Goal: Task Accomplishment & Management: Manage account settings

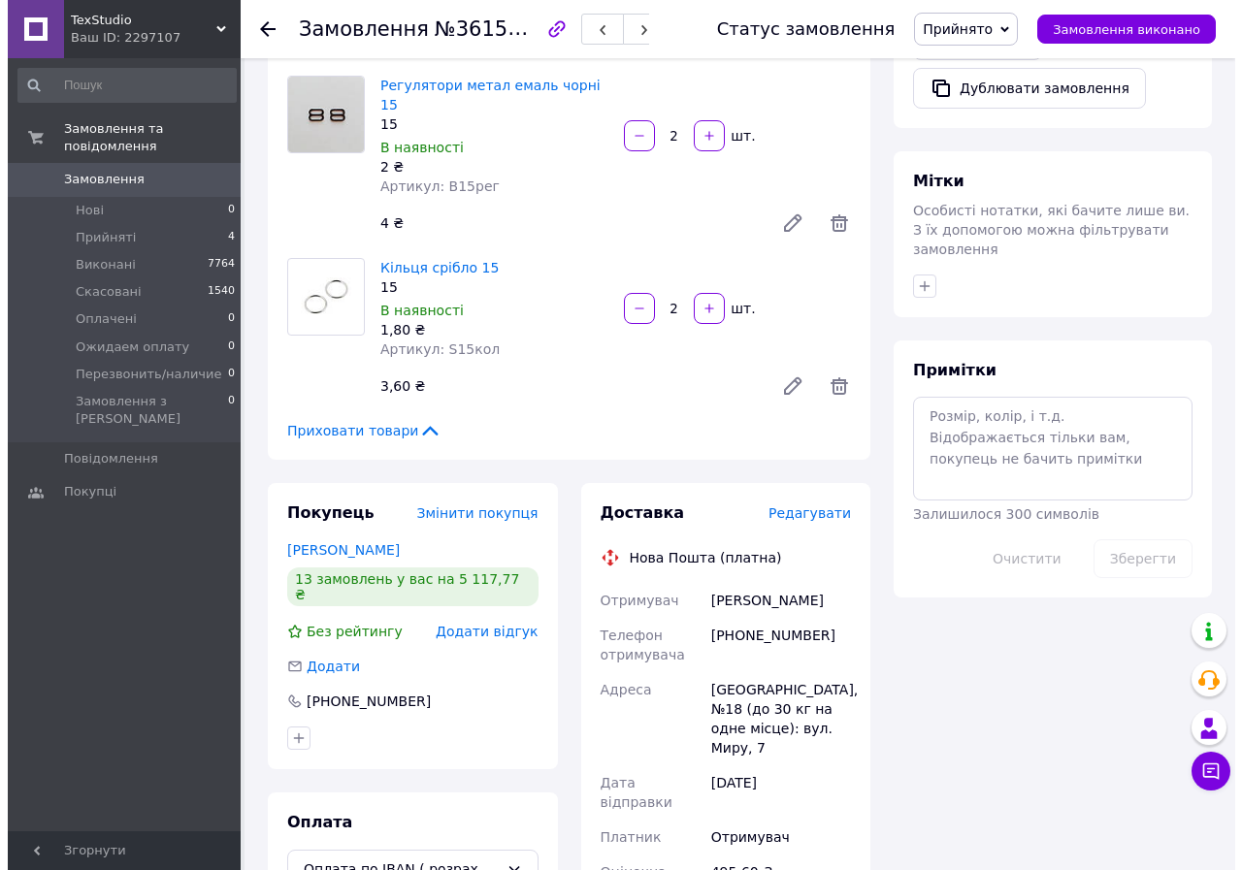
scroll to position [793, 0]
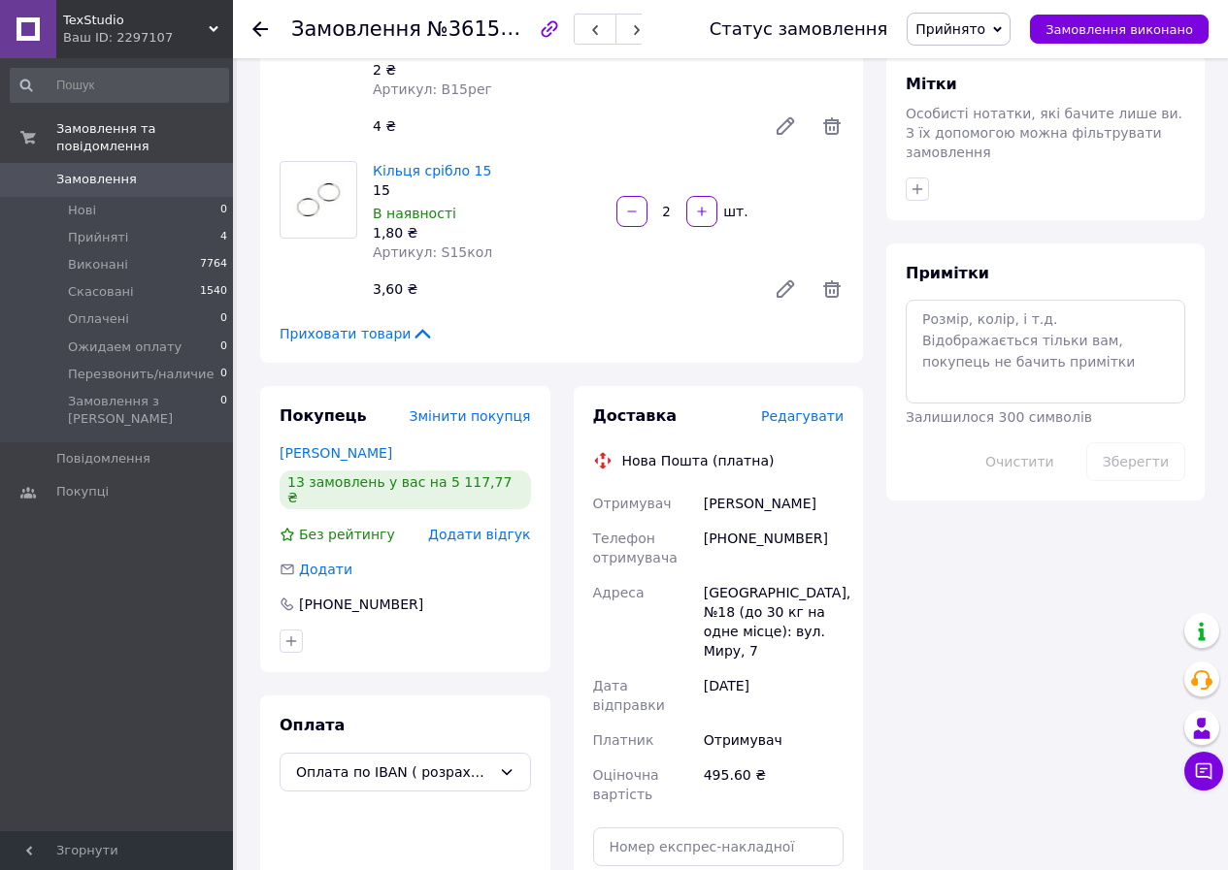
click at [800, 409] on span "Редагувати" at bounding box center [802, 417] width 82 height 16
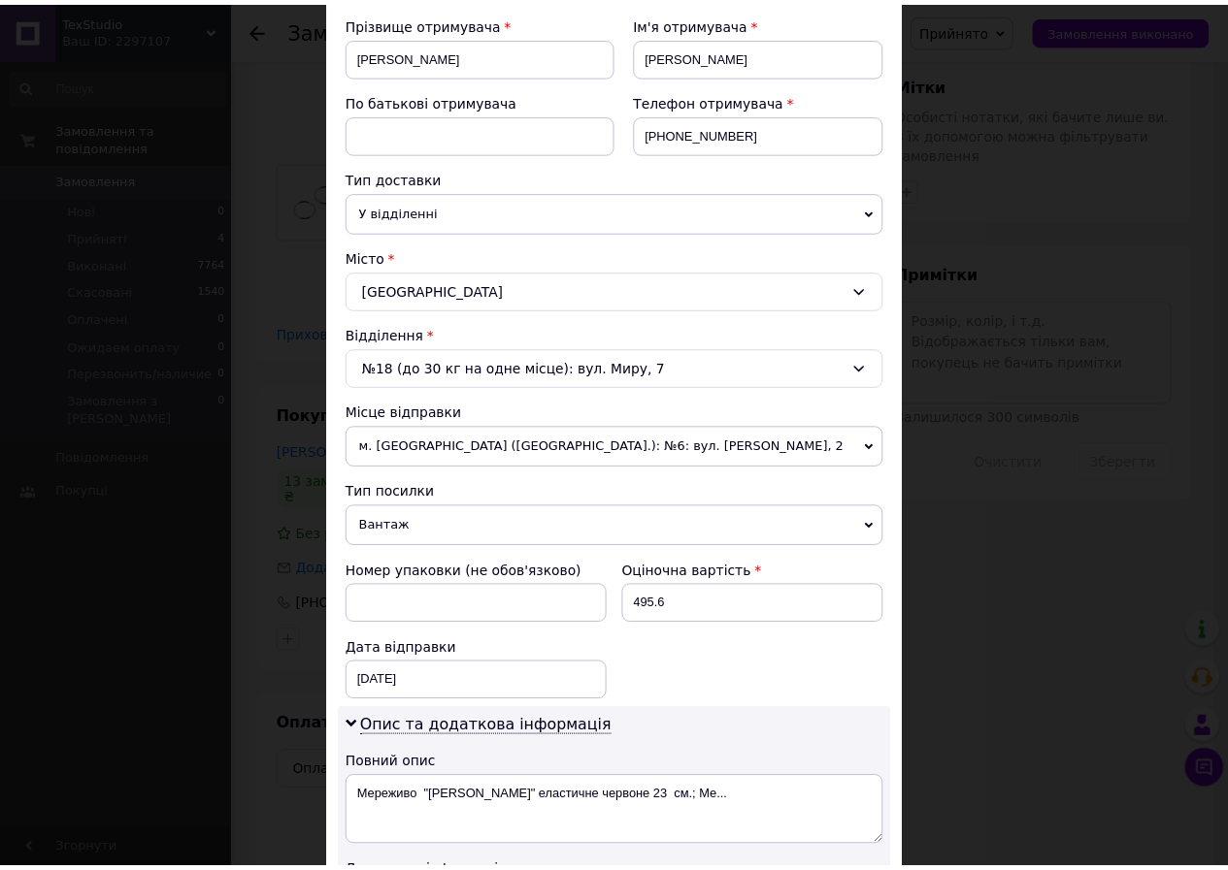
scroll to position [582, 0]
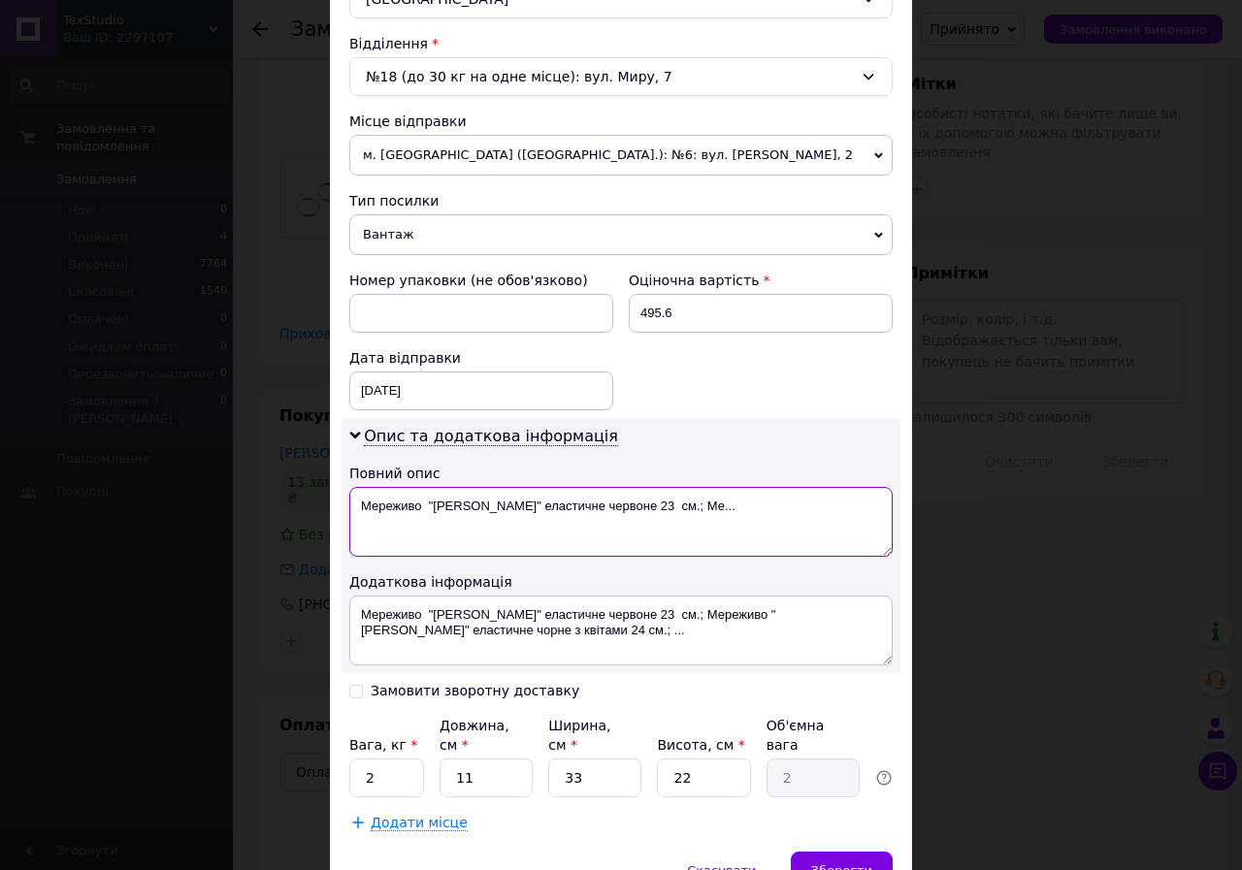
drag, startPoint x: 357, startPoint y: 503, endPoint x: 669, endPoint y: 502, distance: 311.5
click at [669, 502] on textarea "Мереживо "Моріс" еластичне червоне 23 см.; Ме..." at bounding box center [620, 522] width 543 height 70
click at [398, 503] on textarea "TexStudio" at bounding box center [620, 522] width 543 height 70
type textarea "TexStudio"
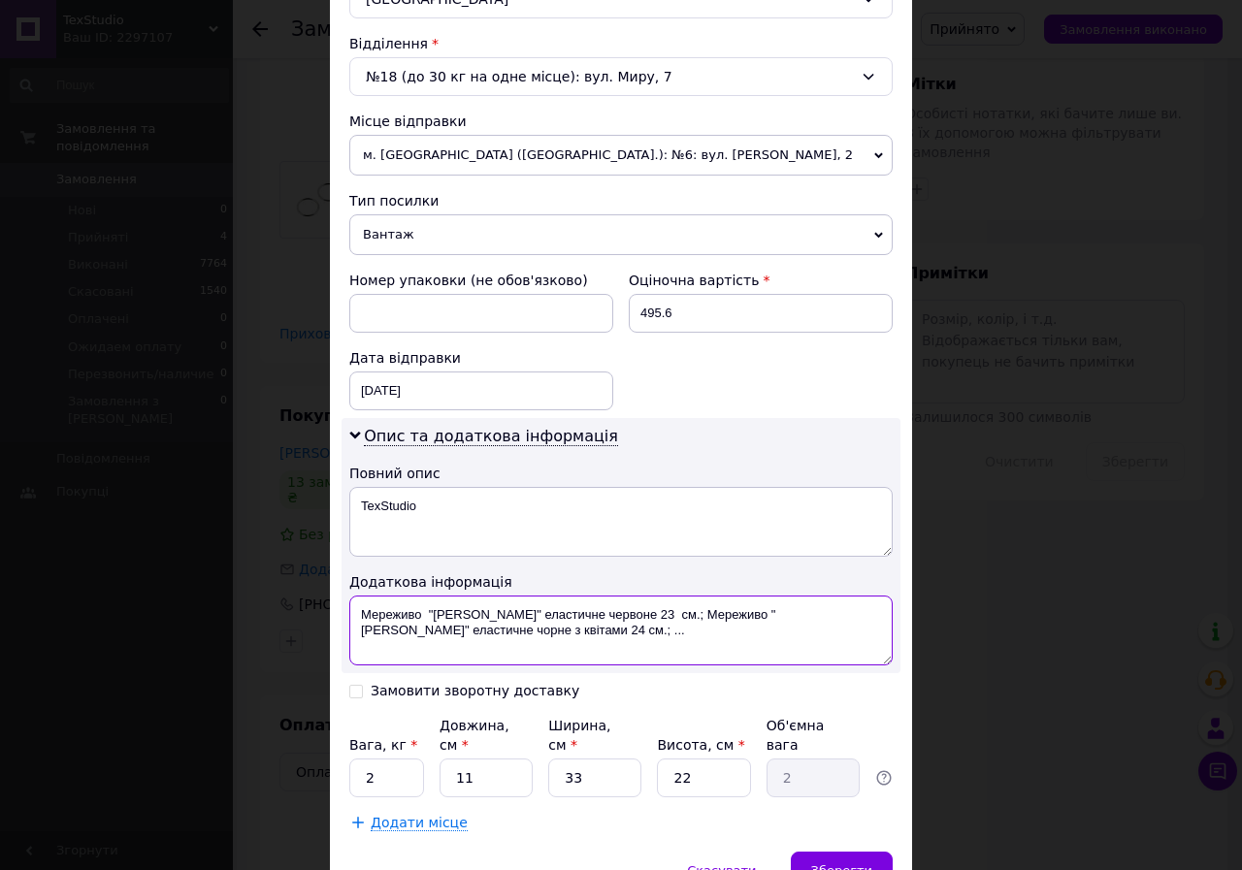
drag, startPoint x: 359, startPoint y: 616, endPoint x: 468, endPoint y: 639, distance: 111.0
click at [468, 639] on textarea "Мереживо "Моріс" еластичне червоне 23 см.; Мереживо "Ріккі" еластичне чорне з к…" at bounding box center [620, 631] width 543 height 70
paste textarea "TexStudio"
type textarea "TexStudio"
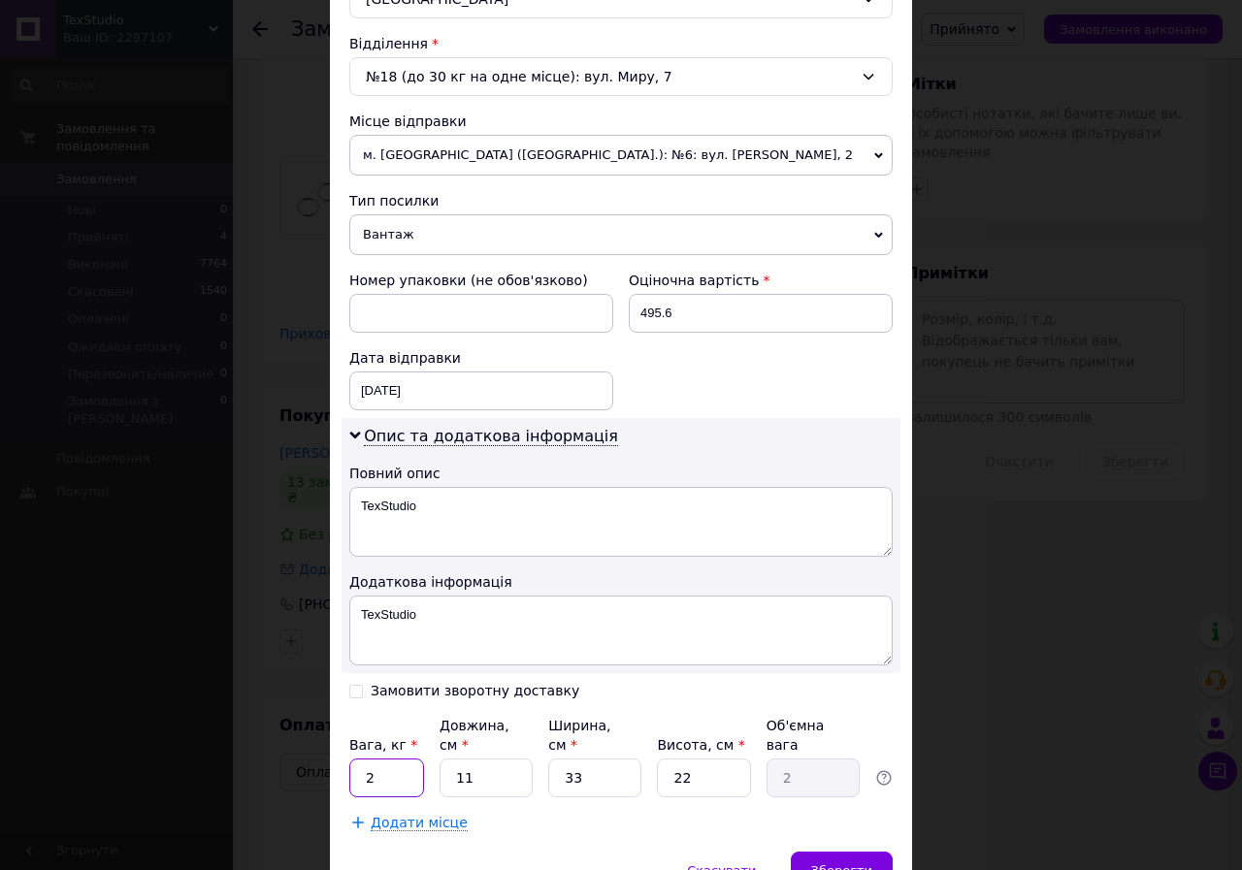
drag, startPoint x: 387, startPoint y: 767, endPoint x: 364, endPoint y: 761, distance: 24.0
click at [364, 761] on input "2" at bounding box center [386, 778] width 75 height 39
type input "0.3"
drag, startPoint x: 583, startPoint y: 750, endPoint x: 559, endPoint y: 753, distance: 24.4
click at [559, 759] on input "33" at bounding box center [594, 778] width 93 height 39
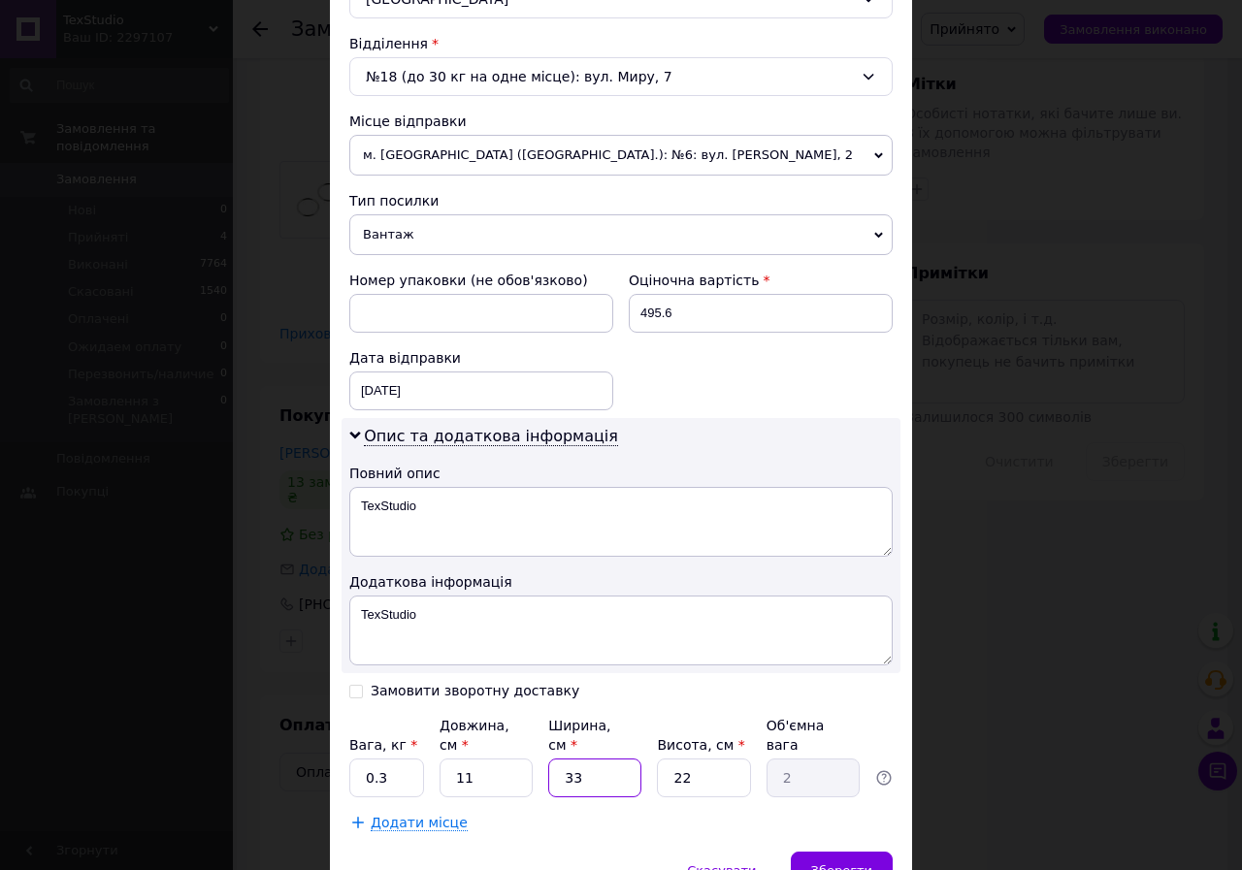
type input "2"
type input "0.12"
type input "20"
type input "1.21"
type input "20"
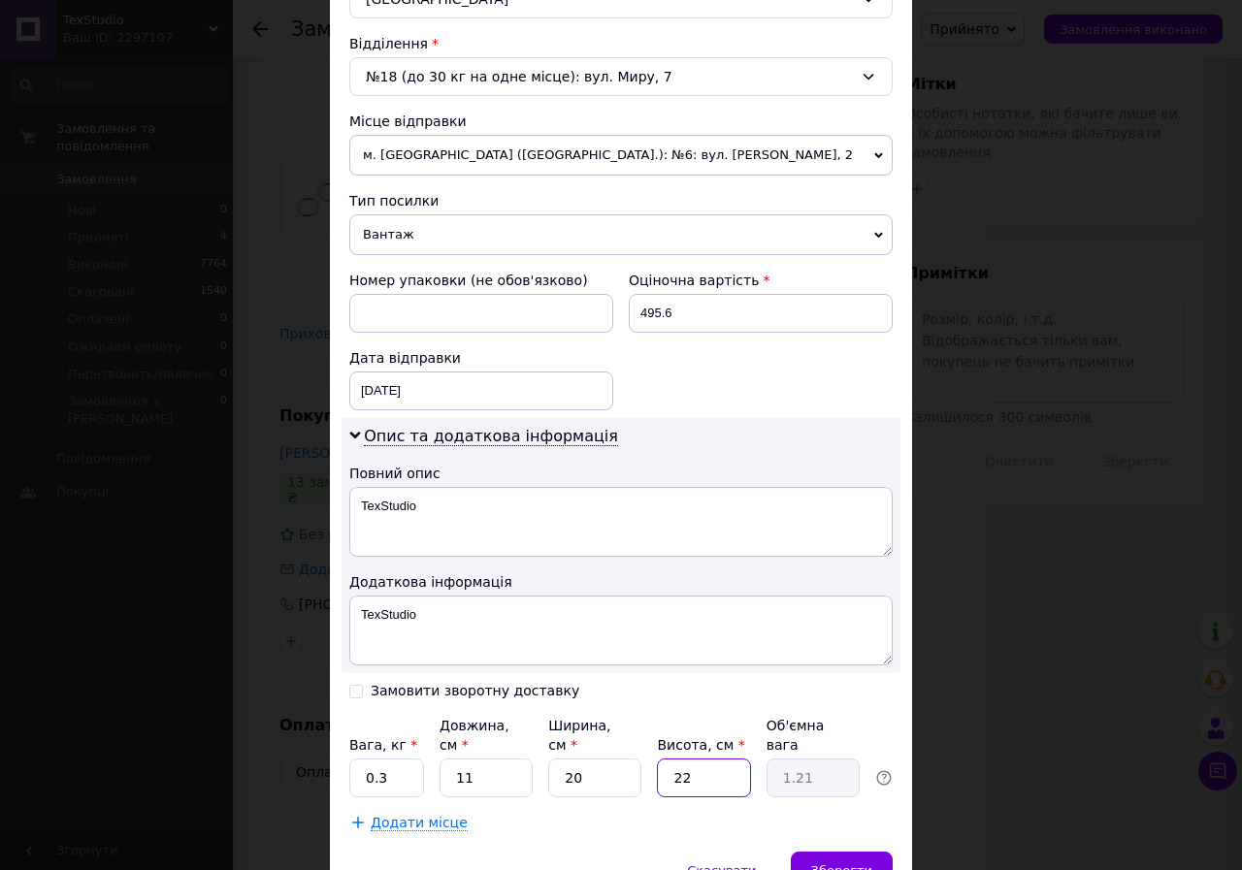
drag, startPoint x: 685, startPoint y: 765, endPoint x: 669, endPoint y: 764, distance: 16.5
click at [669, 764] on input "22" at bounding box center [703, 778] width 93 height 39
type input "1"
type input "0.1"
type input "1"
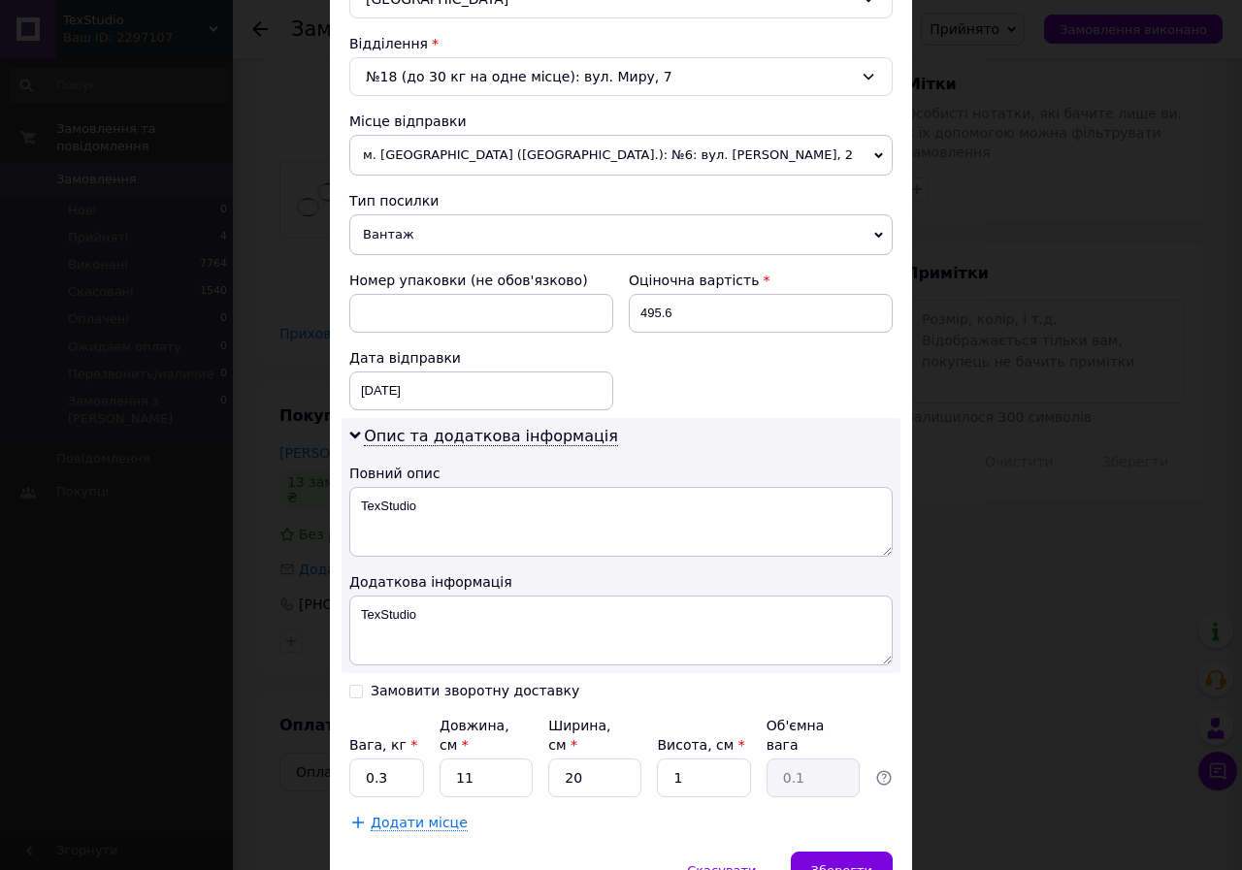
click at [699, 813] on div "Додати місце" at bounding box center [620, 822] width 543 height 19
click at [839, 864] on span "Зберегти" at bounding box center [841, 871] width 61 height 15
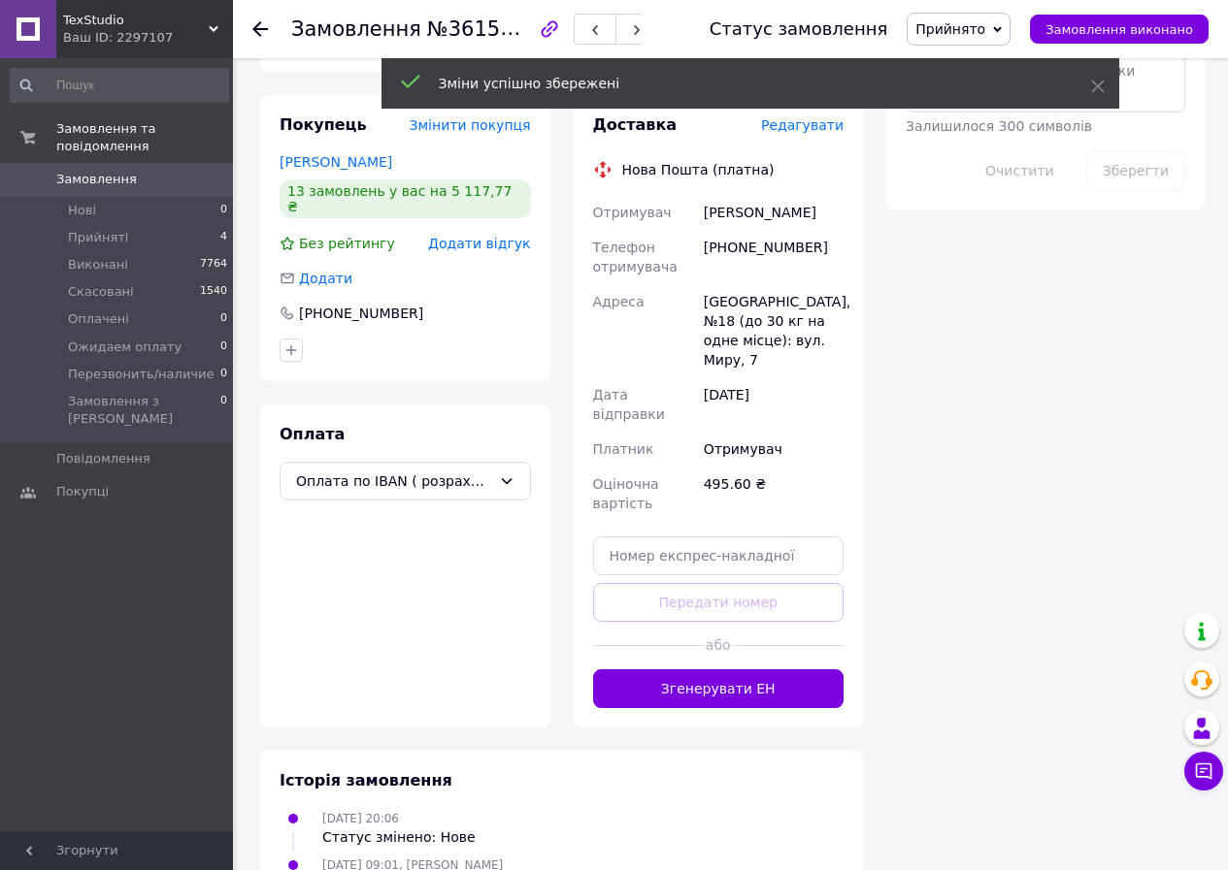
scroll to position [1181, 0]
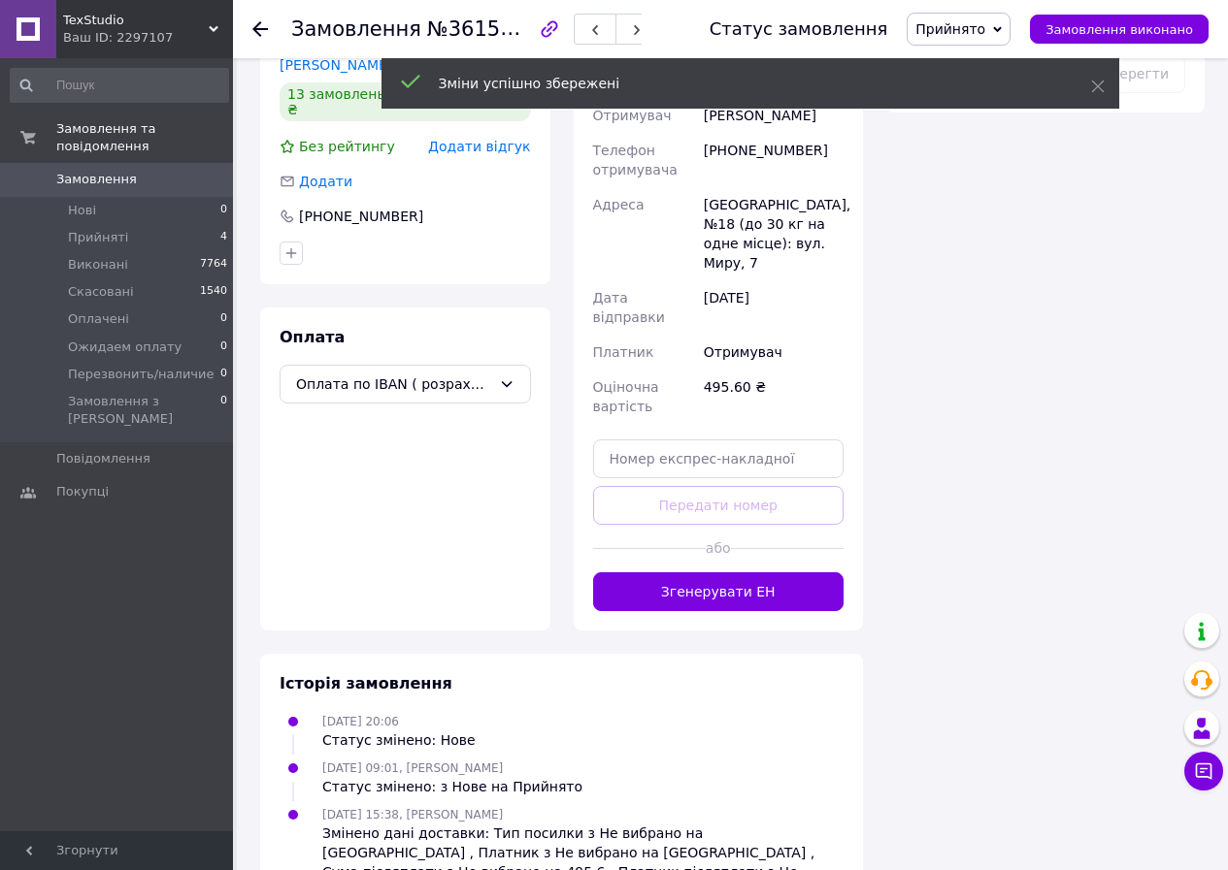
click at [759, 673] on div "Історія замовлення" at bounding box center [561, 684] width 564 height 22
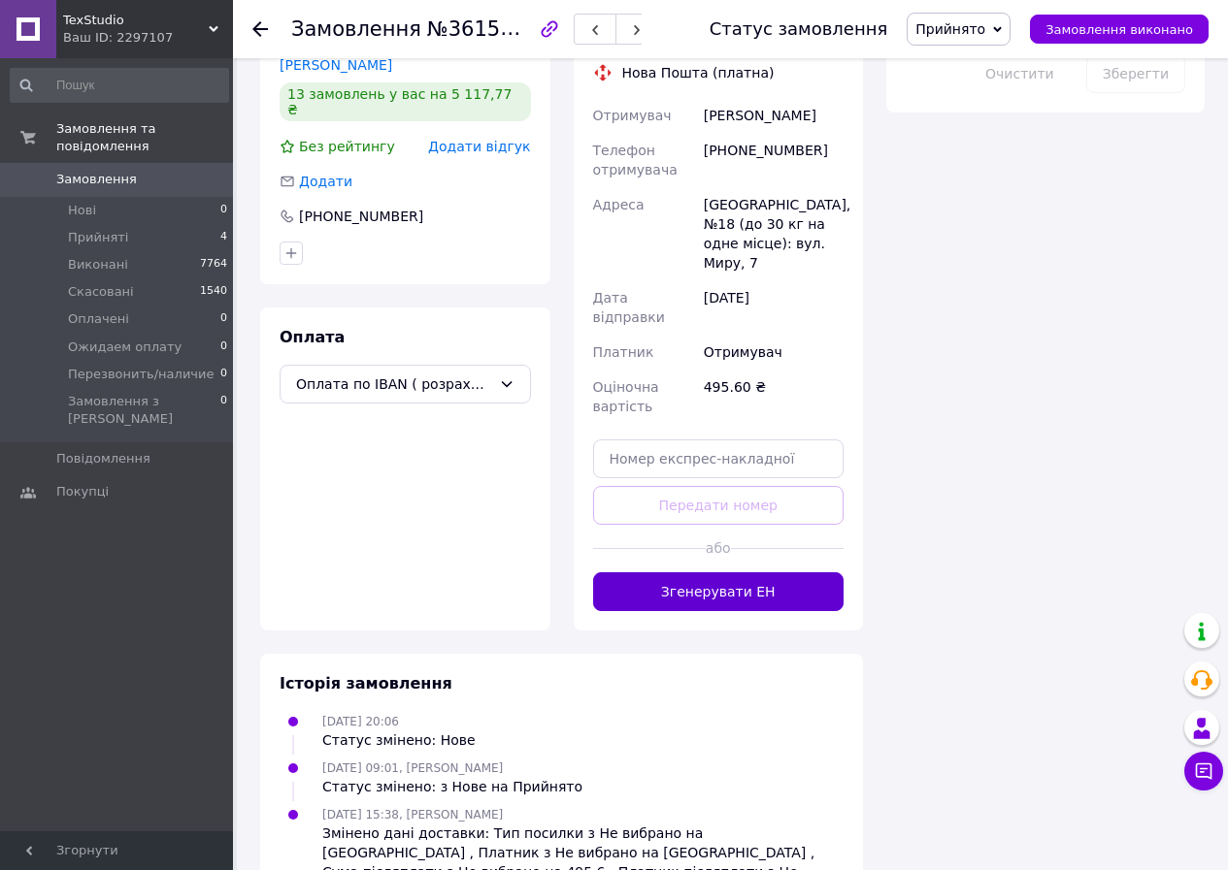
click at [721, 573] on button "Згенерувати ЕН" at bounding box center [718, 592] width 251 height 39
click at [115, 229] on span "Прийняті" at bounding box center [98, 237] width 60 height 17
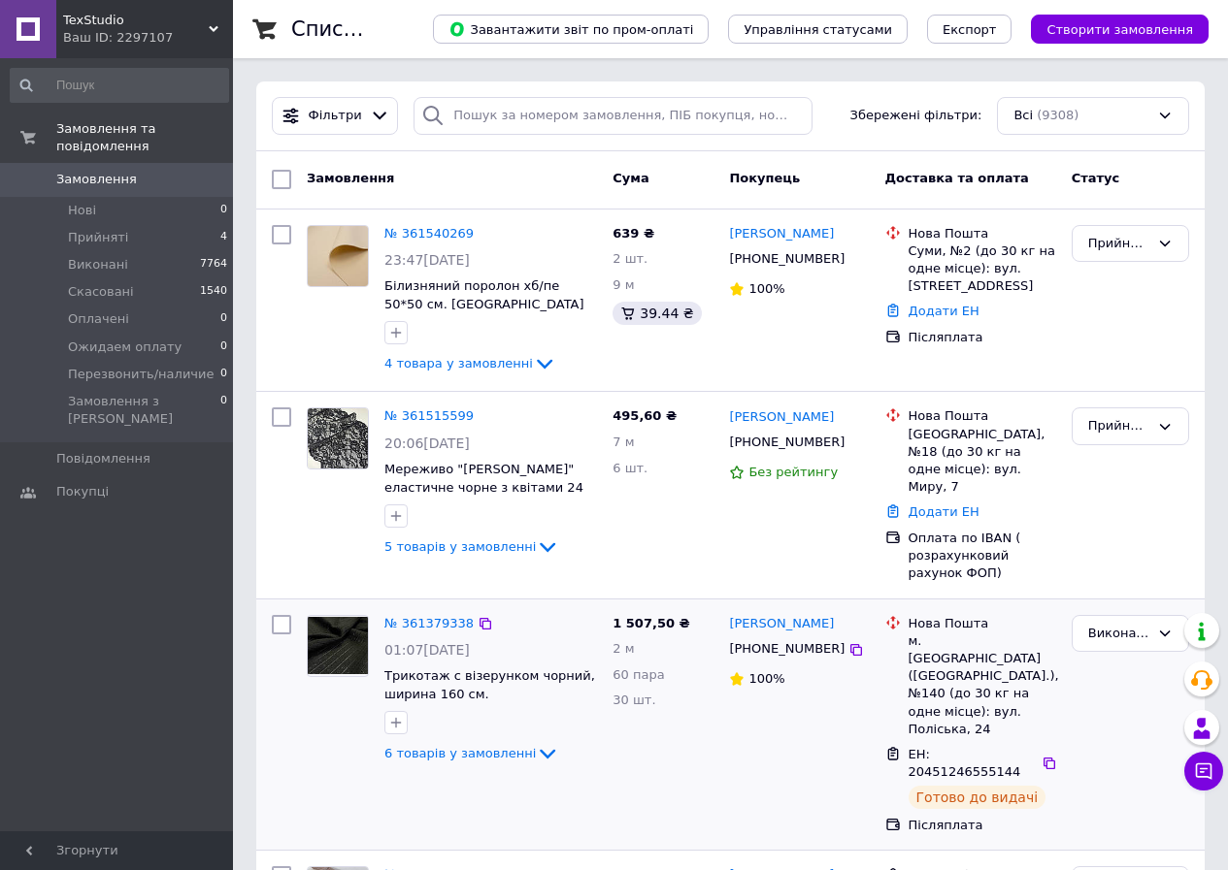
scroll to position [291, 0]
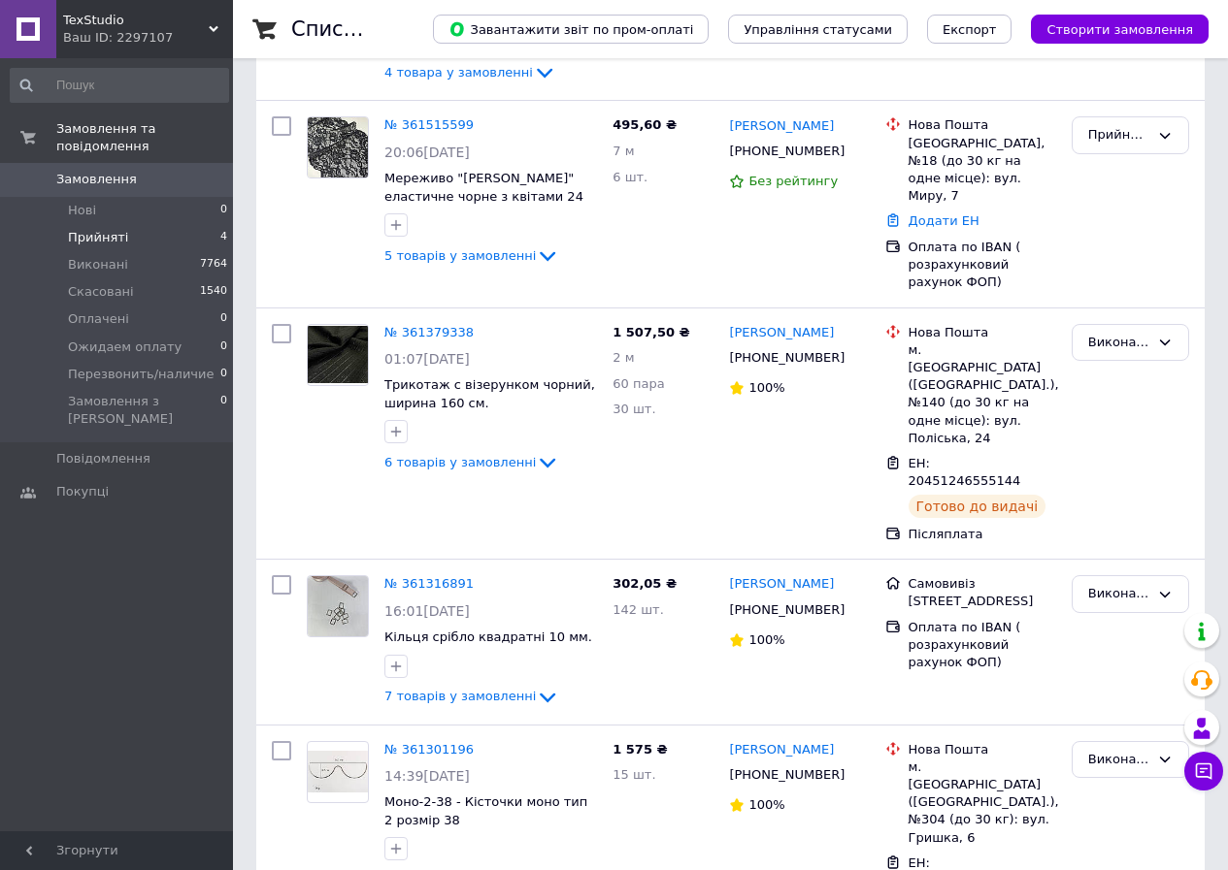
click at [94, 229] on span "Прийняті" at bounding box center [98, 237] width 60 height 17
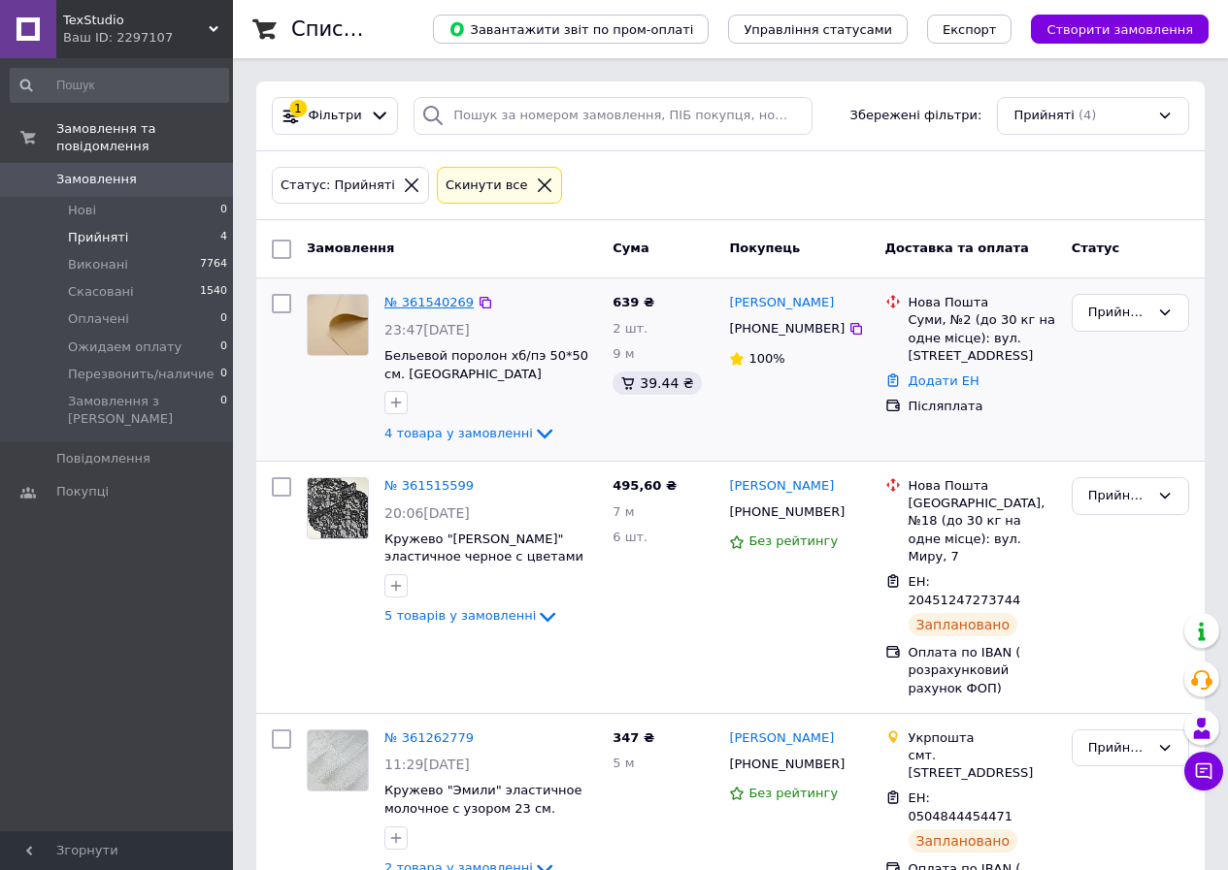
click at [440, 297] on link "№ 361540269" at bounding box center [428, 302] width 89 height 15
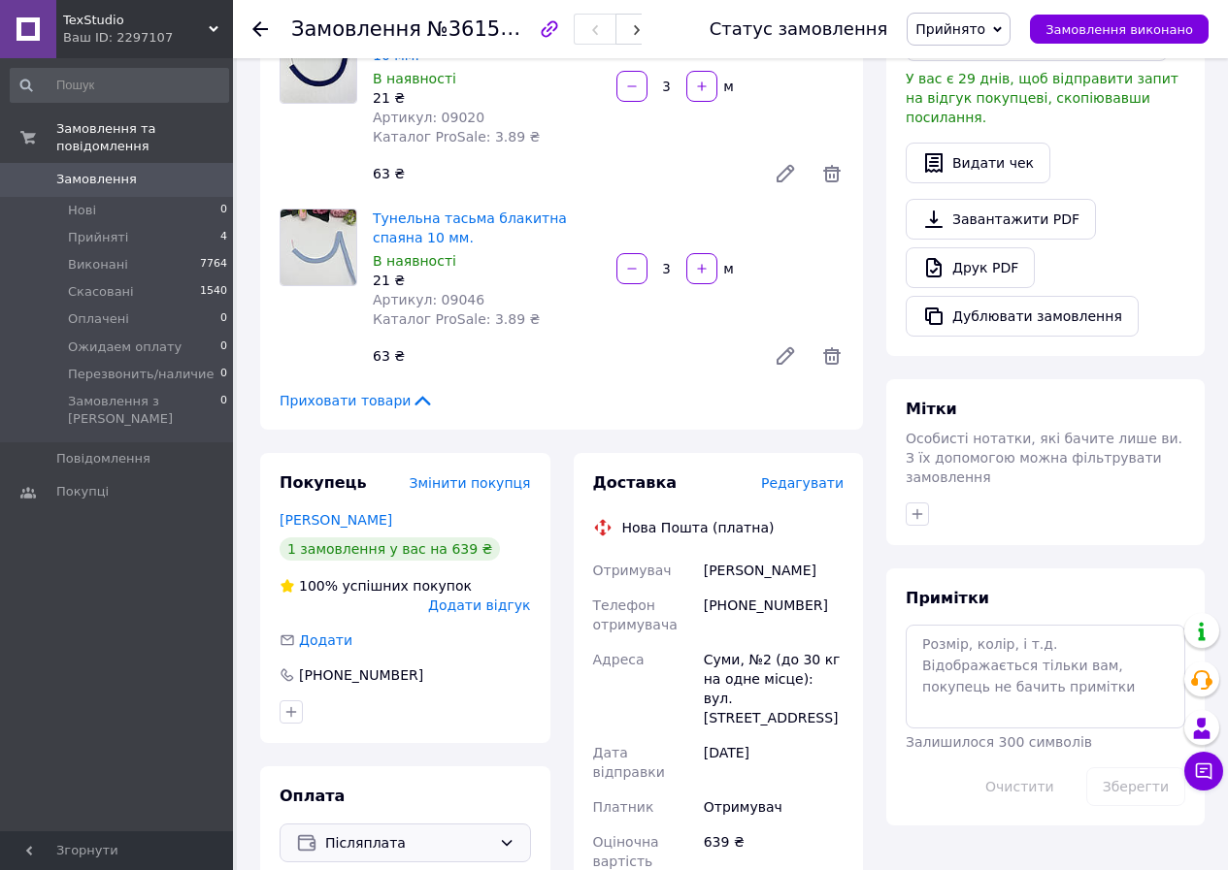
scroll to position [873, 0]
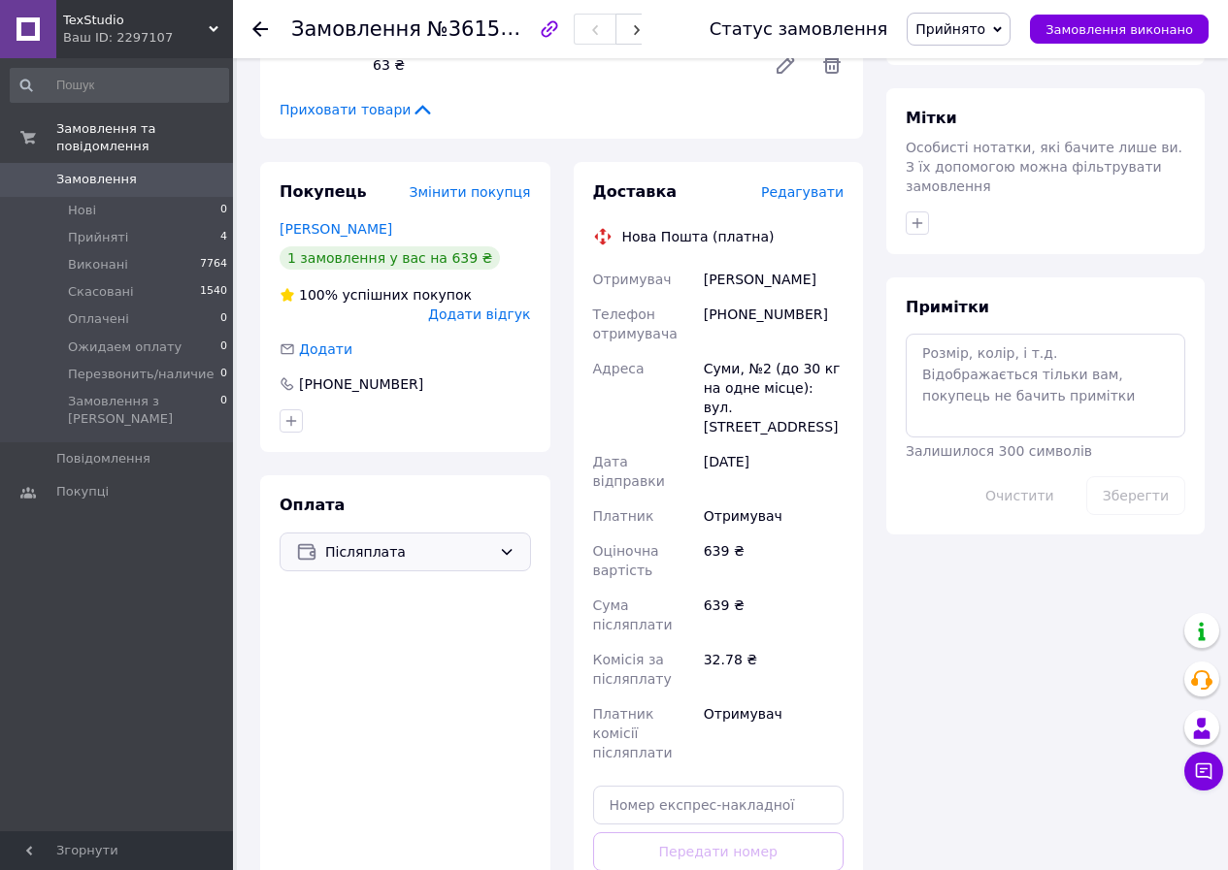
click at [429, 541] on span "Післяплата" at bounding box center [408, 551] width 166 height 21
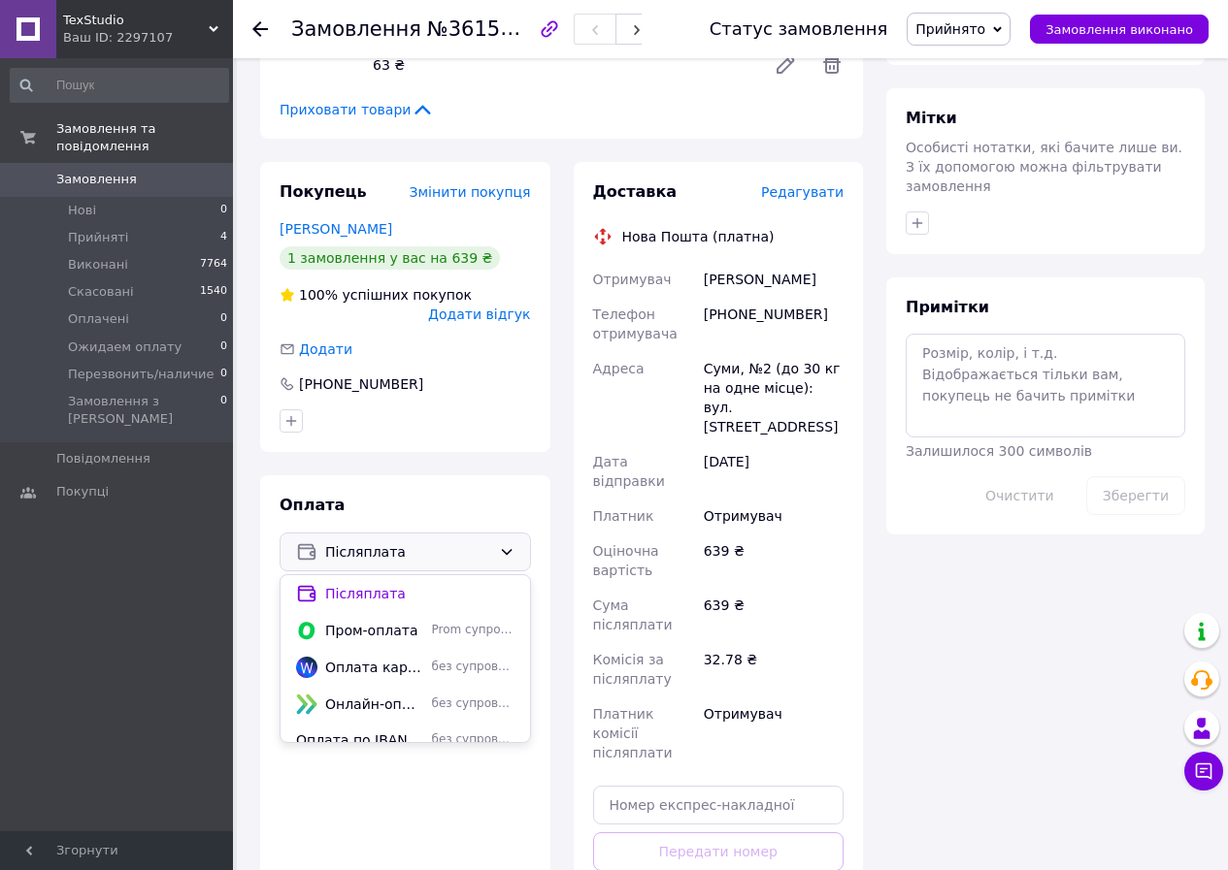
scroll to position [1072, 0]
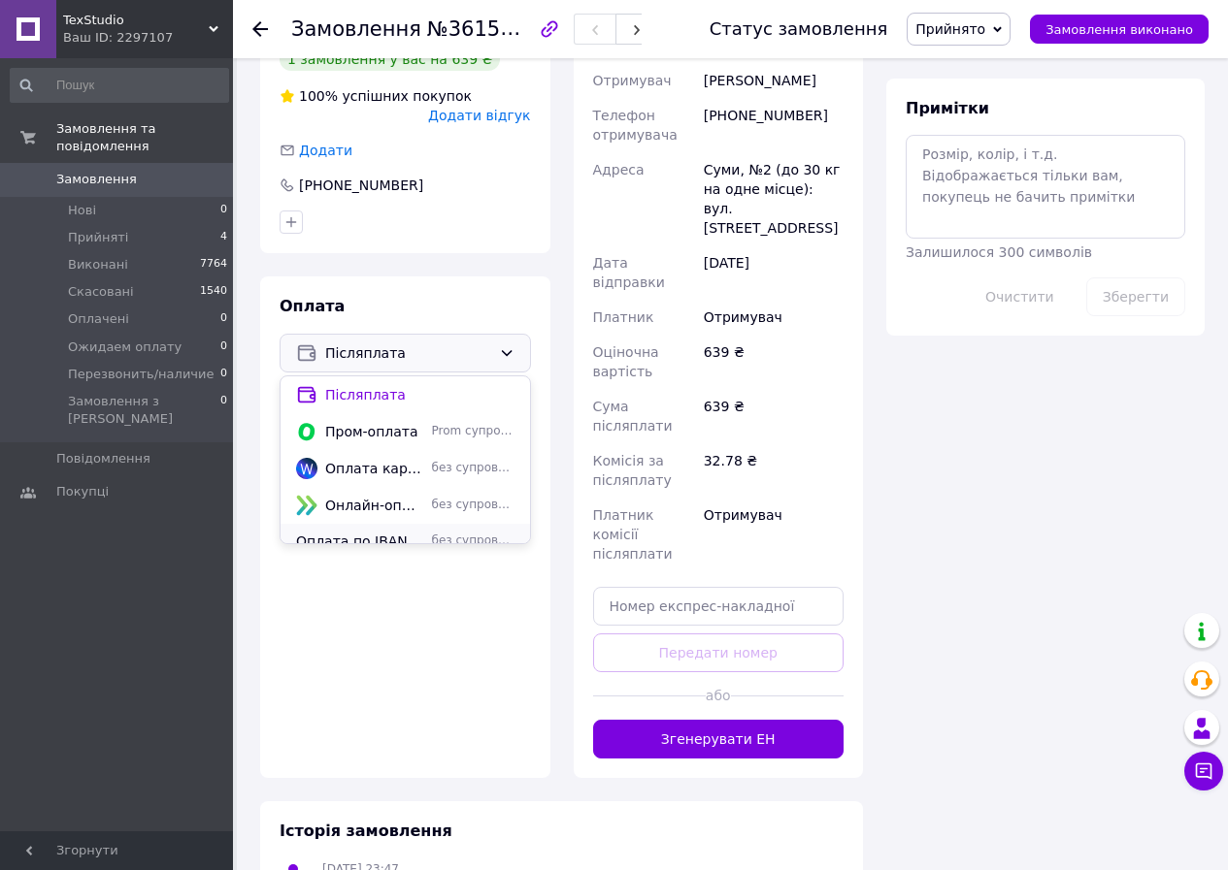
click at [398, 532] on span "Оплата по IBAN ( розрахунковий рахунок ФОП)" at bounding box center [360, 541] width 128 height 19
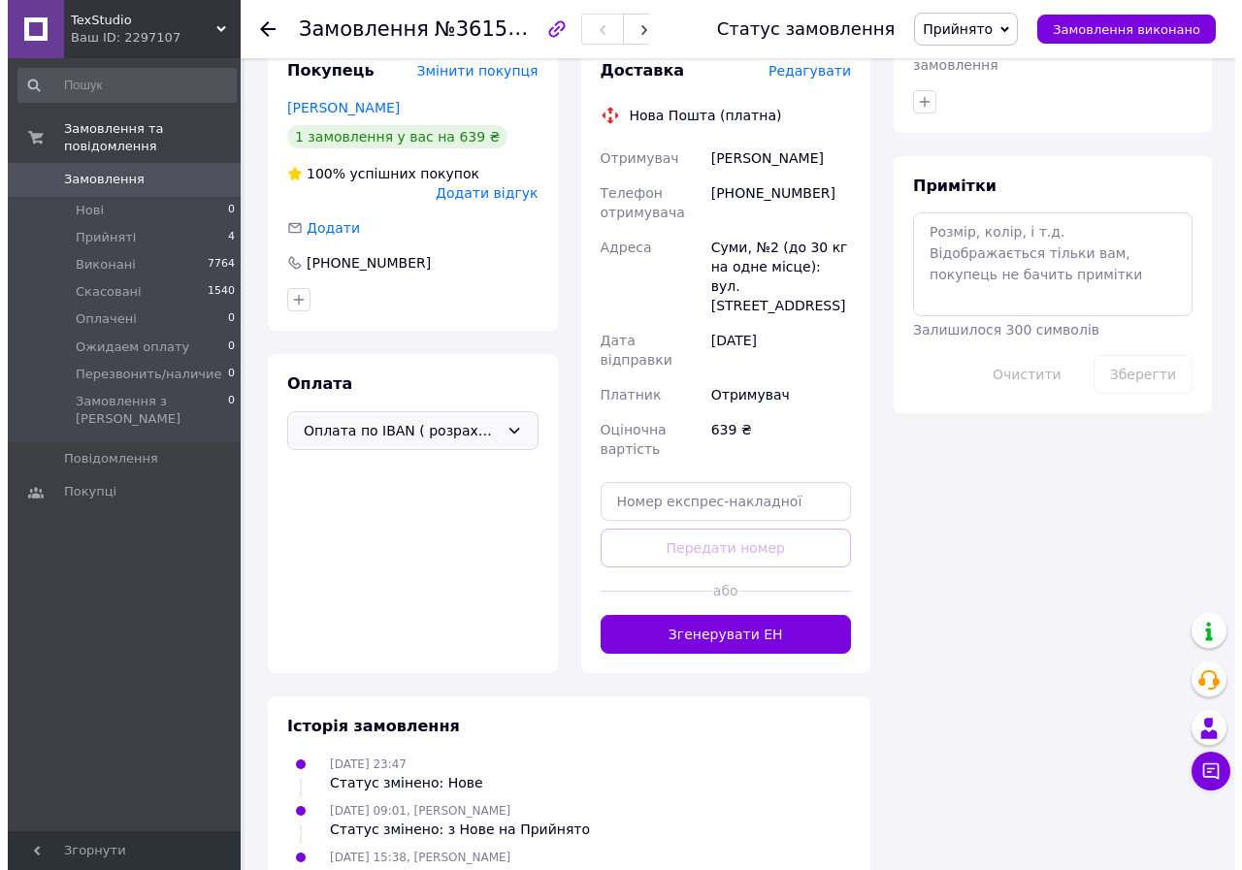
scroll to position [801, 0]
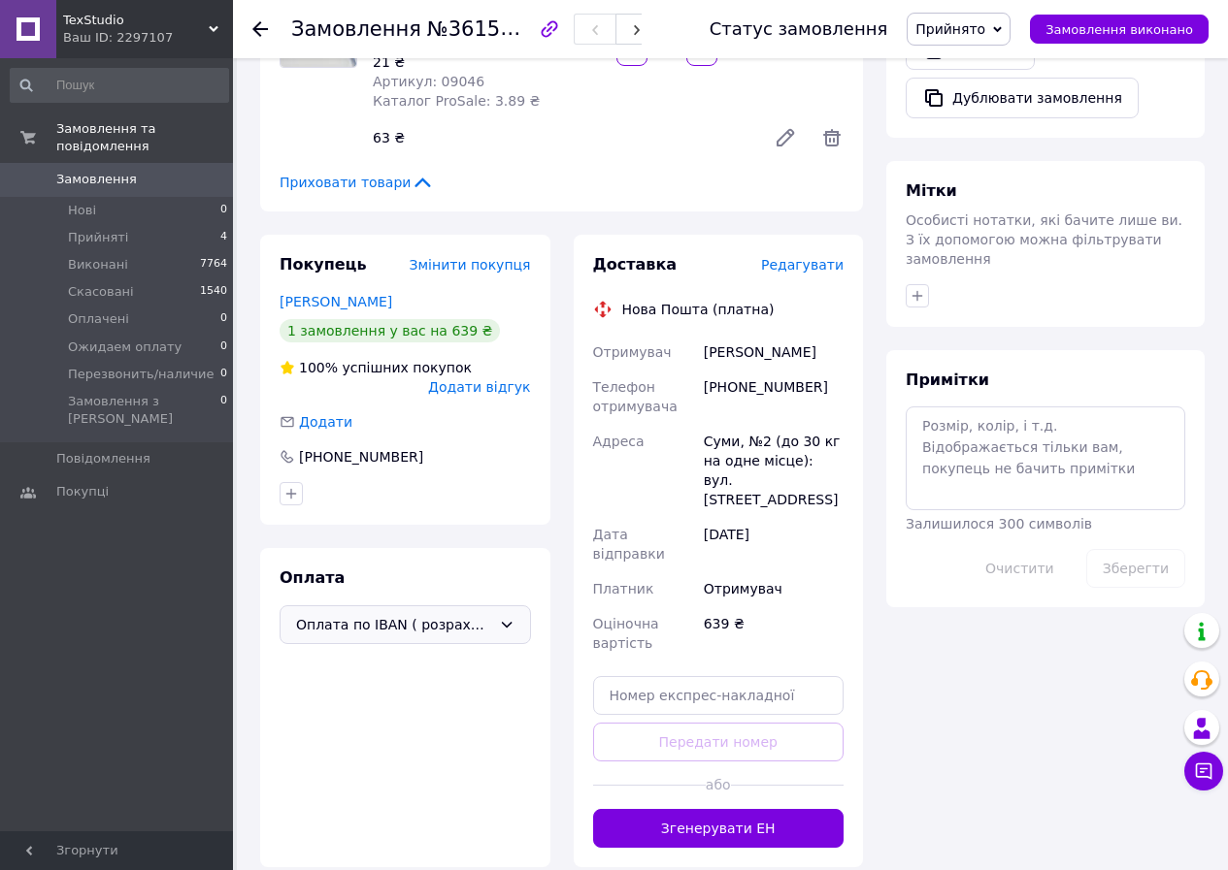
click at [790, 257] on span "Редагувати" at bounding box center [802, 265] width 82 height 16
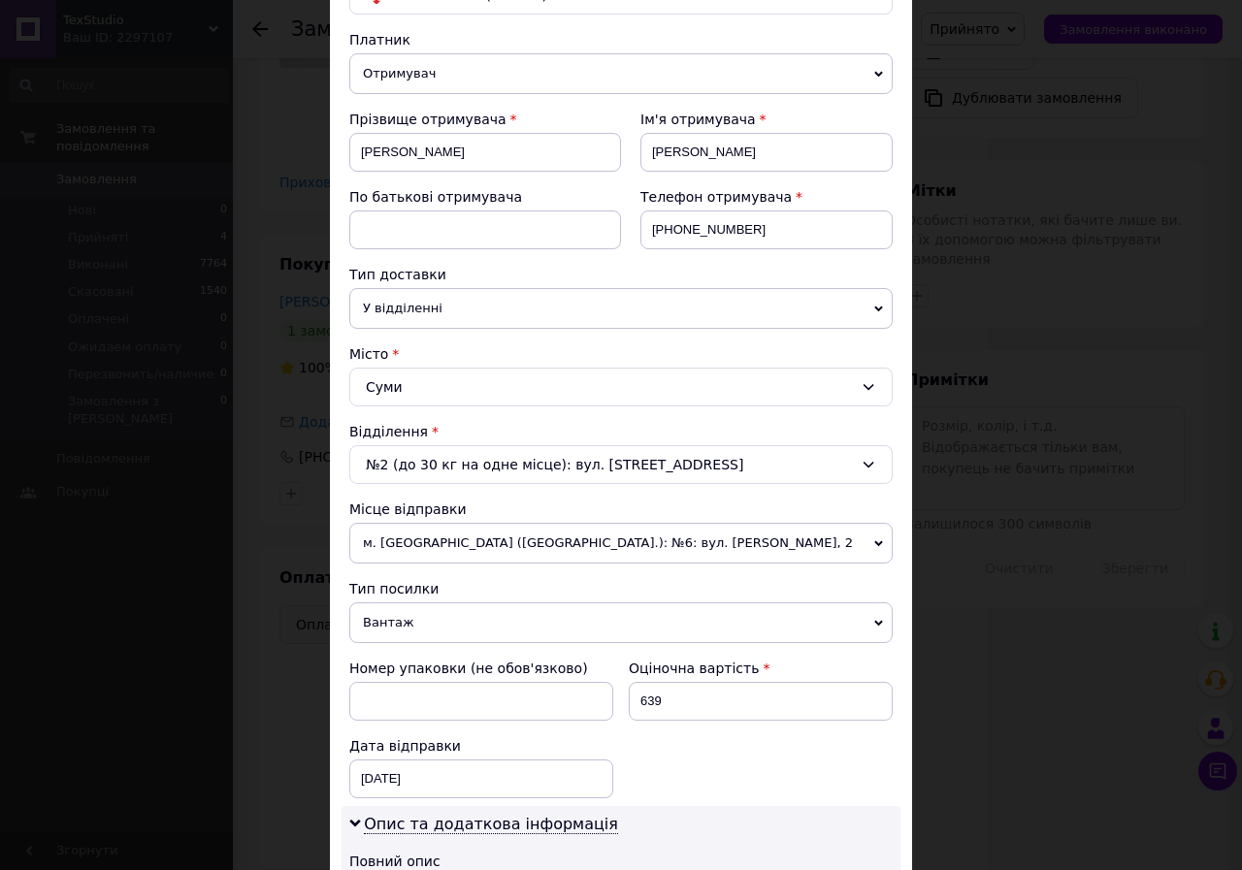
scroll to position [485, 0]
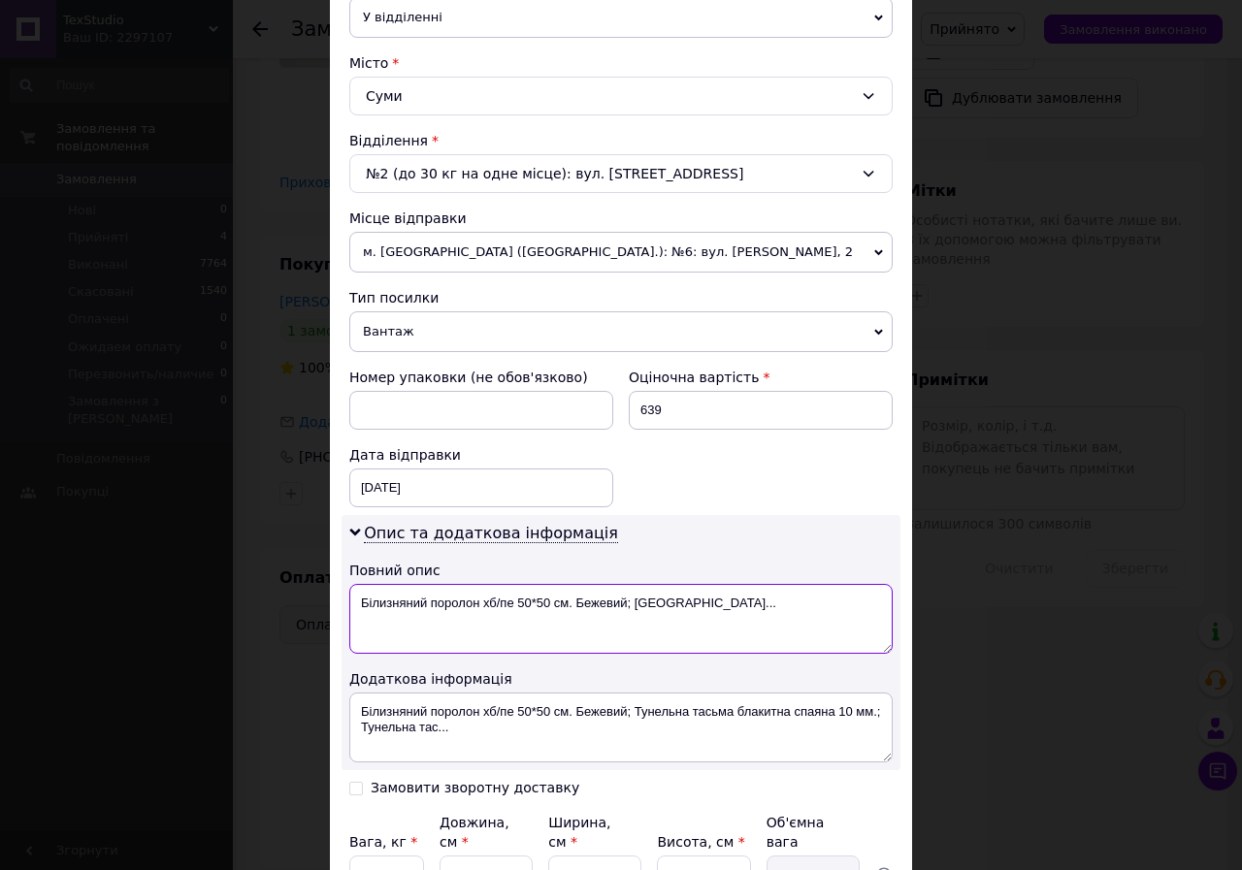
drag, startPoint x: 356, startPoint y: 614, endPoint x: 696, endPoint y: 603, distance: 339.8
click at [696, 603] on textarea "Білизняний поролон хб/пе 50*50 см. Бежевий; Тун..." at bounding box center [620, 619] width 543 height 70
paste textarea "TexStudio"
type textarea "TexStudio"
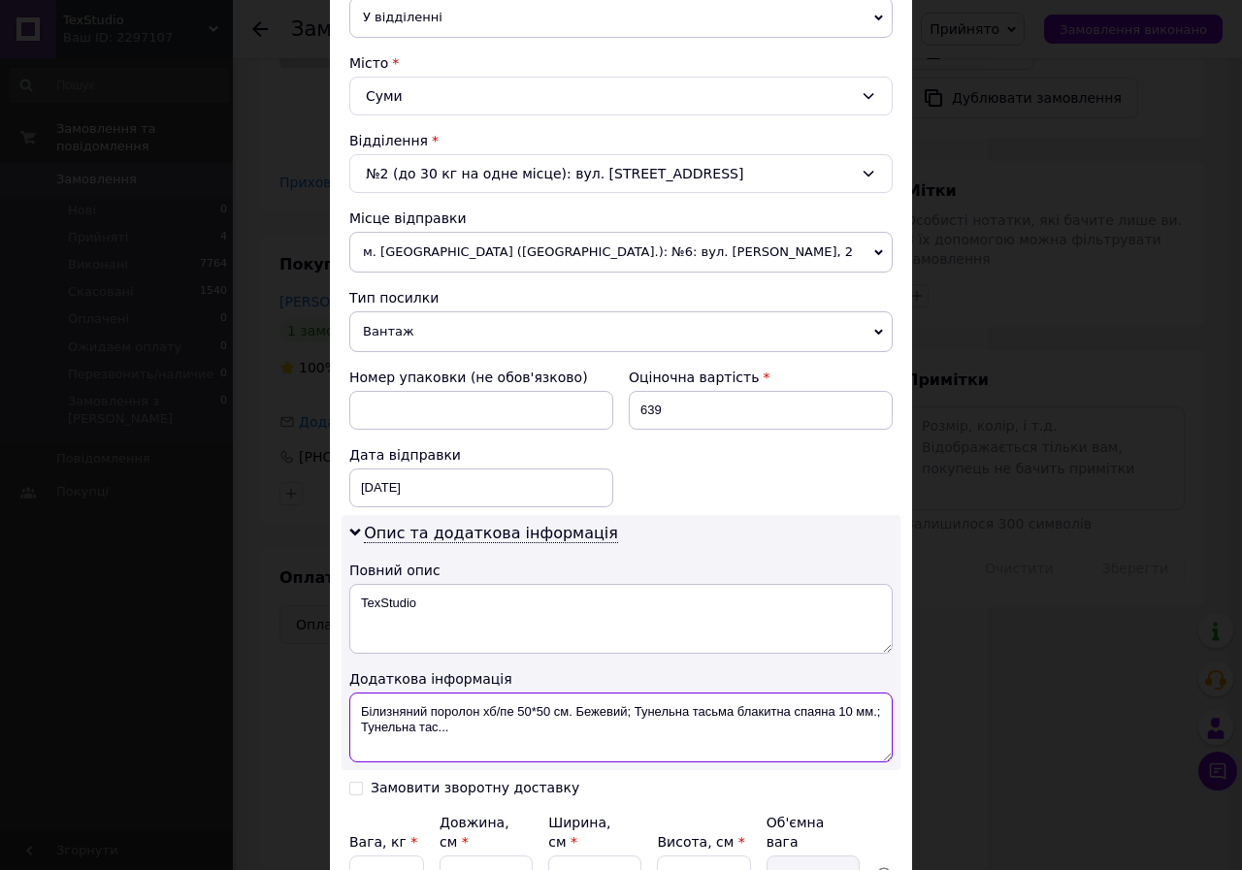
drag, startPoint x: 456, startPoint y: 737, endPoint x: 349, endPoint y: 711, distance: 109.7
click at [349, 711] on textarea "Білизняний поролон хб/пе 50*50 см. Бежевий; Тунельна тасьма блакитна спаяна 10 …" at bounding box center [620, 728] width 543 height 70
paste textarea "TexStudio"
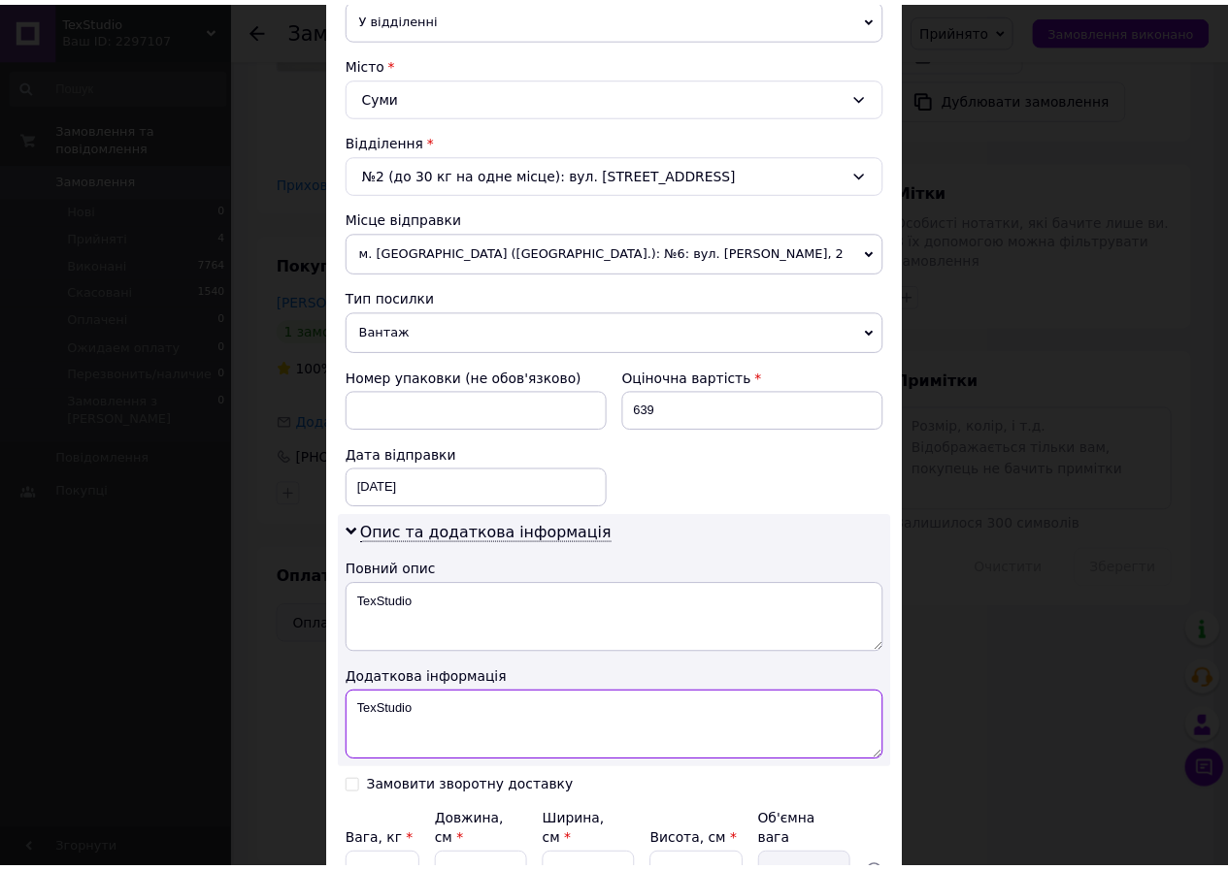
scroll to position [671, 0]
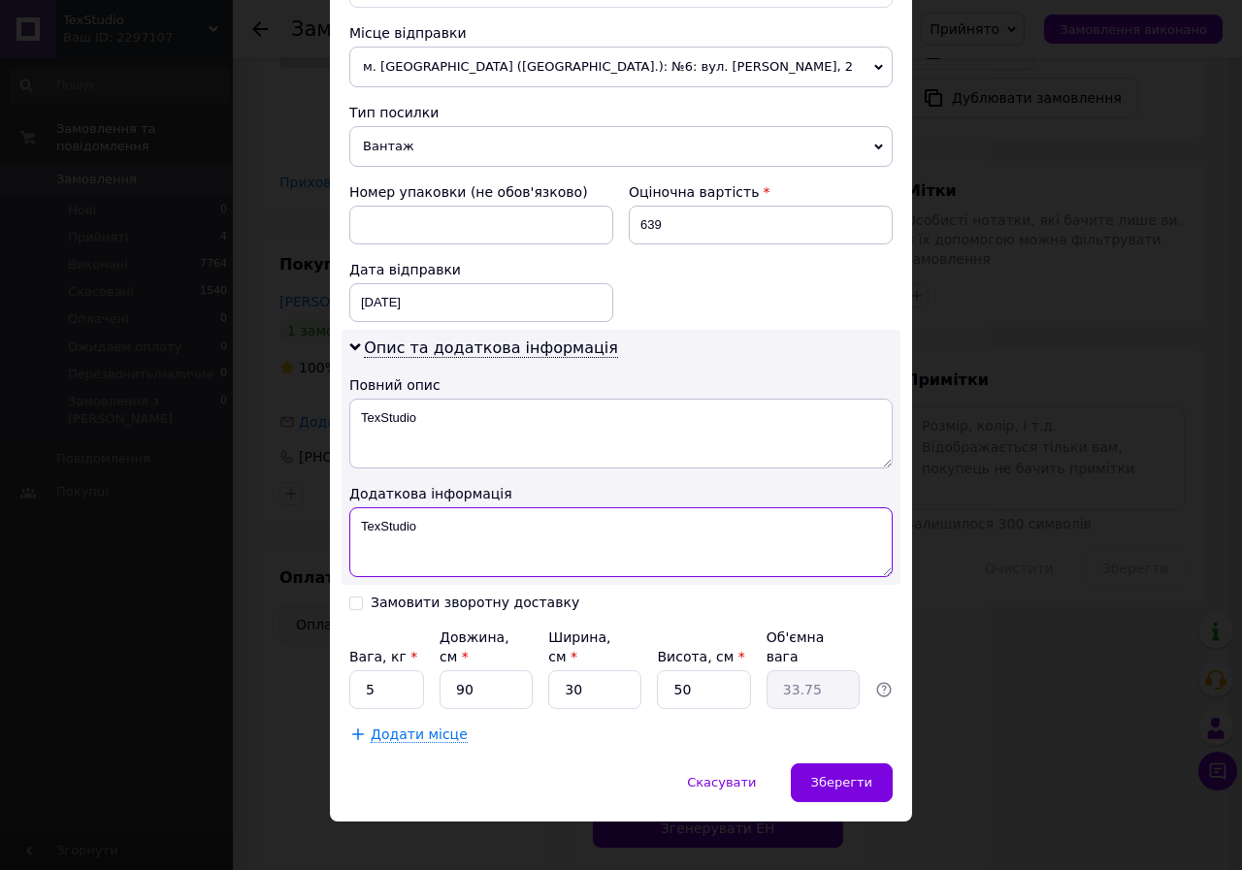
type textarea "TexStudio"
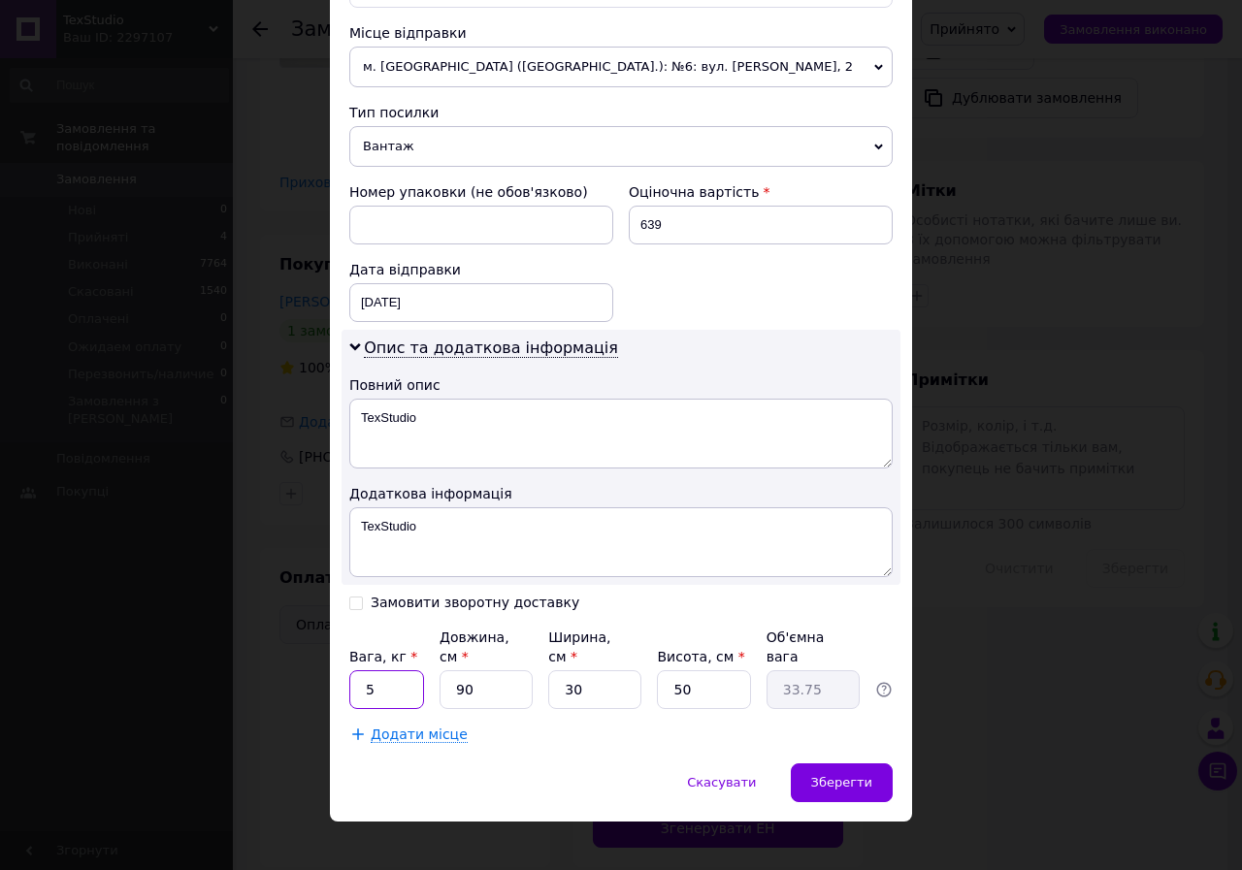
drag, startPoint x: 376, startPoint y: 674, endPoint x: 356, endPoint y: 673, distance: 19.4
click at [356, 673] on input "5" at bounding box center [386, 690] width 75 height 39
type input "0.3"
drag, startPoint x: 476, startPoint y: 681, endPoint x: 447, endPoint y: 675, distance: 29.7
click at [447, 675] on input "90" at bounding box center [486, 690] width 93 height 39
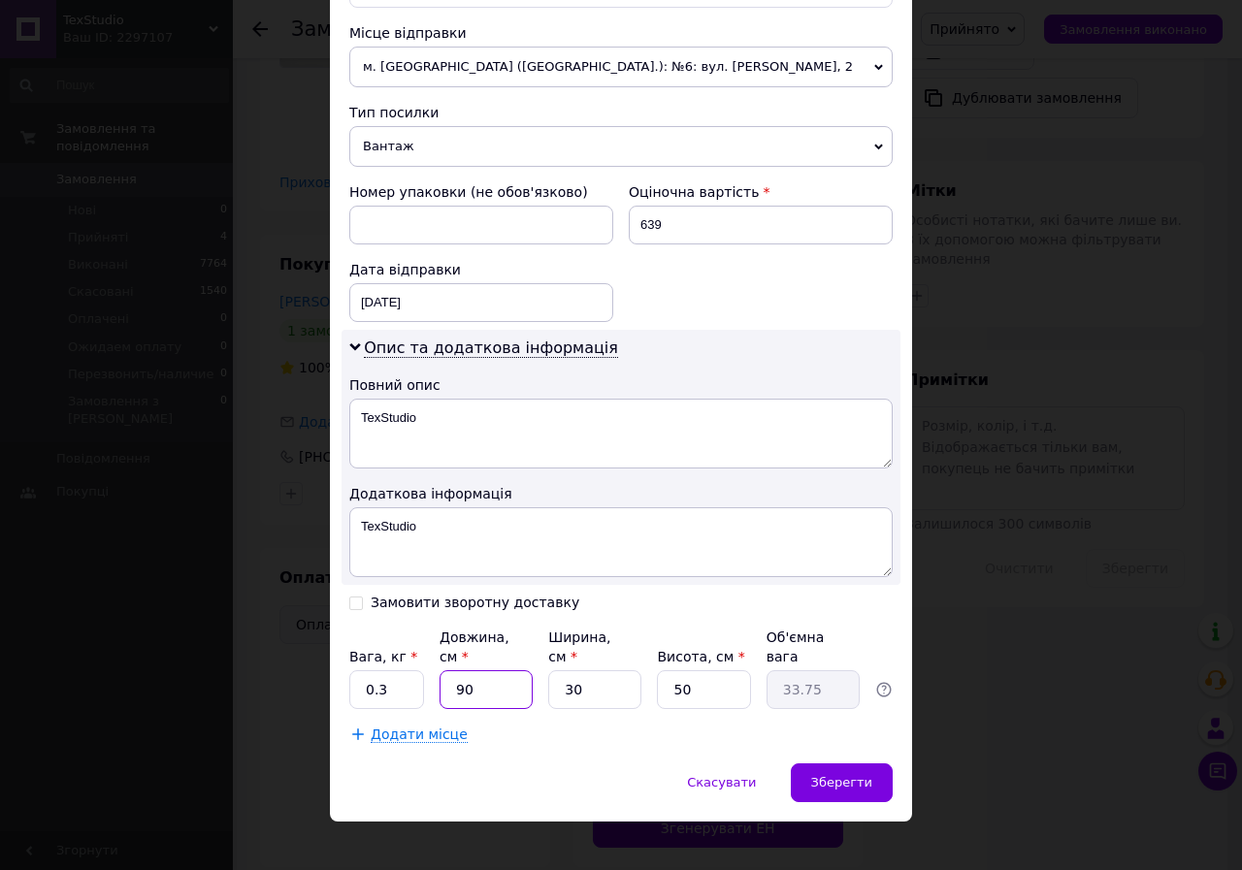
type input "5"
type input "1.88"
type input "55"
type input "20.63"
type input "55"
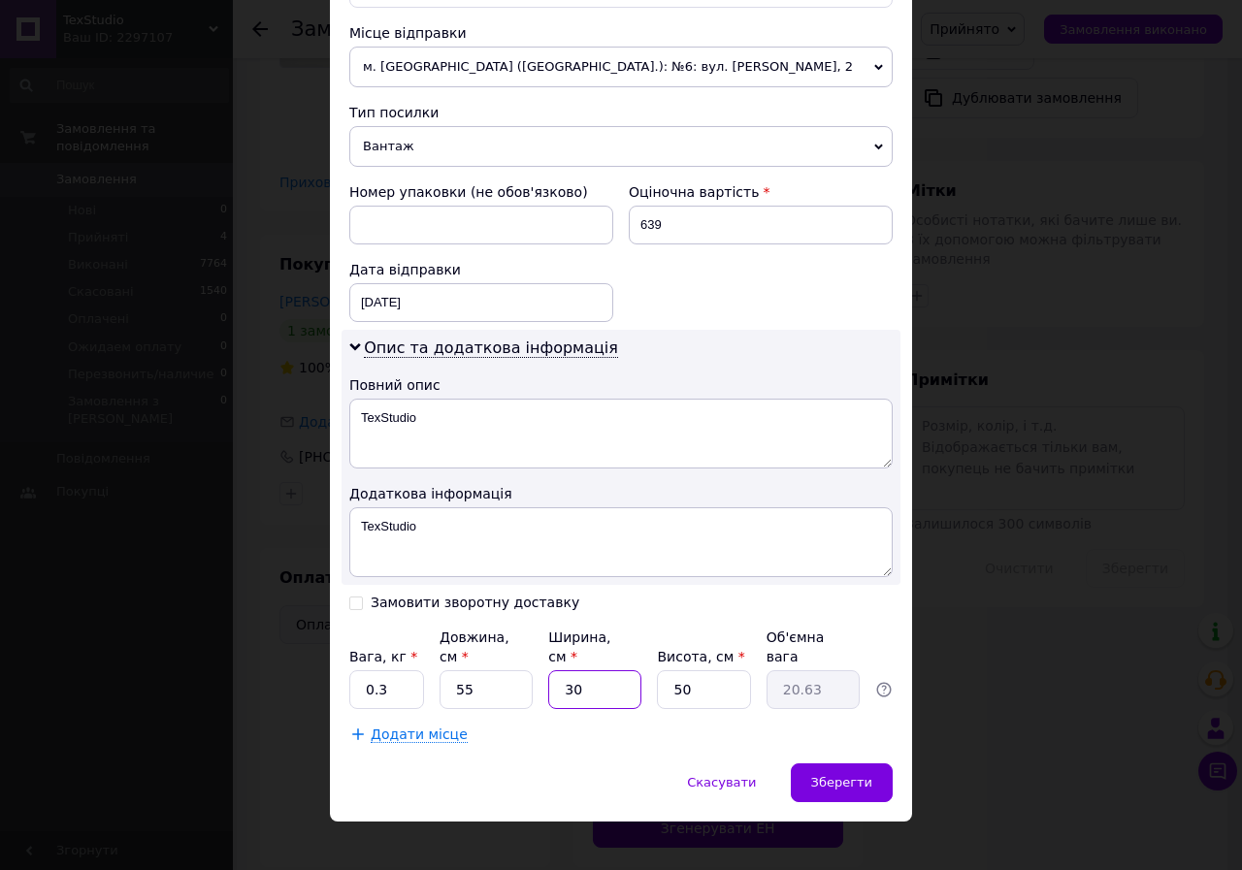
drag, startPoint x: 592, startPoint y: 667, endPoint x: 552, endPoint y: 667, distance: 39.8
click at [552, 671] on input "30" at bounding box center [594, 690] width 93 height 39
type input "1"
type input "0.69"
type input "10"
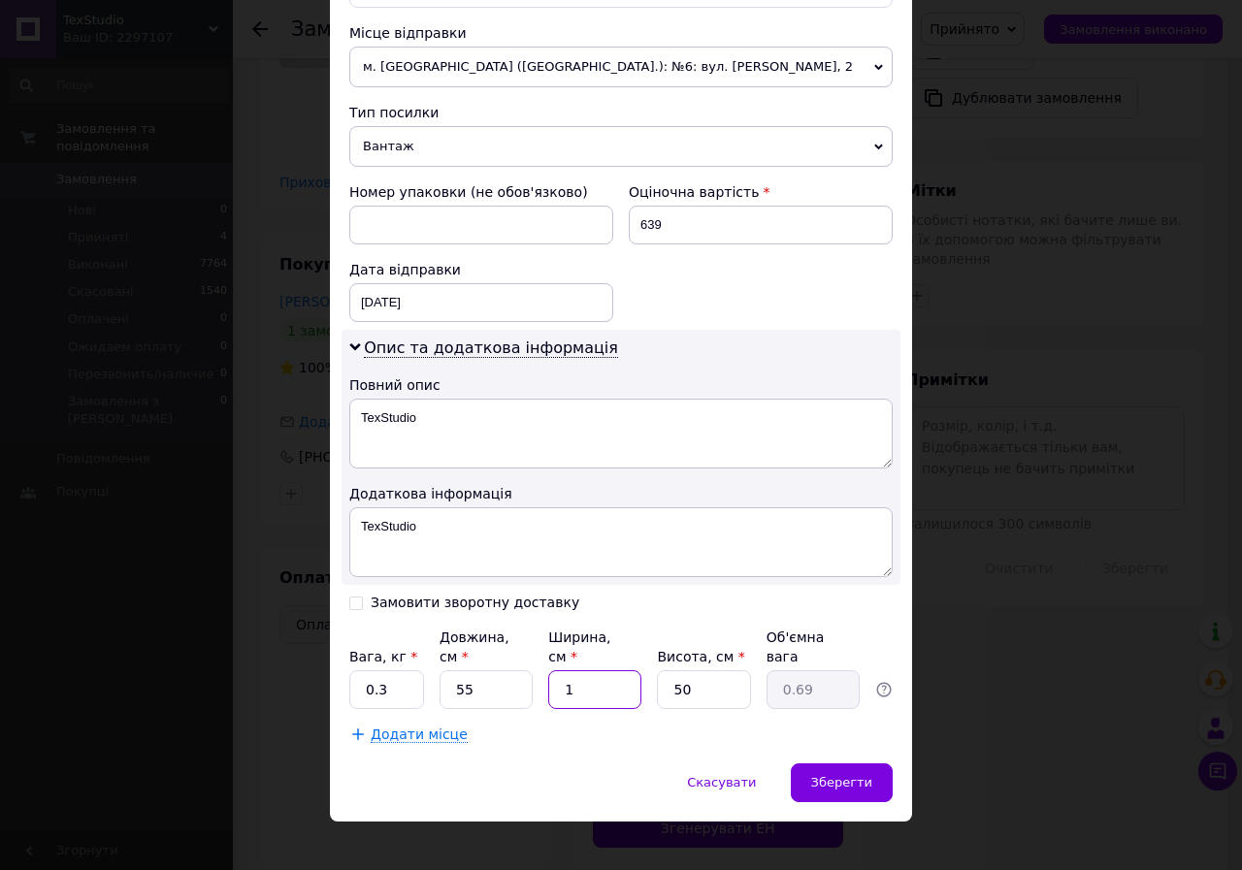
type input "6.88"
type input "10"
drag, startPoint x: 698, startPoint y: 668, endPoint x: 670, endPoint y: 665, distance: 28.3
click at [670, 671] on input "50" at bounding box center [703, 690] width 93 height 39
type input "1"
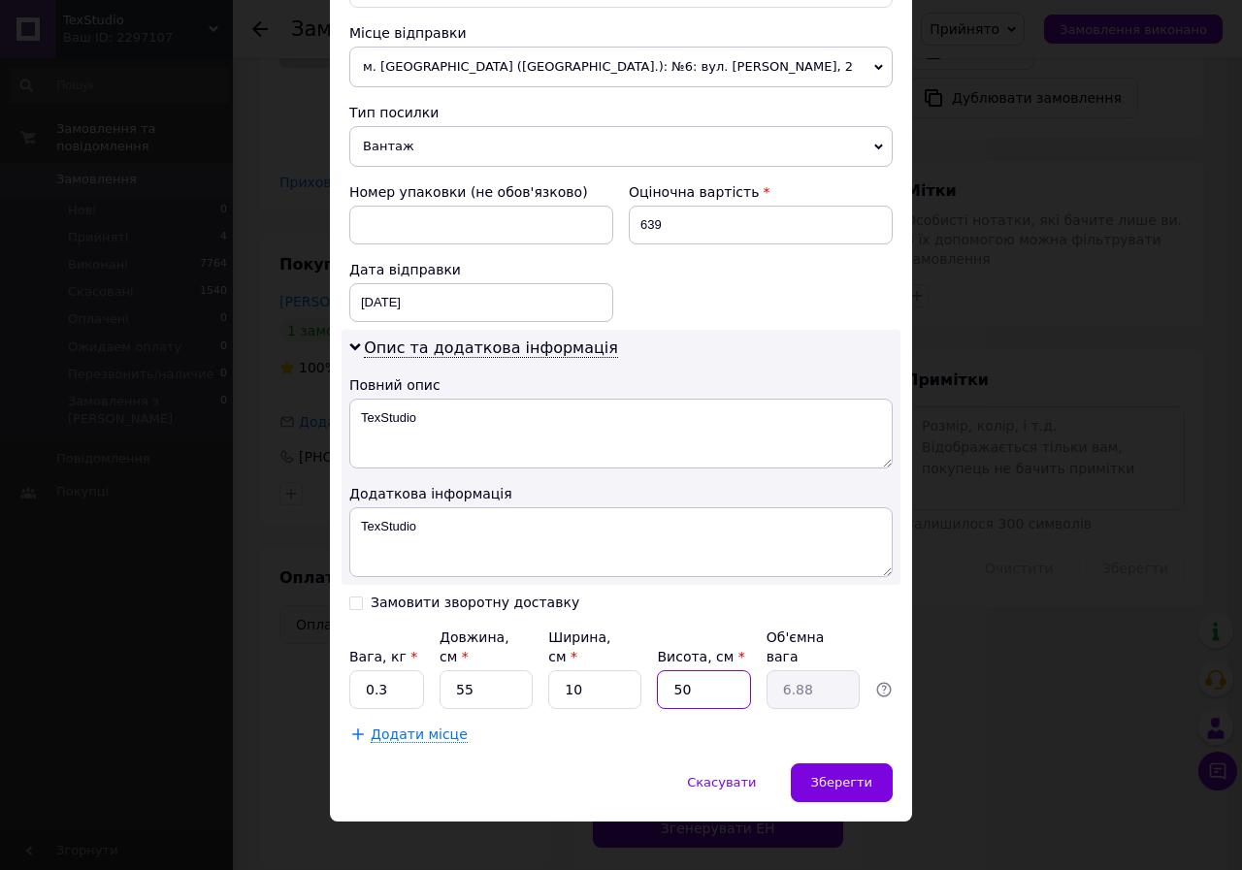
type input "0.14"
type input "10"
type input "1.38"
type input "10"
click at [632, 735] on div "Спосіб доставки Нова Пошта (платна) Платник Отримувач Відправник Прізвище отрим…" at bounding box center [621, 110] width 582 height 1307
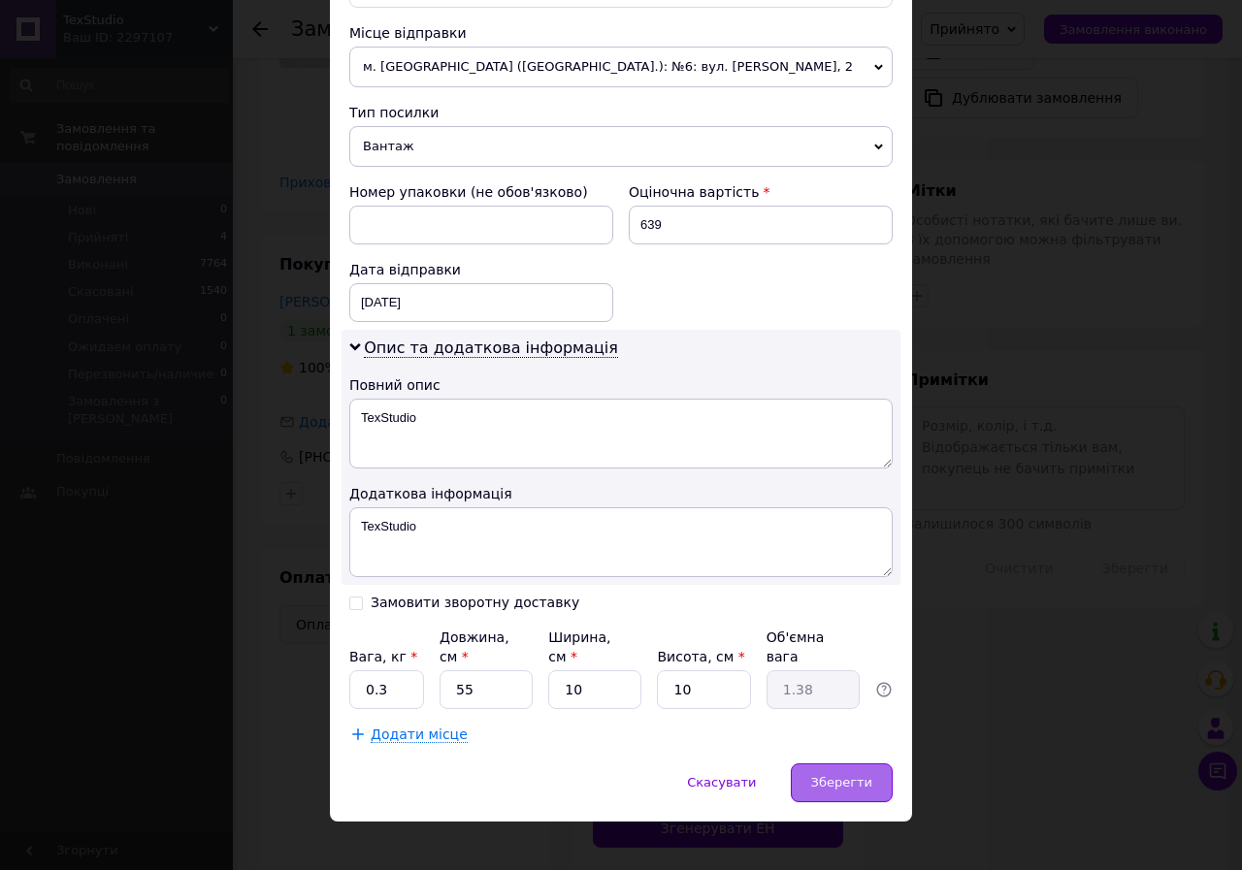
click at [821, 775] on span "Зберегти" at bounding box center [841, 782] width 61 height 15
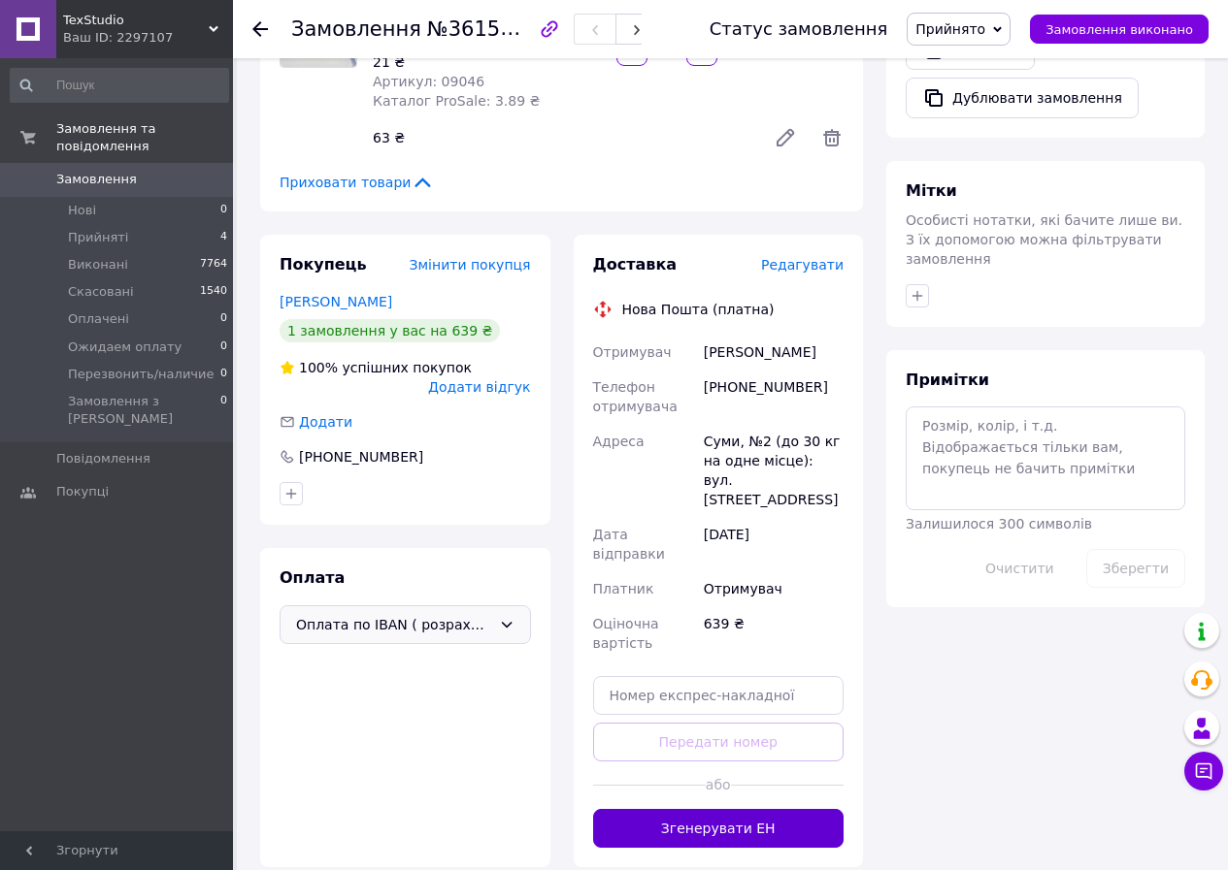
click at [715, 809] on button "Згенерувати ЕН" at bounding box center [718, 828] width 251 height 39
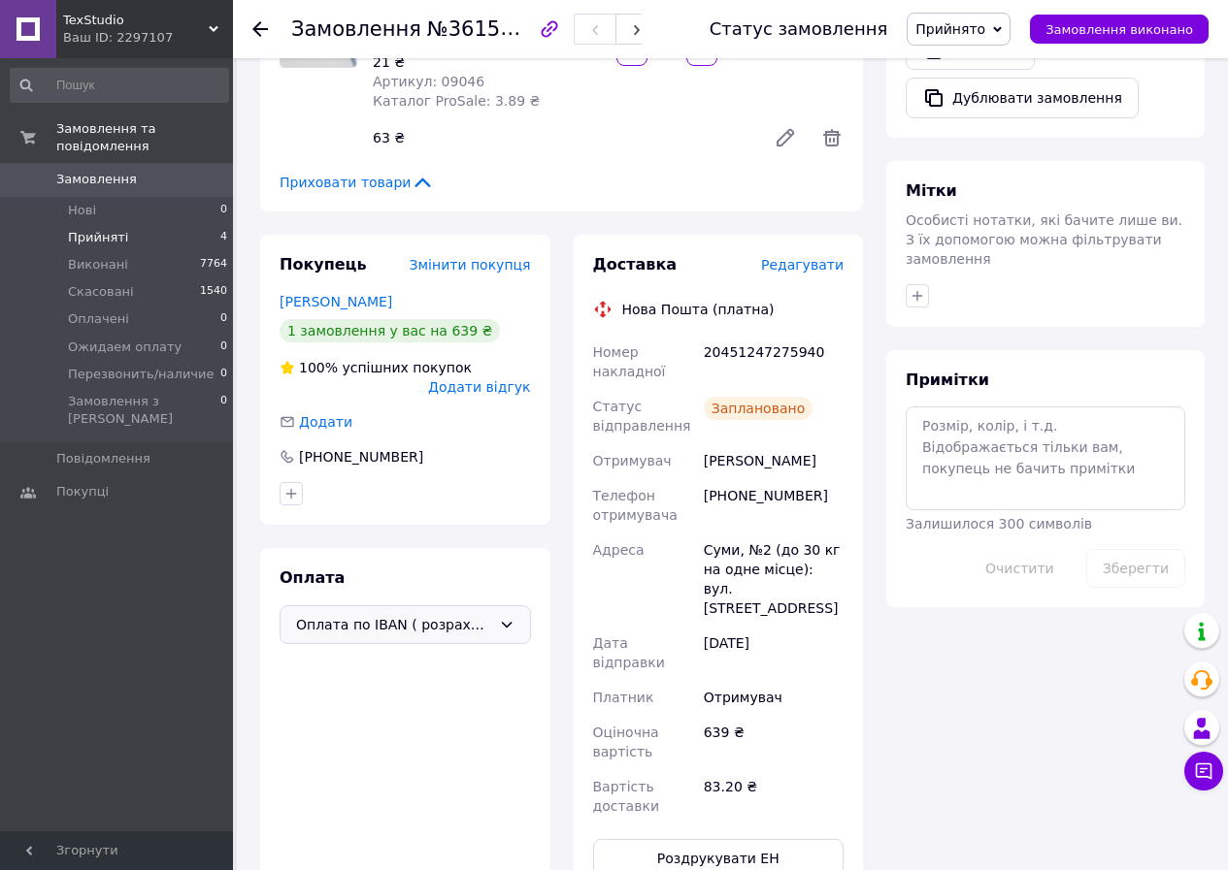
click at [100, 229] on span "Прийняті" at bounding box center [98, 237] width 60 height 17
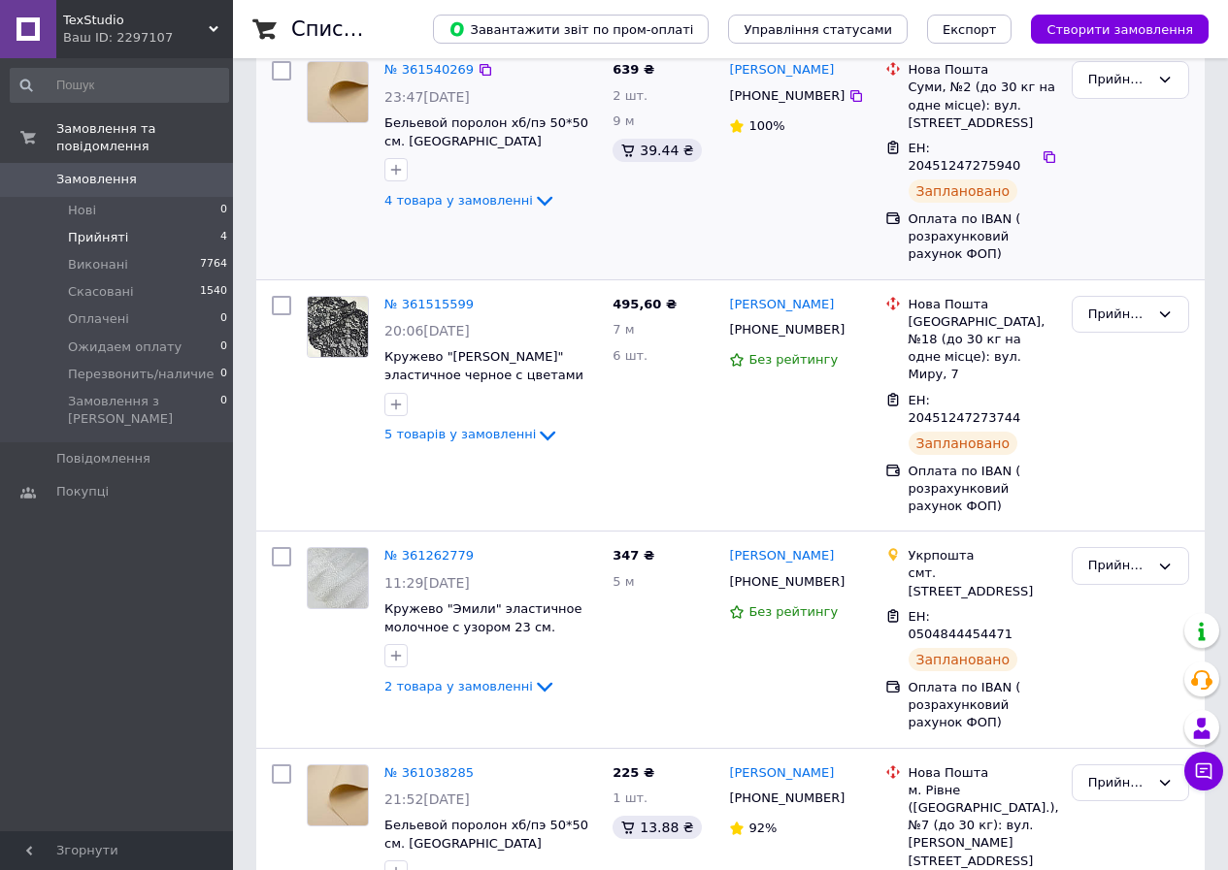
scroll to position [39, 0]
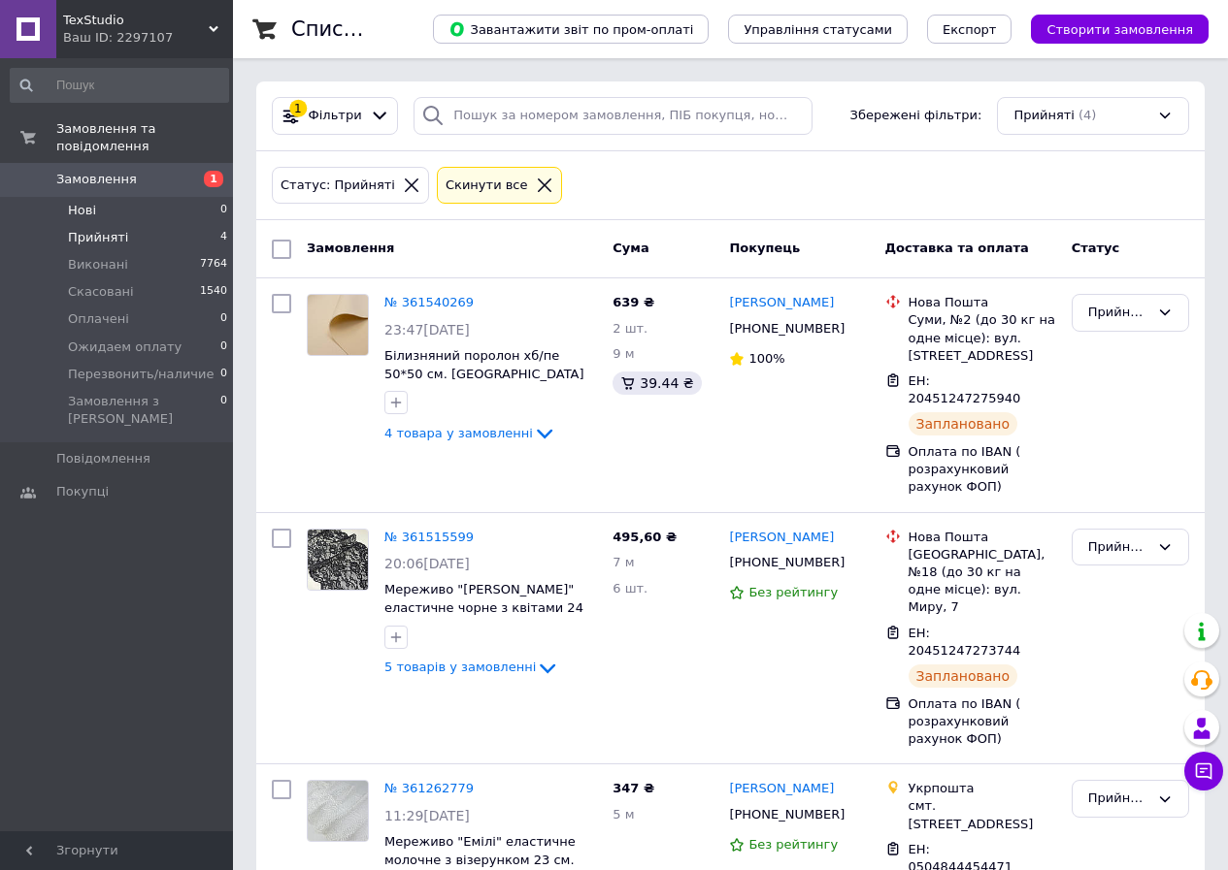
click at [111, 201] on li "Нові 0" at bounding box center [119, 210] width 239 height 27
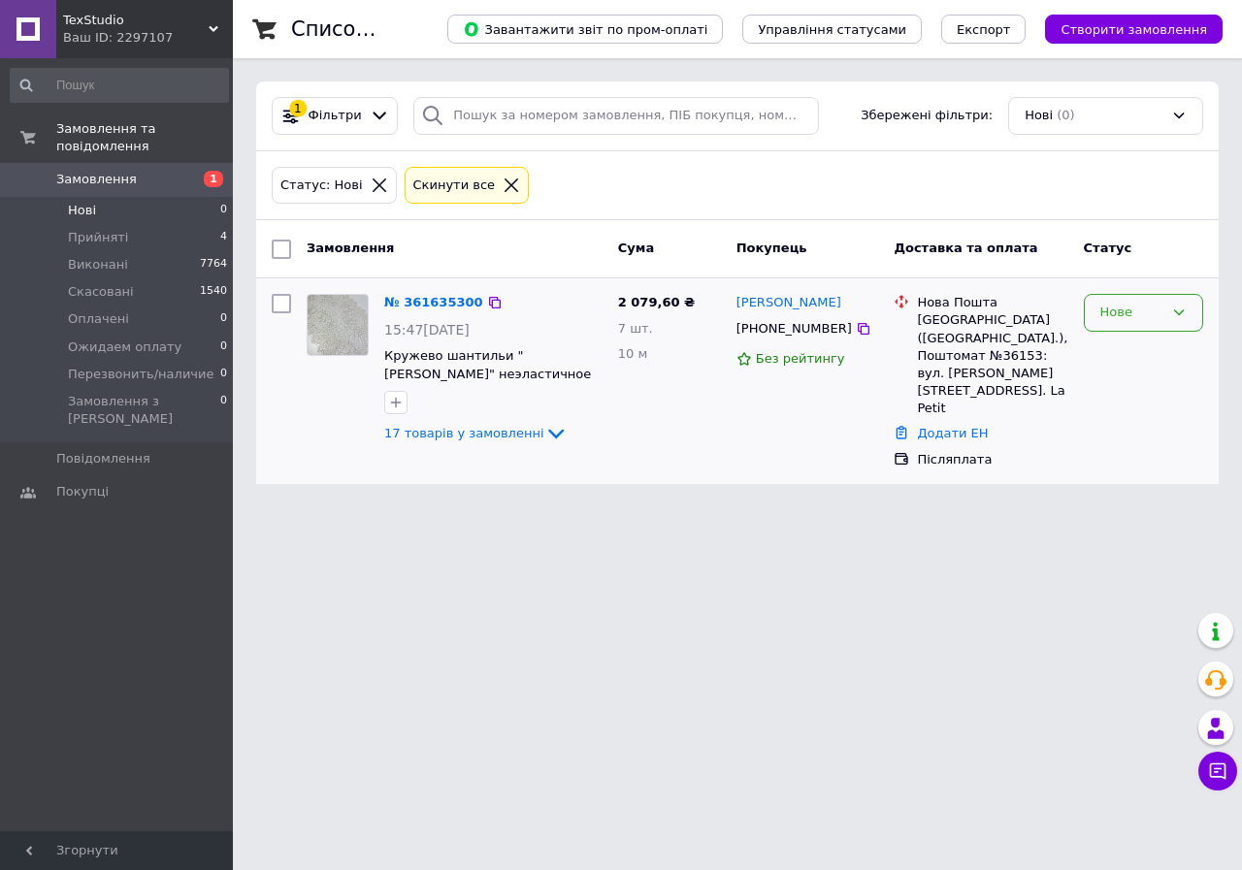
click at [1129, 323] on div "Нове" at bounding box center [1143, 313] width 119 height 38
drag, startPoint x: 1125, startPoint y: 355, endPoint x: 660, endPoint y: 355, distance: 464.8
click at [1124, 355] on li "Прийнято" at bounding box center [1143, 354] width 117 height 36
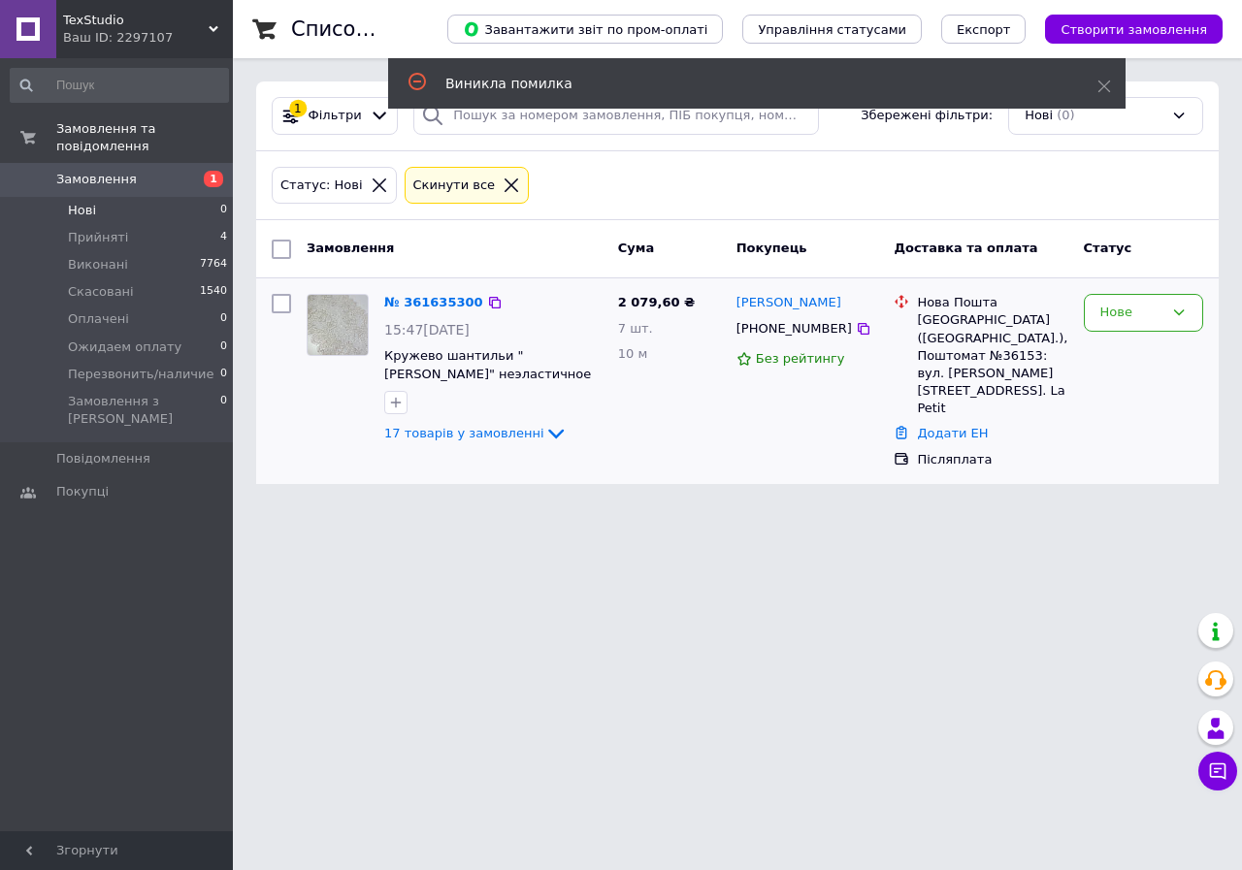
click at [402, 288] on div "№ 361635300 15:47, 12.09.2025 Кружево шантильи "Джованна" неэластичное белое с …" at bounding box center [494, 369] width 234 height 167
click at [414, 299] on link "№ 361635300" at bounding box center [433, 302] width 99 height 15
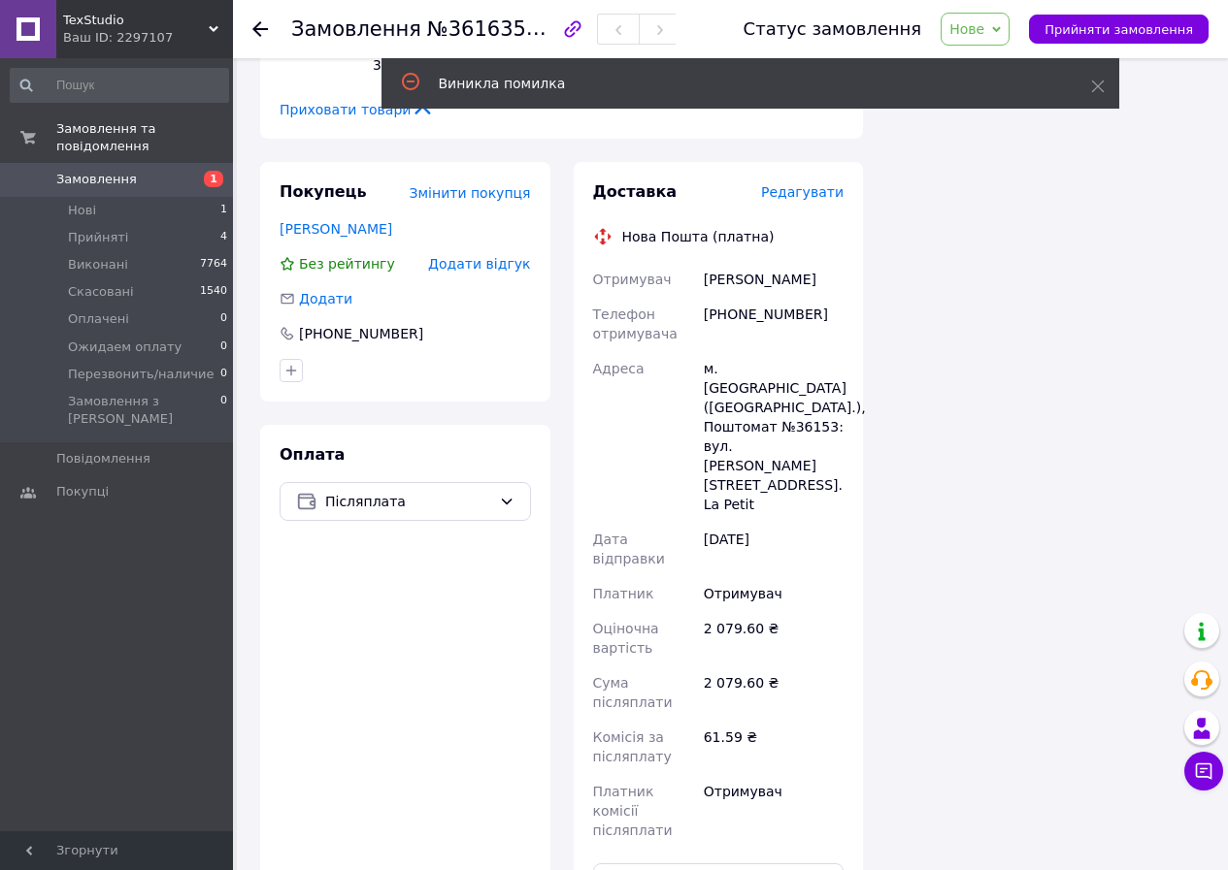
scroll to position [3008, 0]
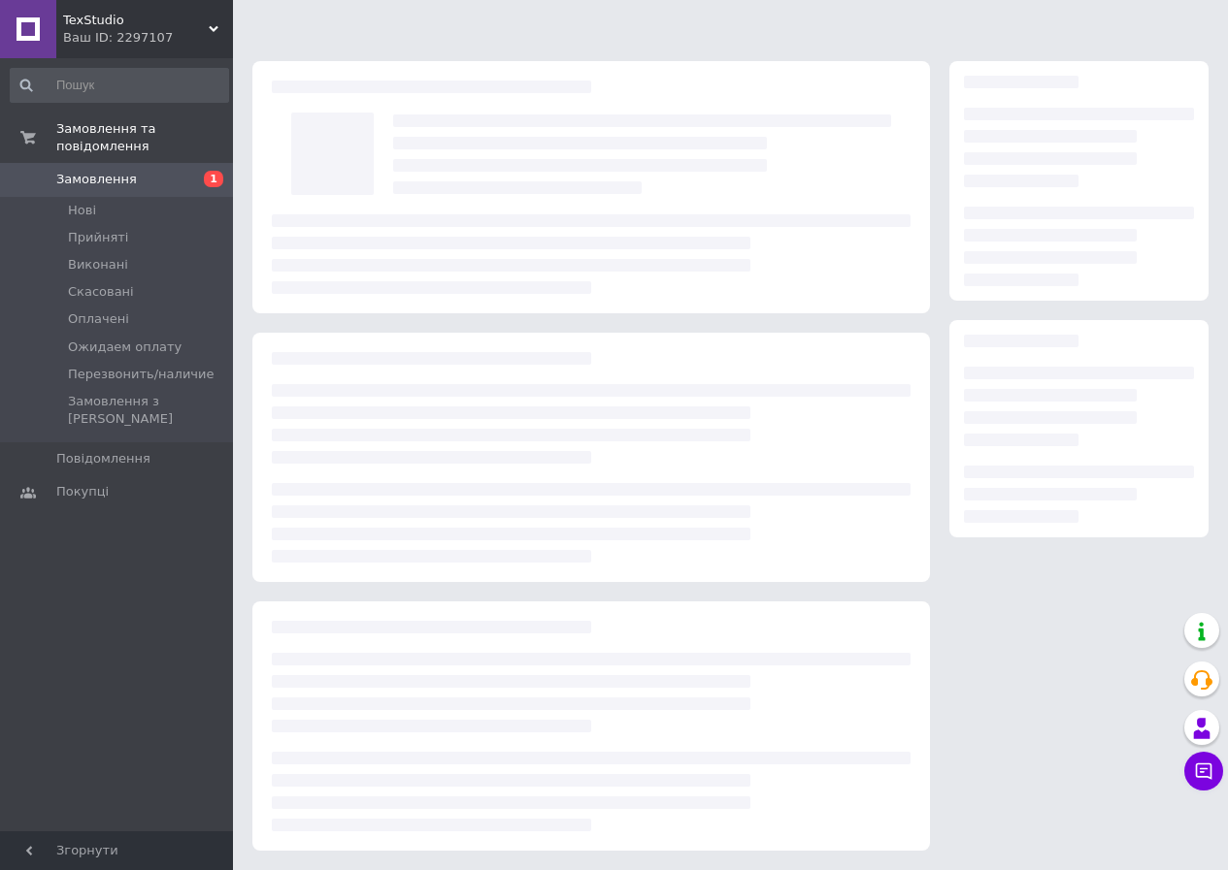
scroll to position [16, 0]
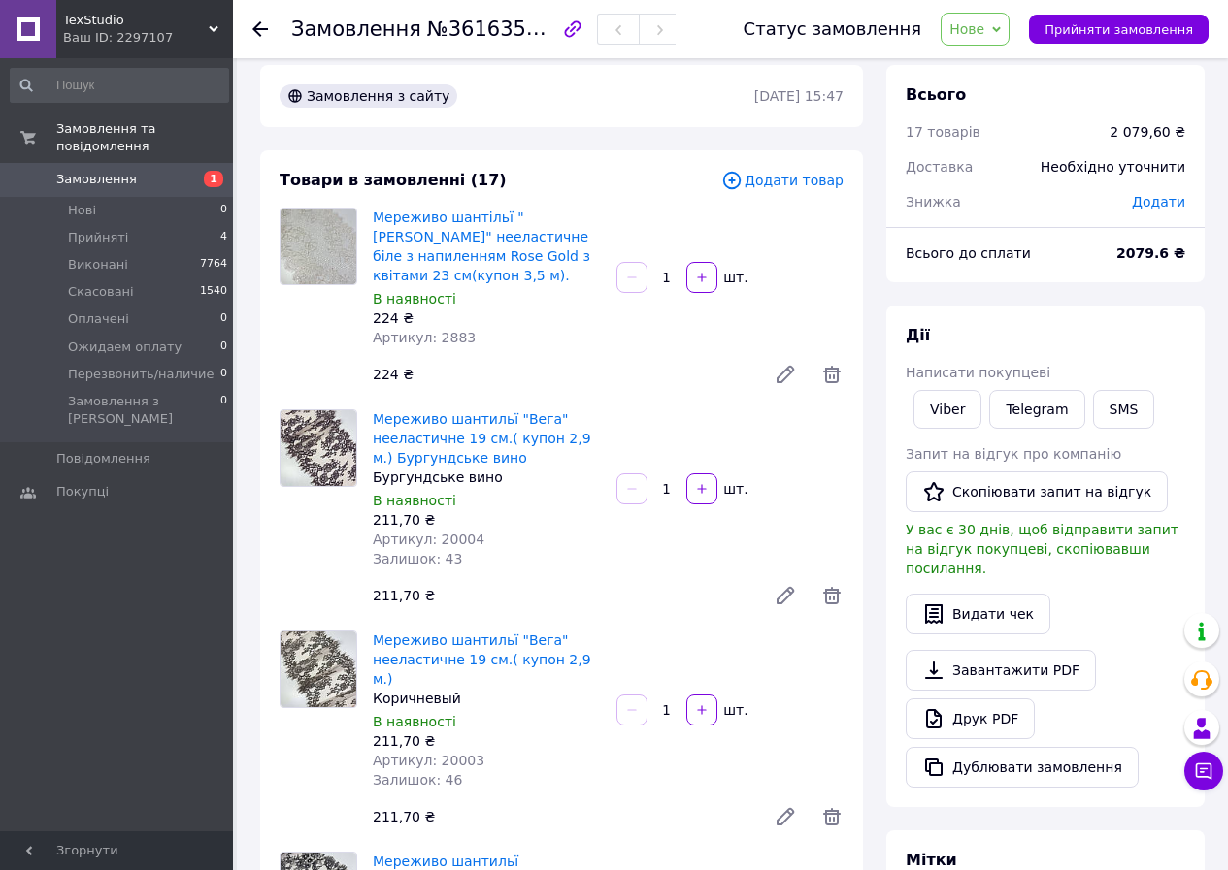
click at [984, 33] on span "Нове" at bounding box center [966, 29] width 35 height 16
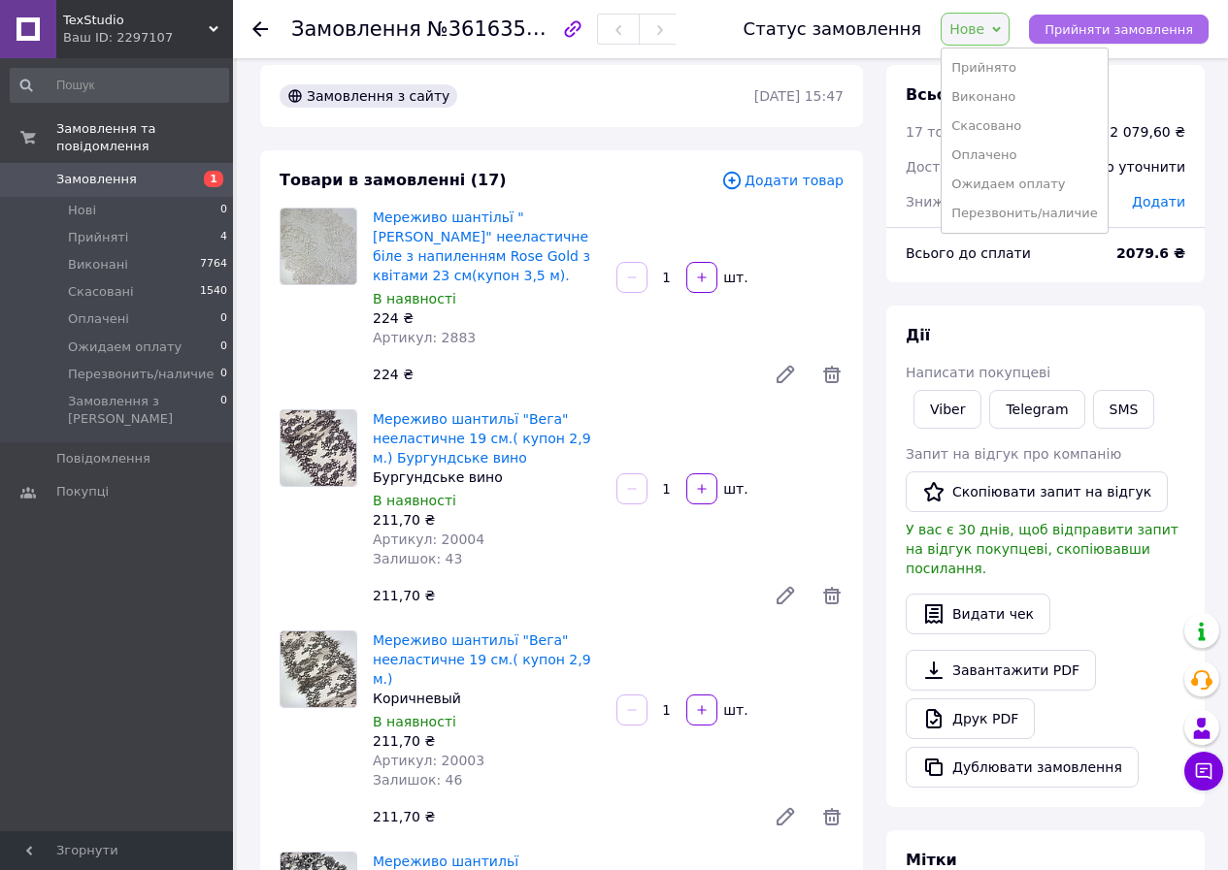
click at [1096, 25] on span "Прийняти замовлення" at bounding box center [1118, 29] width 148 height 15
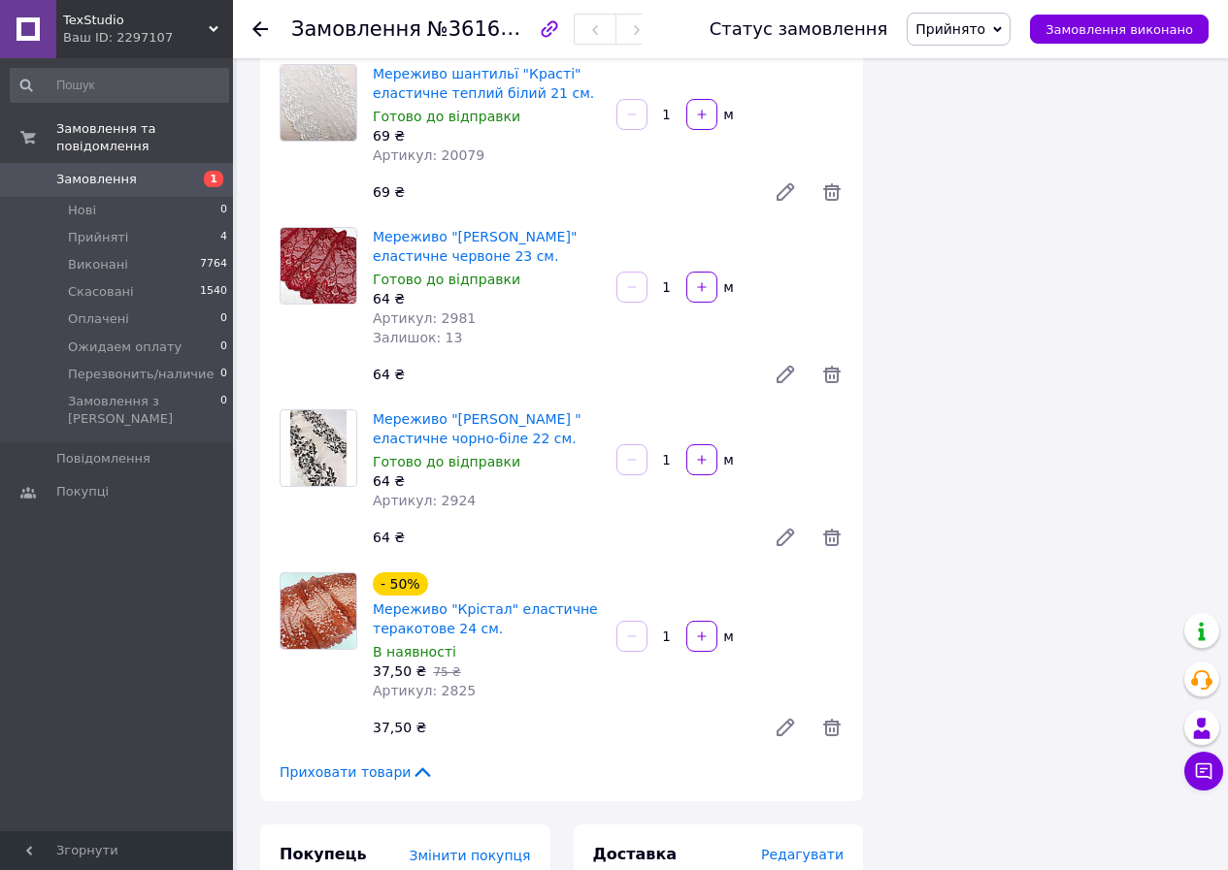
scroll to position [3122, 0]
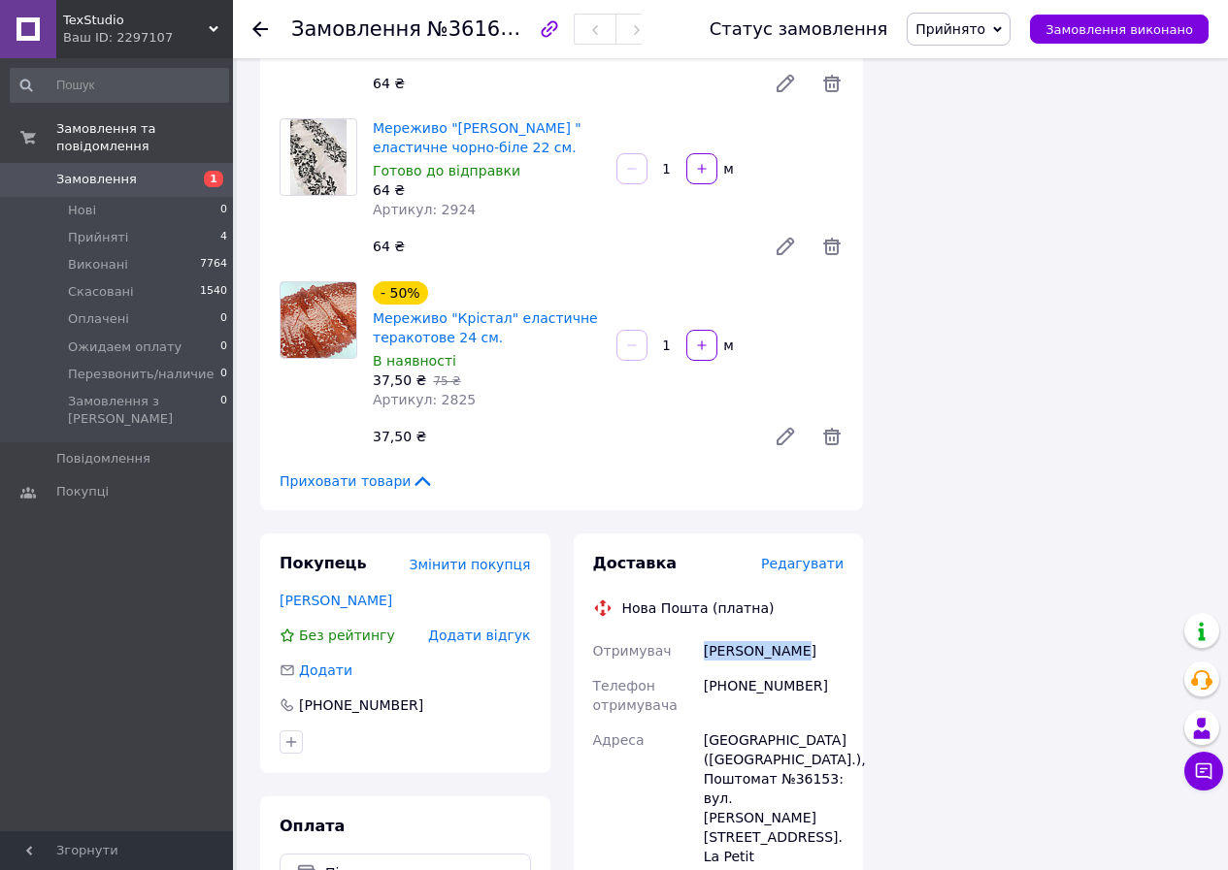
drag, startPoint x: 698, startPoint y: 550, endPoint x: 826, endPoint y: 554, distance: 128.2
copy div "Отримувач Горєва Ольга"
drag, startPoint x: 698, startPoint y: 586, endPoint x: 796, endPoint y: 598, distance: 98.7
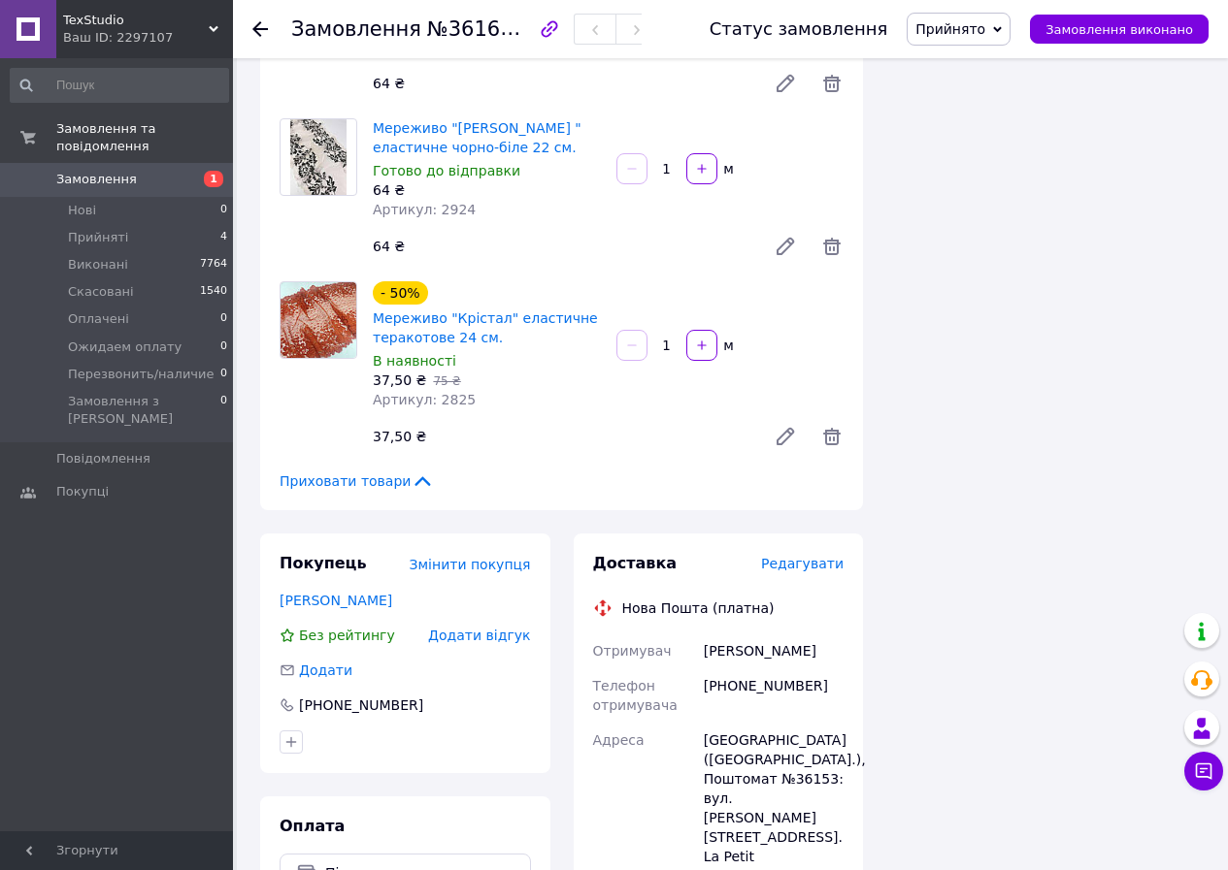
click at [813, 669] on div "[PHONE_NUMBER]" at bounding box center [774, 696] width 148 height 54
drag, startPoint x: 705, startPoint y: 591, endPoint x: 813, endPoint y: 595, distance: 107.8
click at [813, 669] on div "[PHONE_NUMBER]" at bounding box center [774, 696] width 148 height 54
copy div "[PHONE_NUMBER]"
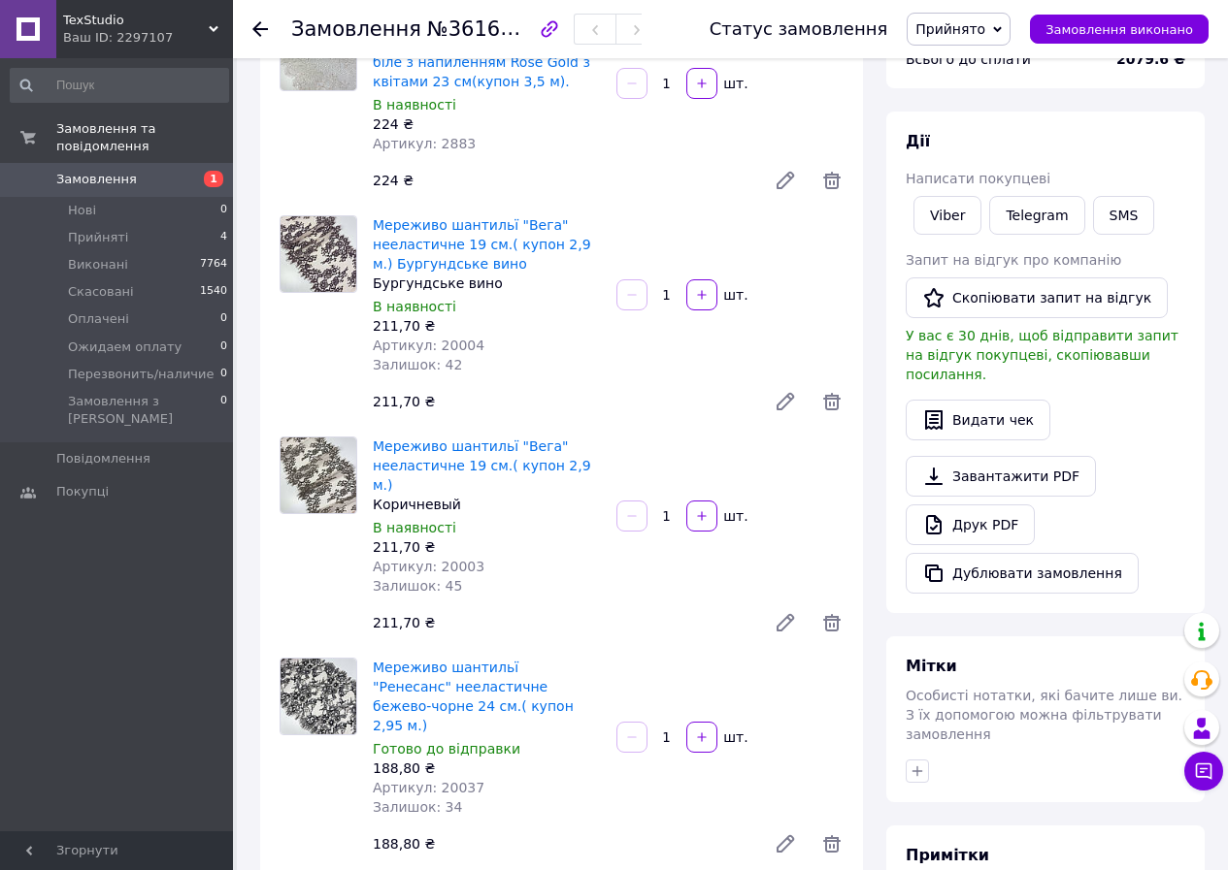
scroll to position [0, 0]
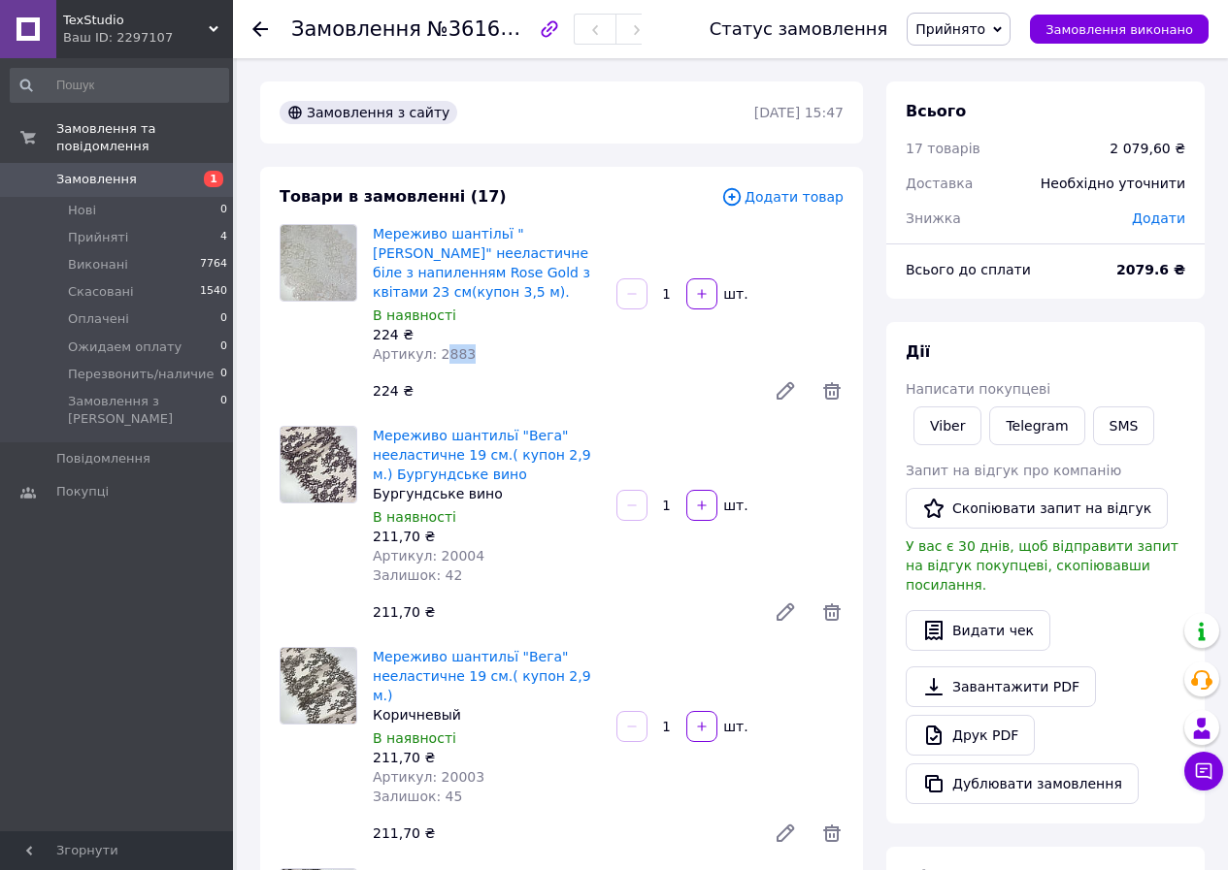
drag, startPoint x: 434, startPoint y: 354, endPoint x: 475, endPoint y: 355, distance: 40.8
click at [475, 355] on div "Артикул: 2883" at bounding box center [487, 353] width 228 height 19
click at [452, 362] on span "Артикул: 2883" at bounding box center [424, 354] width 103 height 16
drag, startPoint x: 431, startPoint y: 358, endPoint x: 488, endPoint y: 353, distance: 57.5
click at [488, 353] on div "Артикул: 2883" at bounding box center [487, 353] width 228 height 19
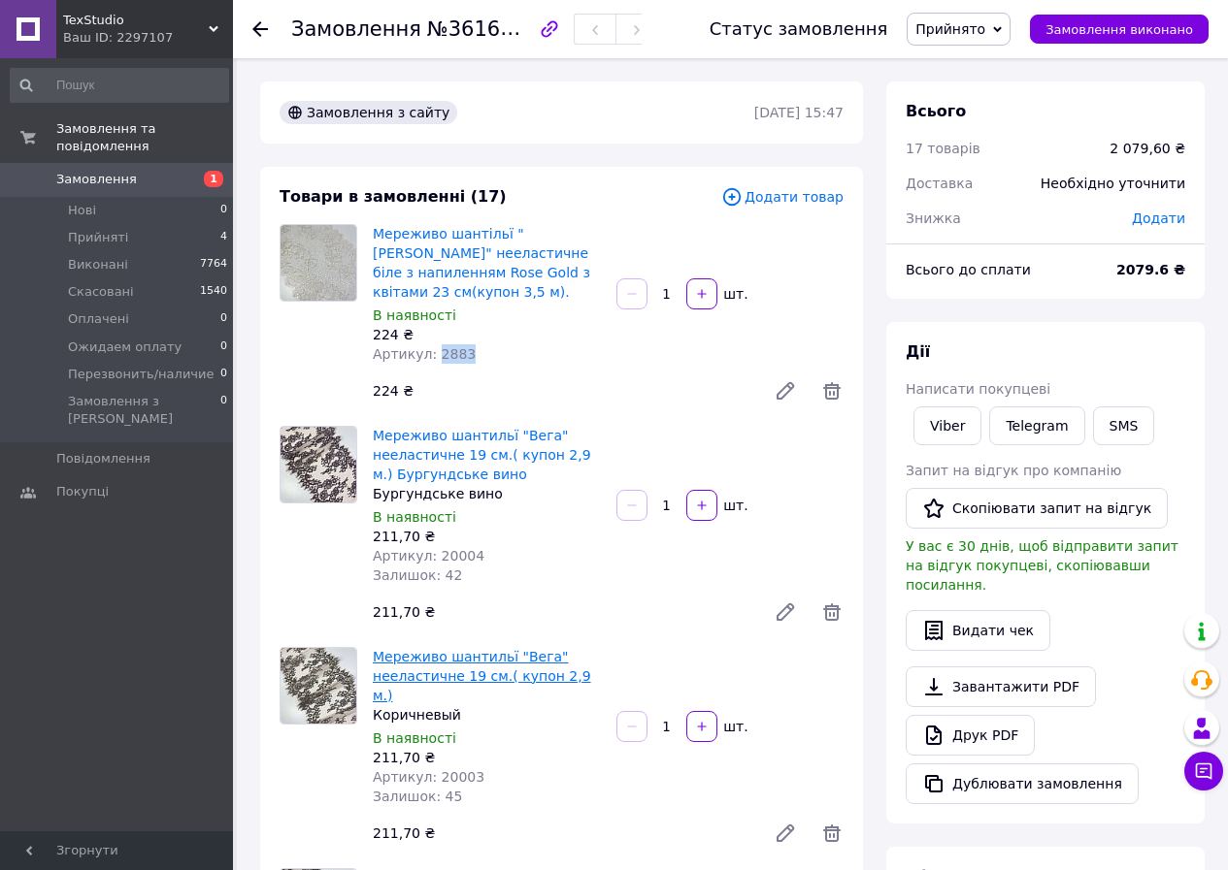
copy span "2883"
drag, startPoint x: 430, startPoint y: 560, endPoint x: 502, endPoint y: 561, distance: 71.8
click at [502, 561] on div "Артикул: 20004" at bounding box center [487, 555] width 228 height 19
copy span "20004"
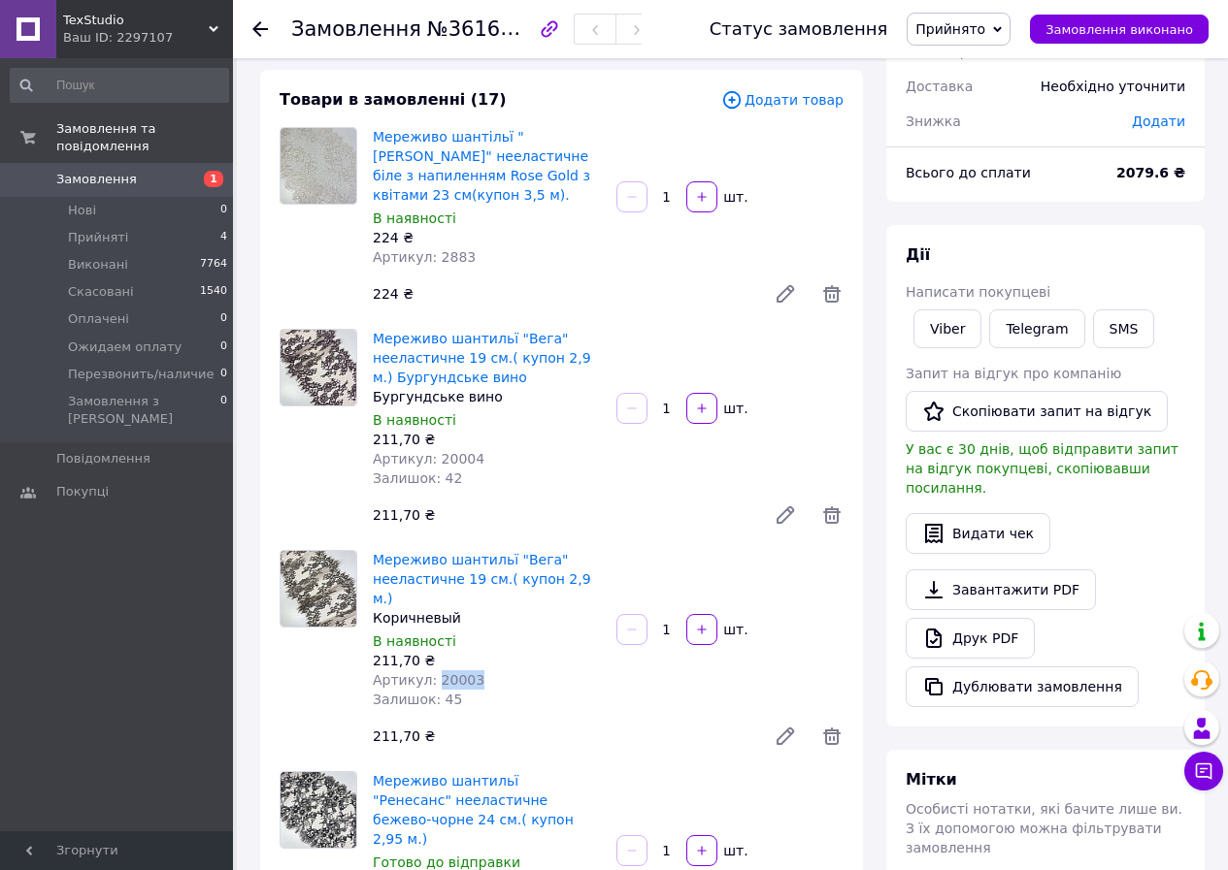
drag, startPoint x: 431, startPoint y: 660, endPoint x: 480, endPoint y: 660, distance: 49.5
click at [480, 671] on div "Артикул: 20003" at bounding box center [487, 680] width 228 height 19
copy span "20003"
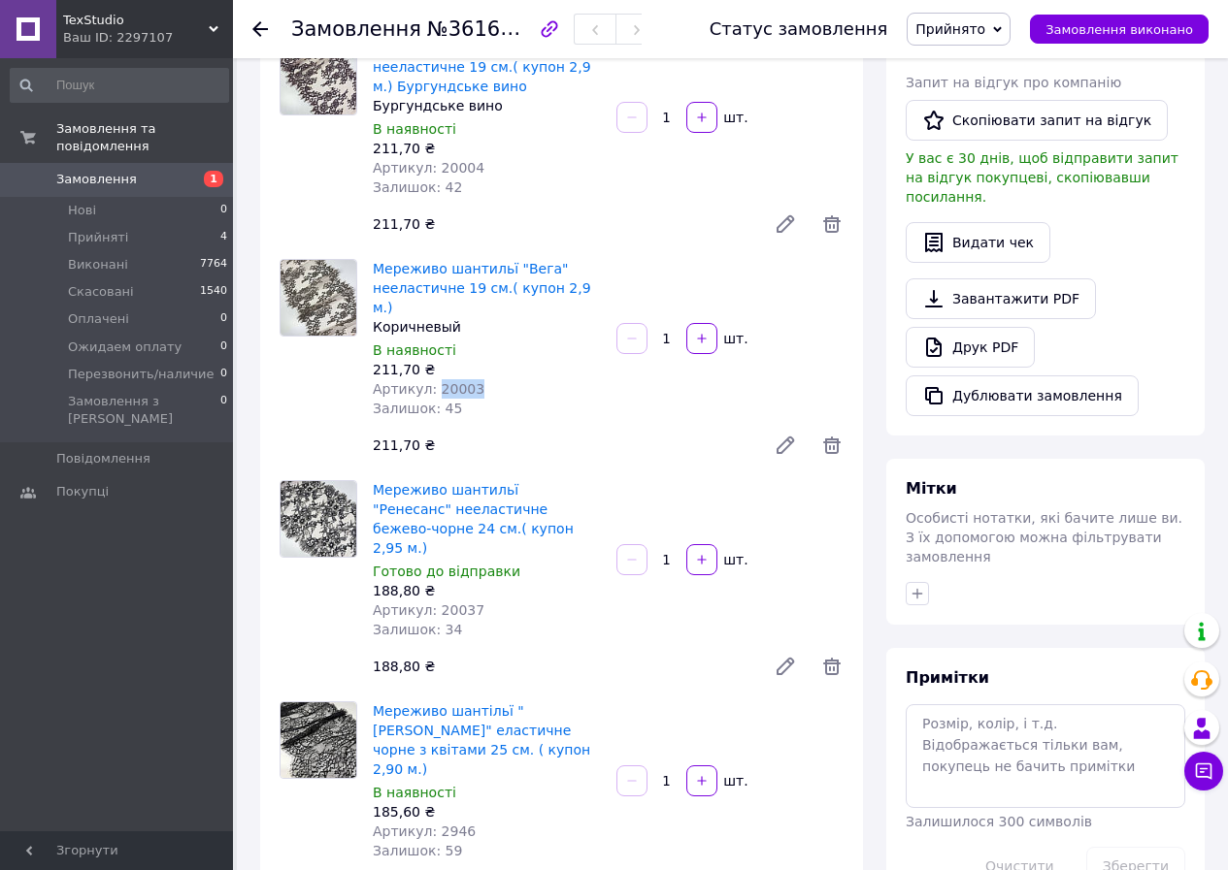
scroll to position [485, 0]
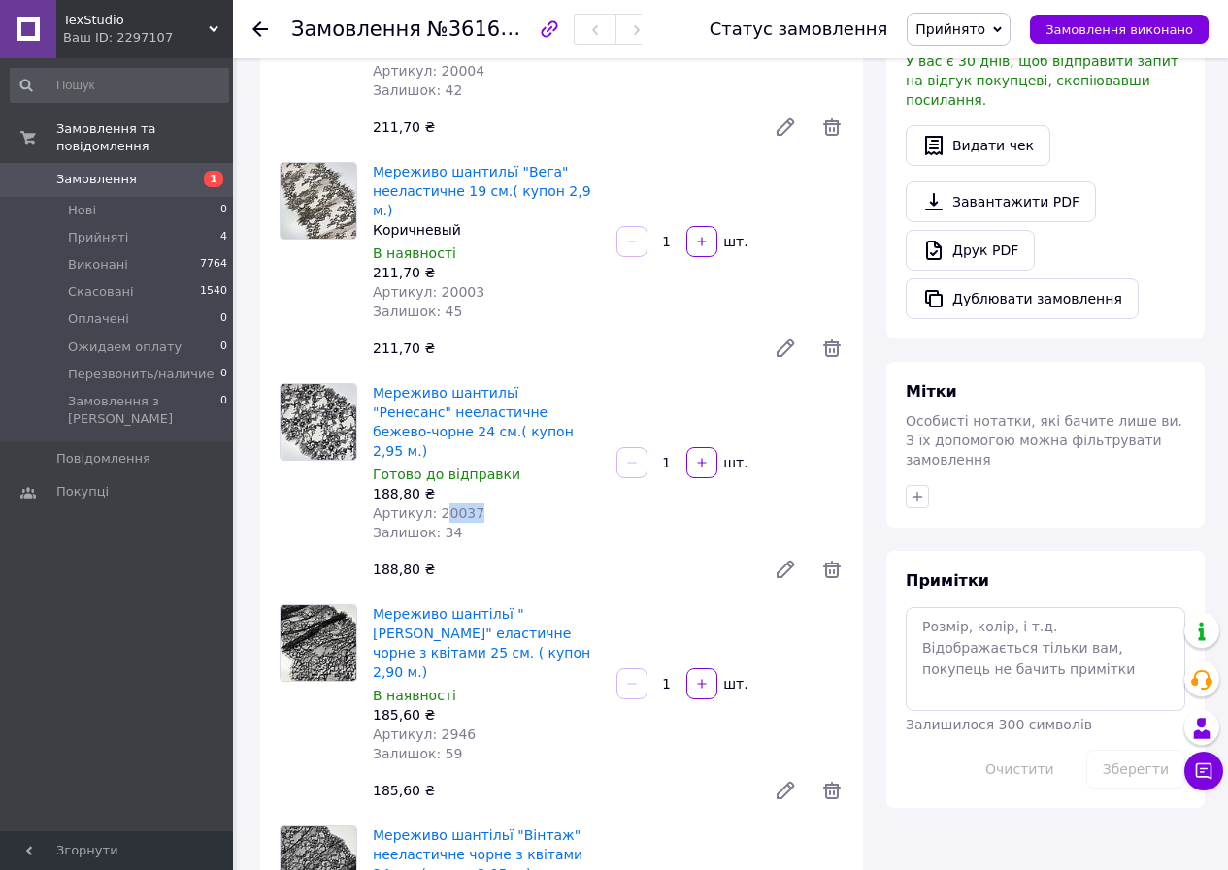
drag, startPoint x: 434, startPoint y: 475, endPoint x: 462, endPoint y: 478, distance: 28.4
click at [477, 504] on div "Артикул: 20037" at bounding box center [487, 513] width 228 height 19
click at [439, 506] on span "Артикул: 20037" at bounding box center [429, 514] width 112 height 16
drag, startPoint x: 433, startPoint y: 475, endPoint x: 491, endPoint y: 470, distance: 58.4
click at [491, 504] on div "Артикул: 20037" at bounding box center [487, 513] width 228 height 19
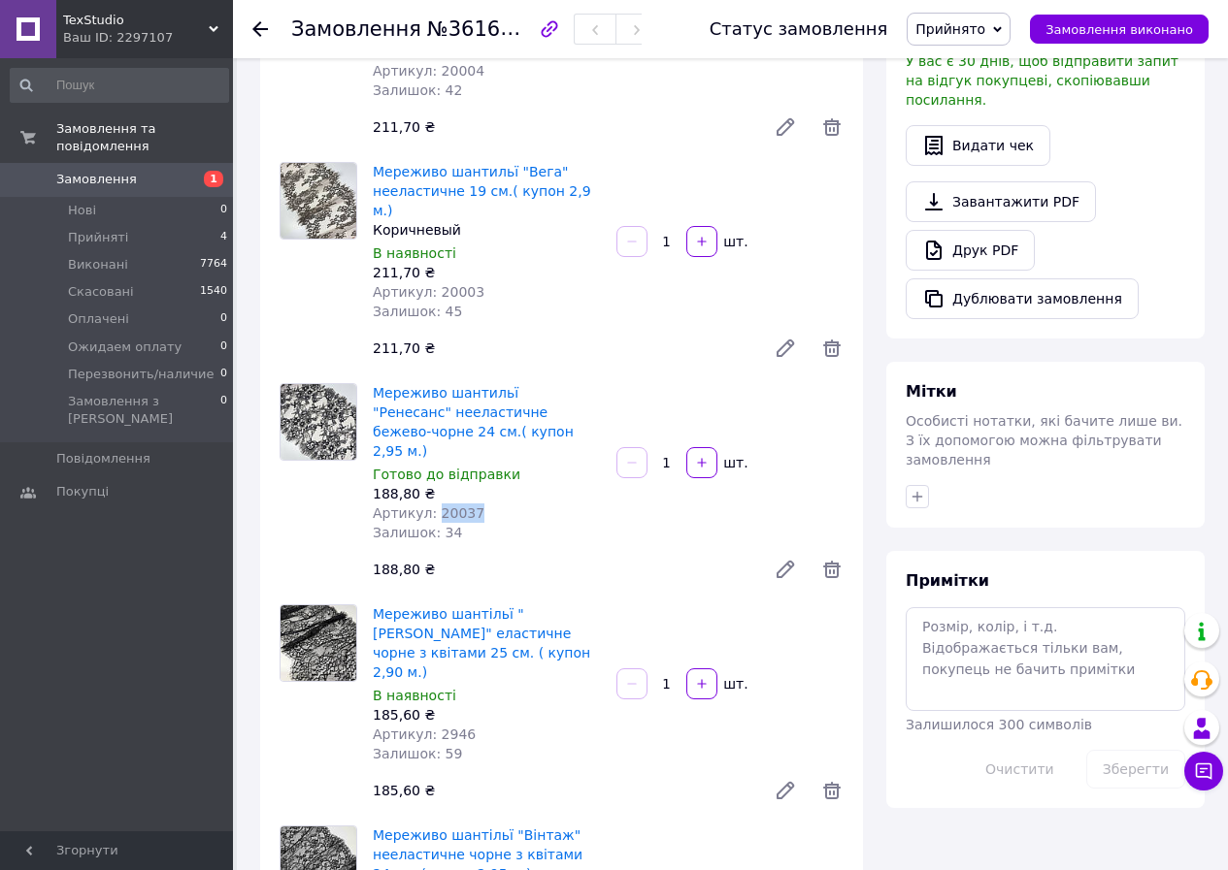
copy span "20037"
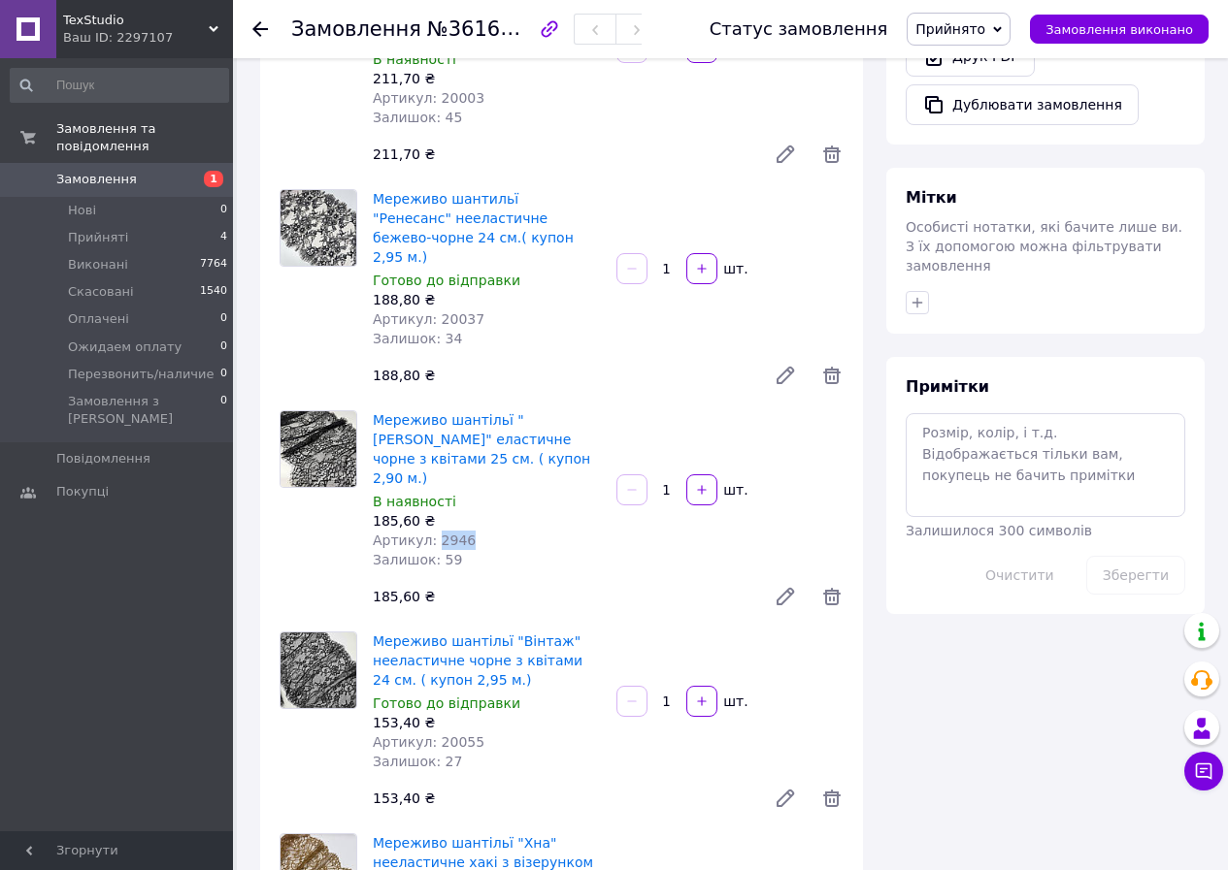
drag, startPoint x: 431, startPoint y: 477, endPoint x: 489, endPoint y: 481, distance: 58.4
click at [489, 531] on div "Артикул: 2946" at bounding box center [487, 540] width 228 height 19
copy span "2946"
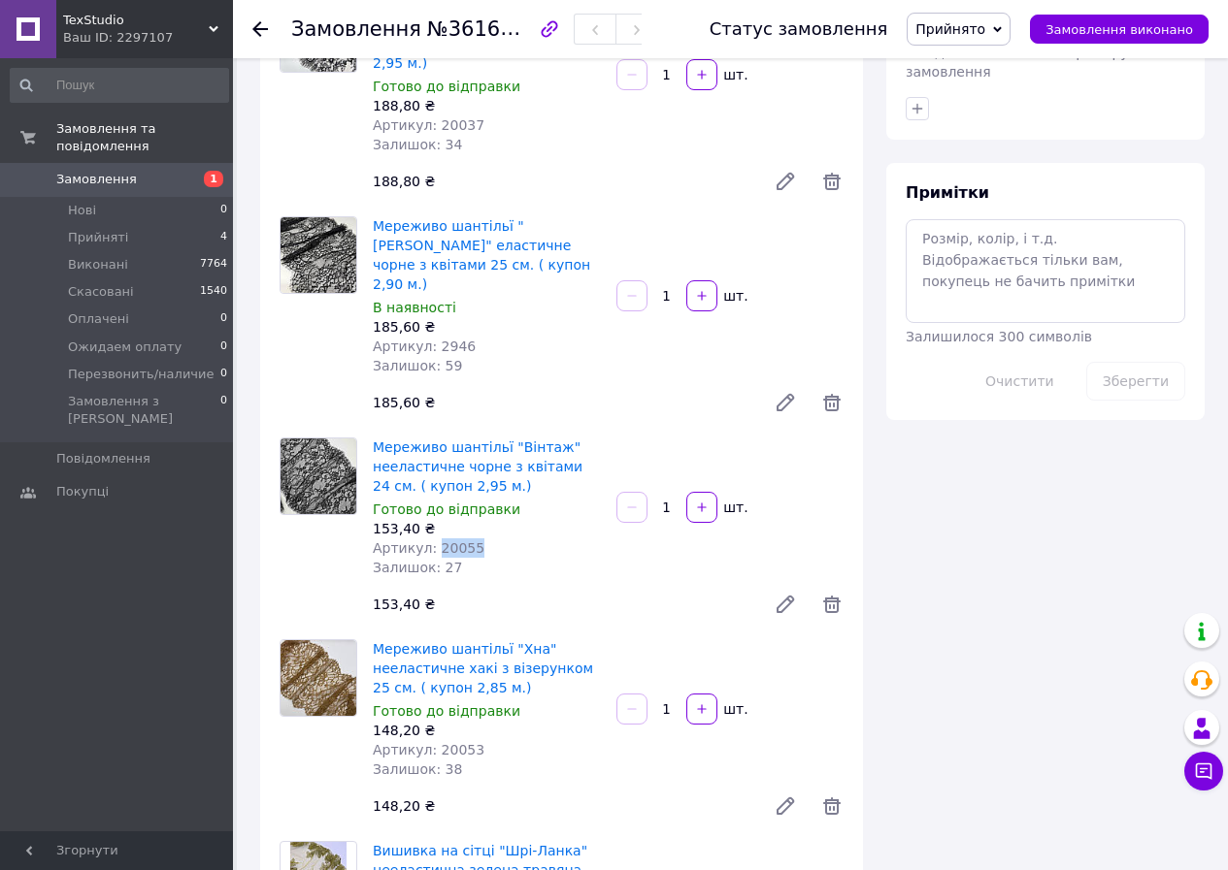
drag, startPoint x: 432, startPoint y: 492, endPoint x: 492, endPoint y: 490, distance: 60.2
click at [492, 539] on div "Артикул: 20055" at bounding box center [487, 548] width 228 height 19
copy span "20055"
drag, startPoint x: 435, startPoint y: 693, endPoint x: 495, endPoint y: 691, distance: 60.2
click at [495, 740] on div "Артикул: 20053" at bounding box center [487, 749] width 228 height 19
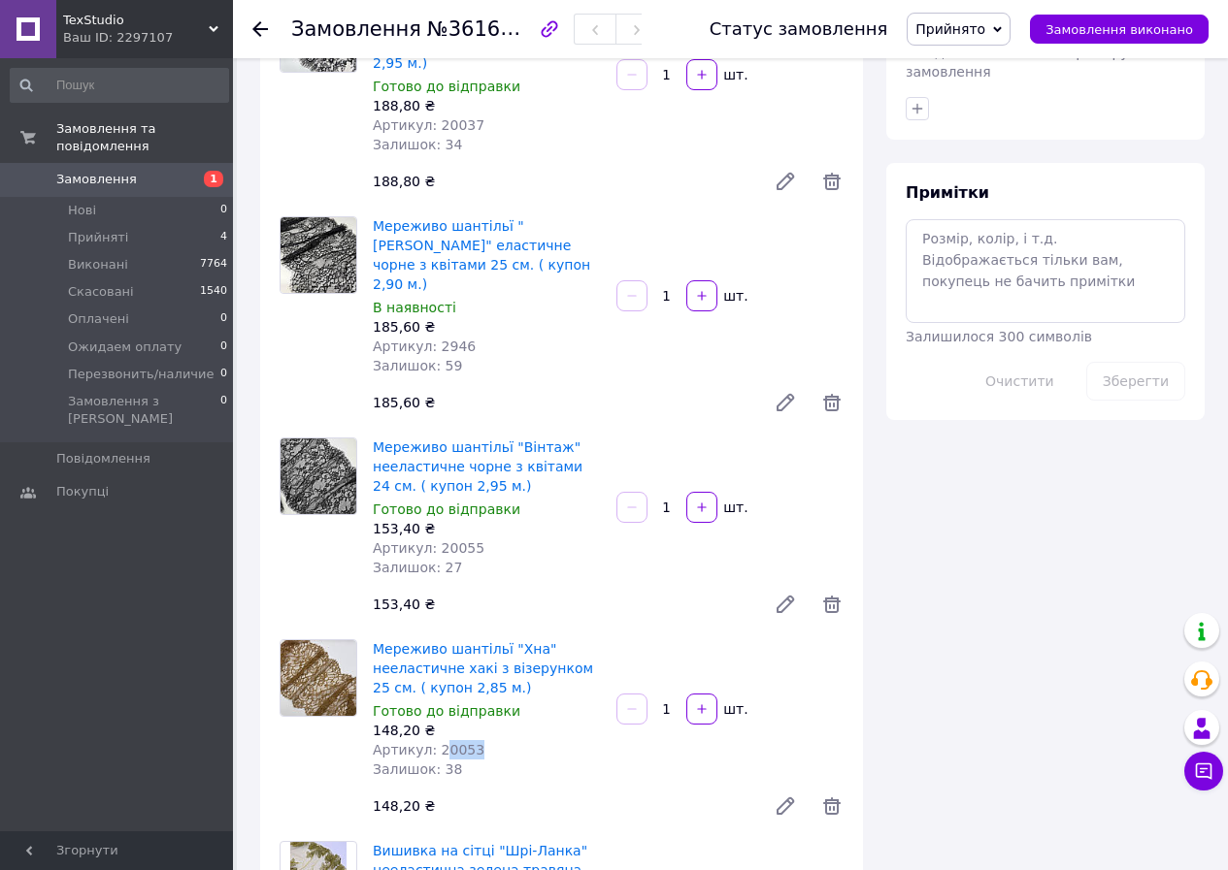
click at [436, 742] on span "Артикул: 20053" at bounding box center [429, 750] width 112 height 16
drag, startPoint x: 430, startPoint y: 690, endPoint x: 487, endPoint y: 689, distance: 57.3
click at [487, 740] on div "Артикул: 20053" at bounding box center [487, 749] width 228 height 19
copy span "20053"
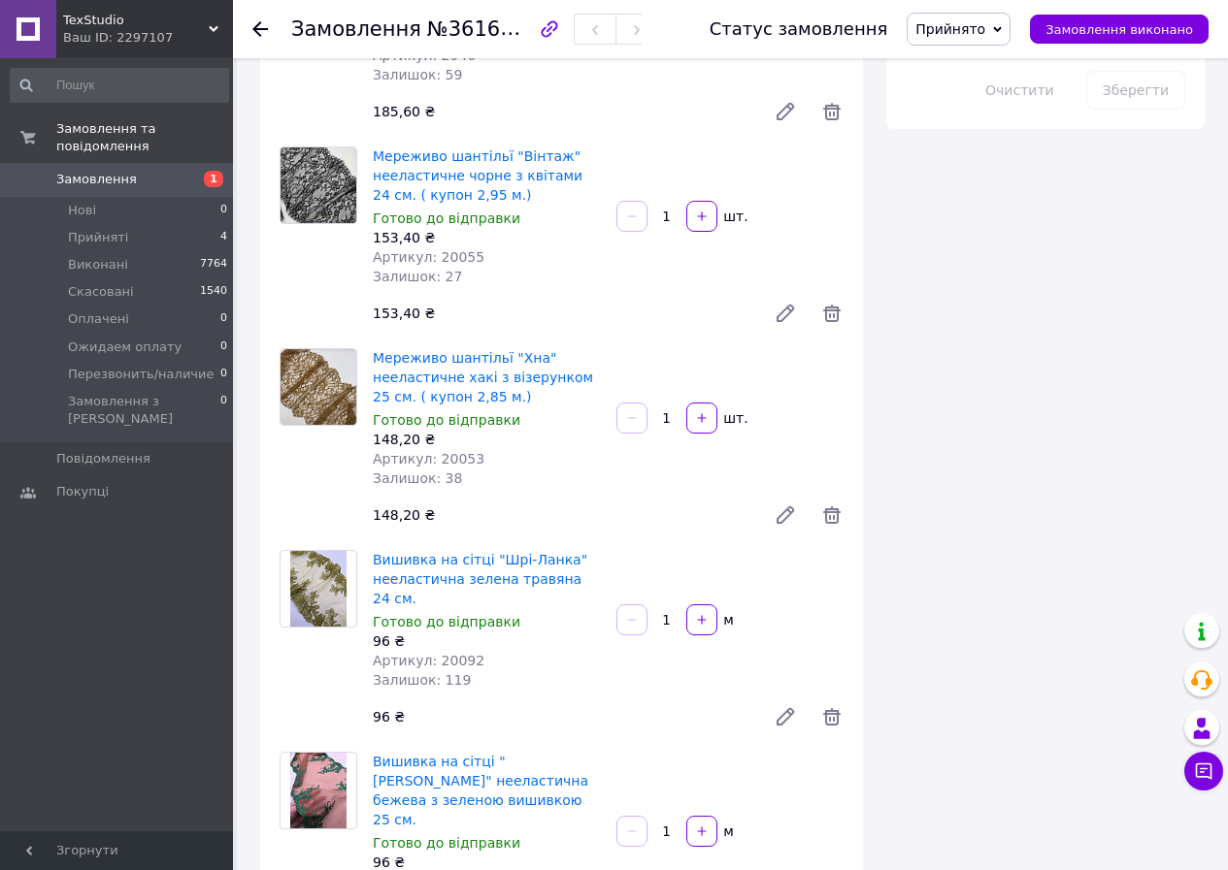
click at [434, 653] on span "Артикул: 20092" at bounding box center [429, 661] width 112 height 16
drag, startPoint x: 432, startPoint y: 583, endPoint x: 491, endPoint y: 583, distance: 59.2
click at [491, 651] on div "Артикул: 20092" at bounding box center [487, 660] width 228 height 19
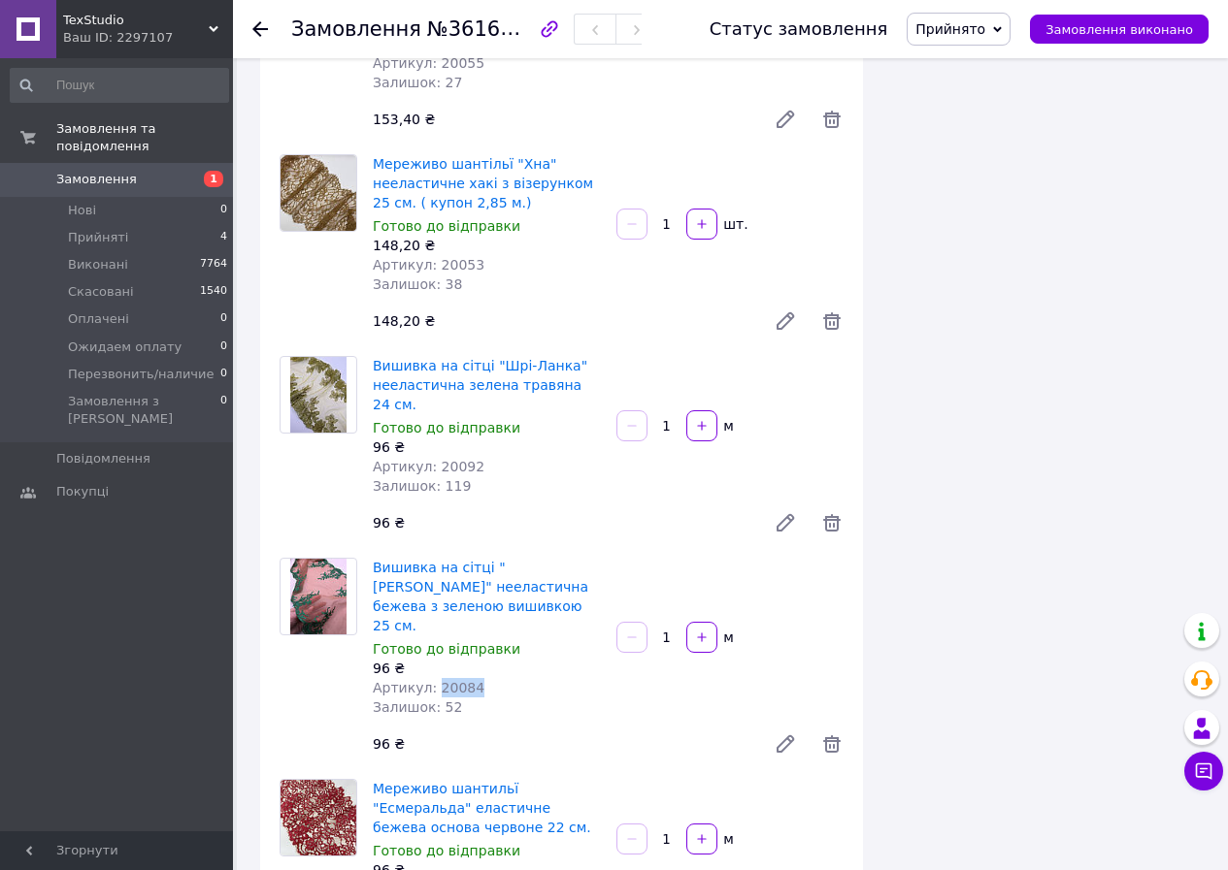
drag, startPoint x: 433, startPoint y: 587, endPoint x: 488, endPoint y: 589, distance: 55.3
click at [488, 678] on div "Артикул: 20084" at bounding box center [487, 687] width 228 height 19
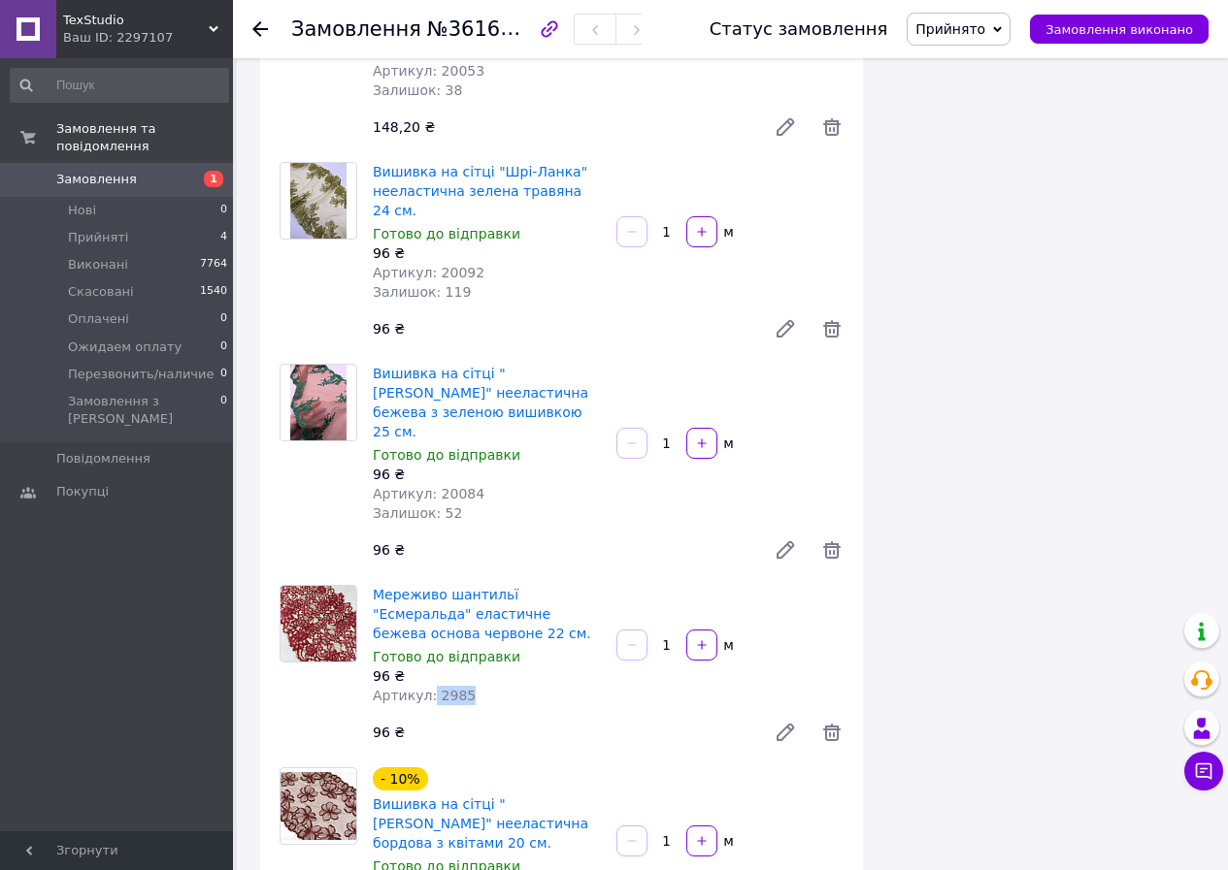
drag, startPoint x: 428, startPoint y: 601, endPoint x: 471, endPoint y: 601, distance: 42.7
click at [471, 686] on div "Артикул: 2985" at bounding box center [487, 695] width 228 height 19
click at [435, 719] on div "96 ₴" at bounding box center [561, 732] width 393 height 27
drag, startPoint x: 432, startPoint y: 598, endPoint x: 506, endPoint y: 622, distance: 77.6
click at [505, 686] on div "Артикул: 2985" at bounding box center [487, 695] width 228 height 19
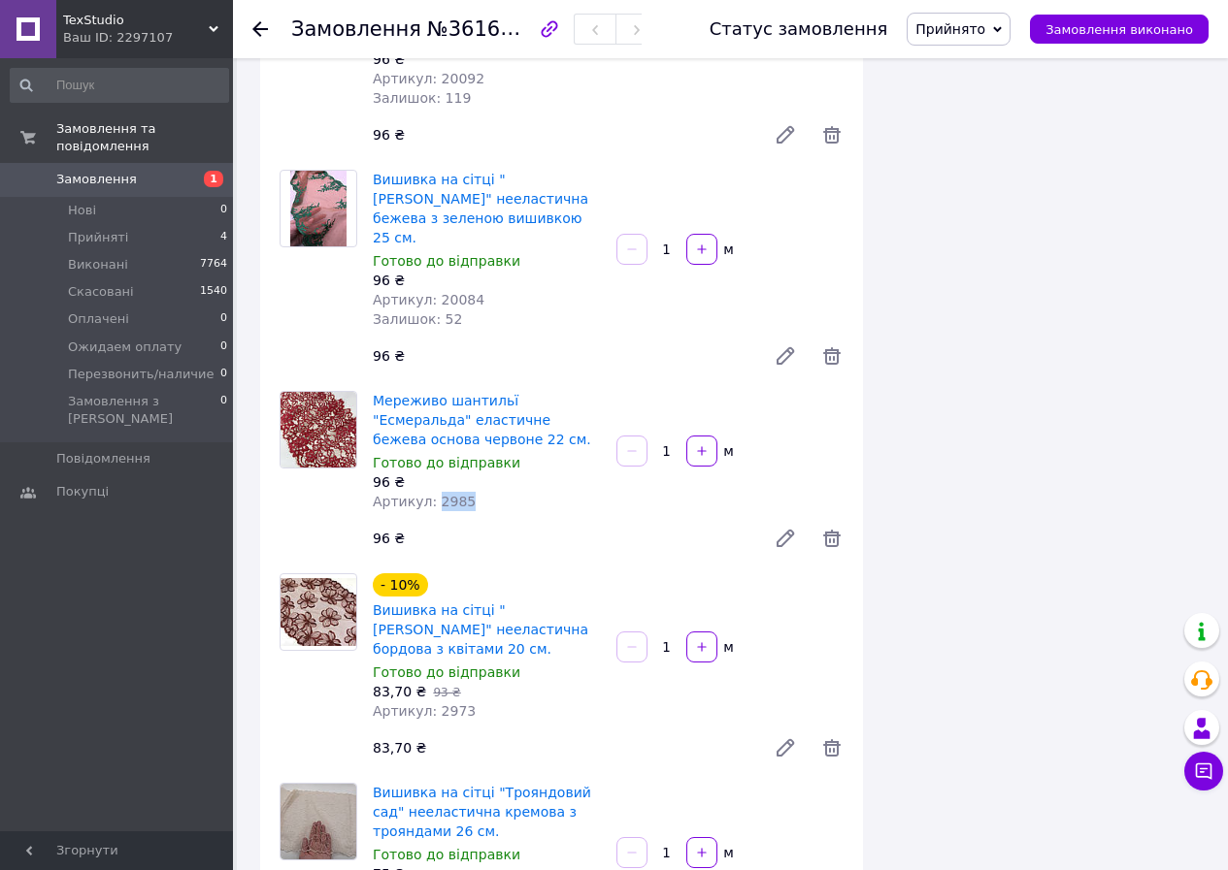
scroll to position [1844, 0]
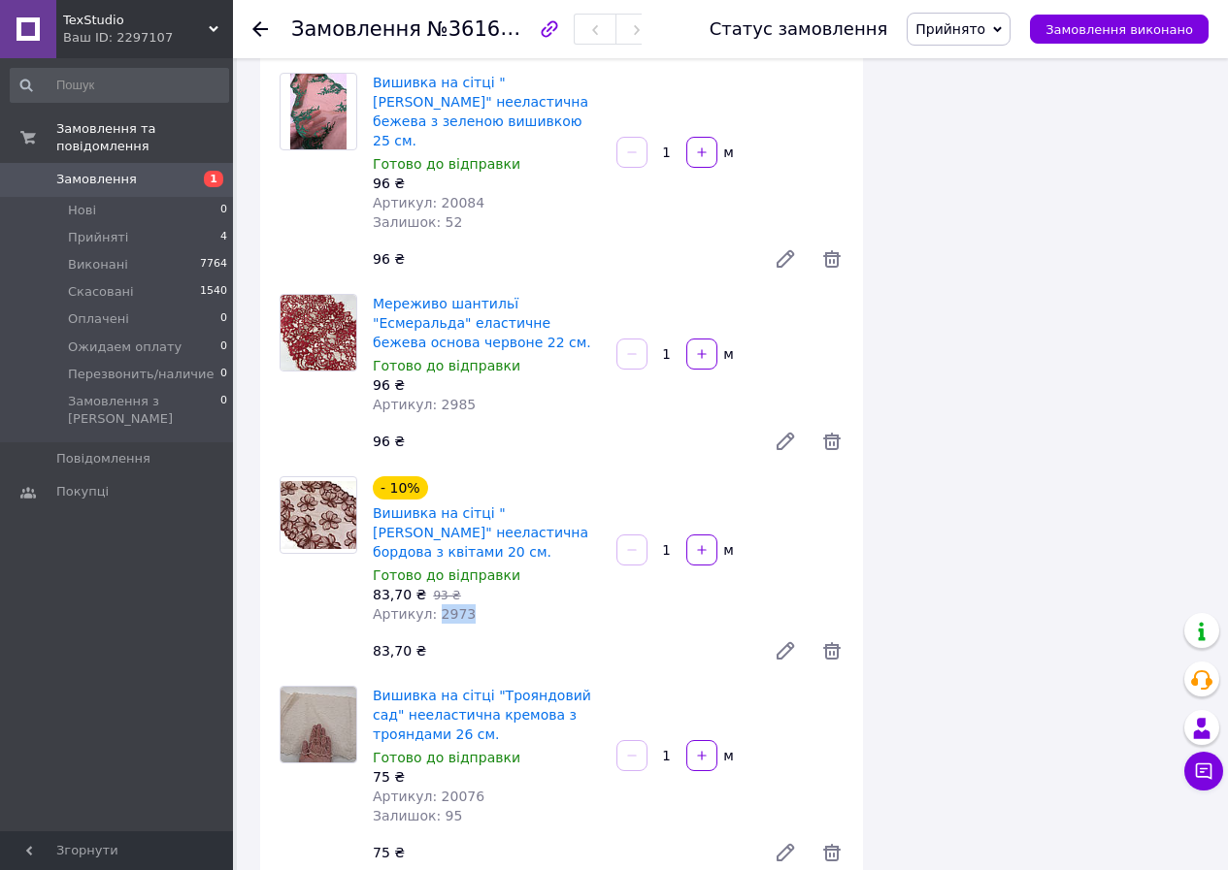
drag, startPoint x: 430, startPoint y: 516, endPoint x: 471, endPoint y: 516, distance: 40.8
click at [471, 605] on div "Артикул: 2973" at bounding box center [487, 614] width 228 height 19
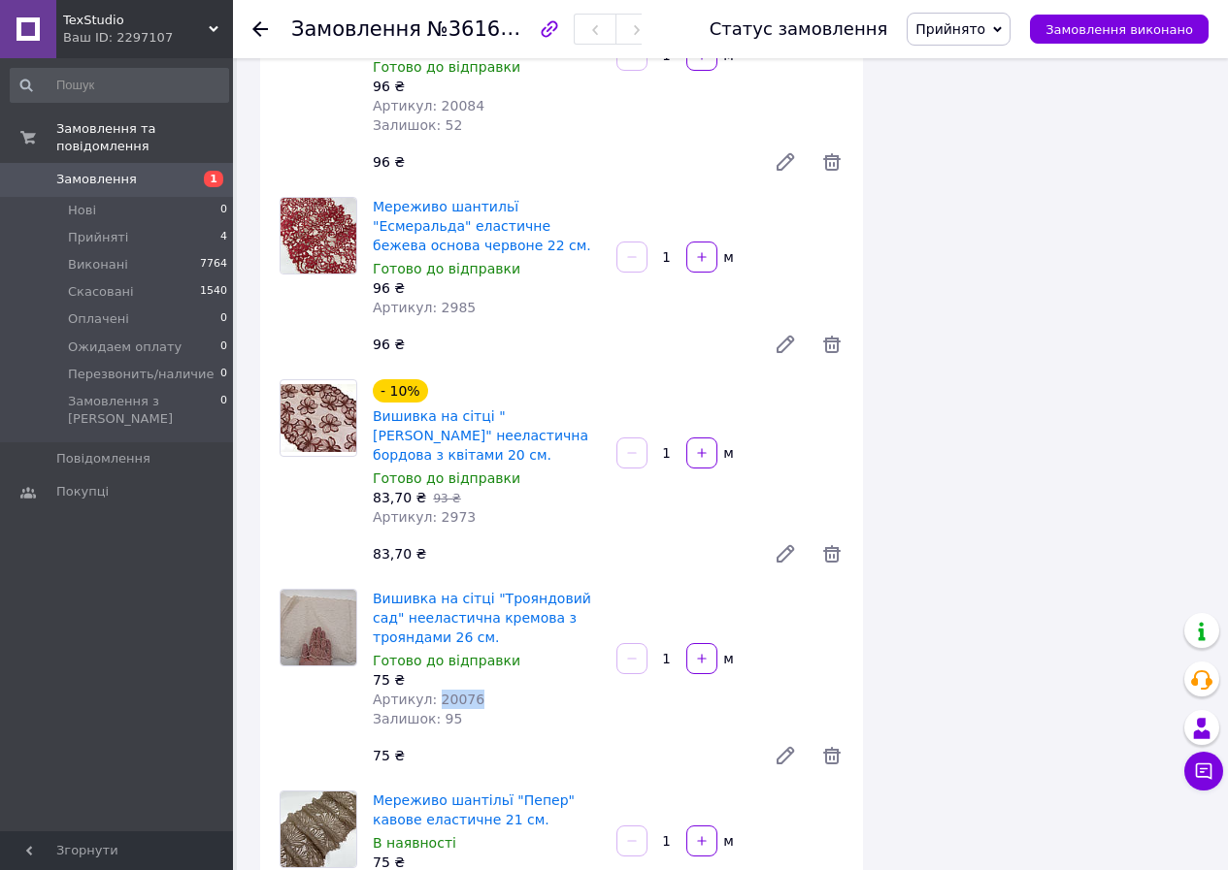
drag, startPoint x: 431, startPoint y: 604, endPoint x: 494, endPoint y: 598, distance: 63.3
click at [494, 690] on div "Артикул: 20076" at bounding box center [487, 699] width 228 height 19
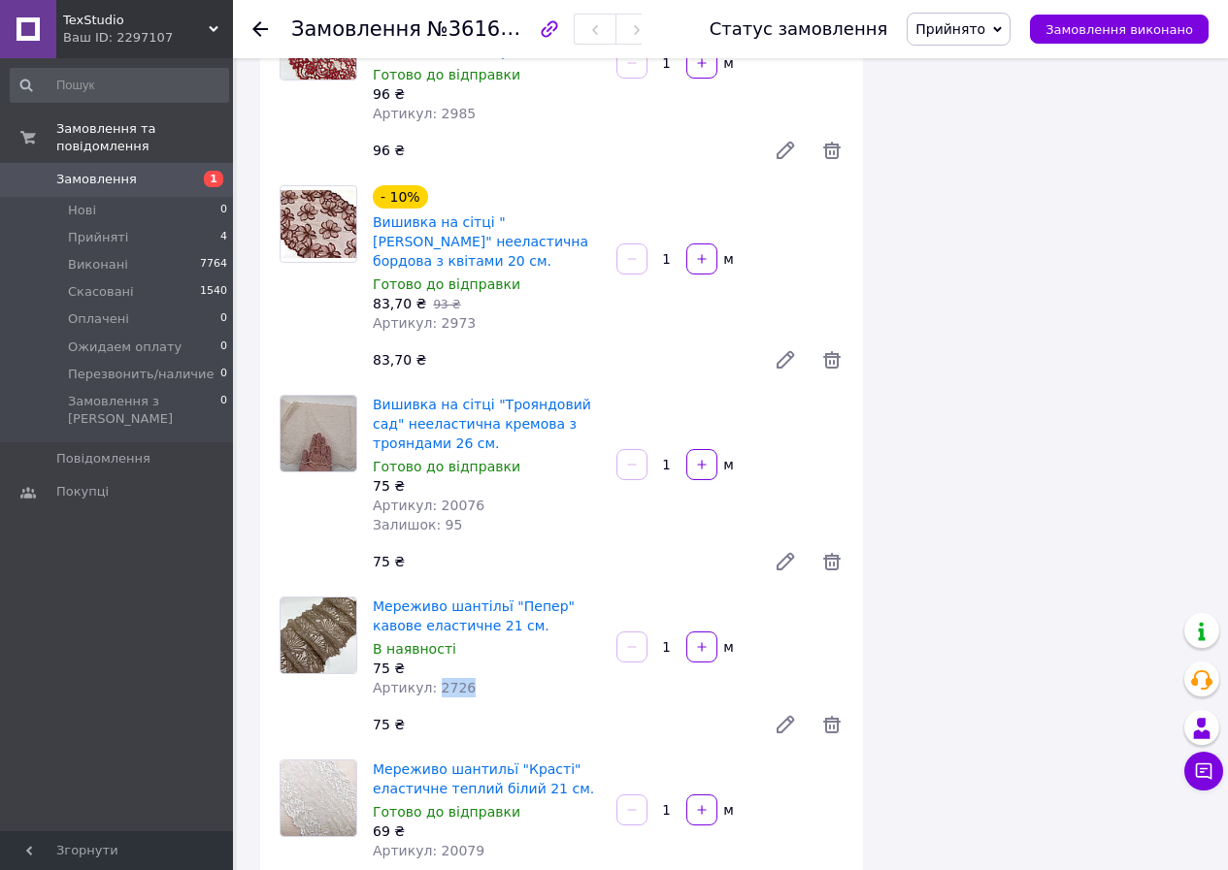
drag, startPoint x: 430, startPoint y: 593, endPoint x: 487, endPoint y: 587, distance: 57.5
click at [487, 678] on div "Артикул: 2726" at bounding box center [487, 687] width 228 height 19
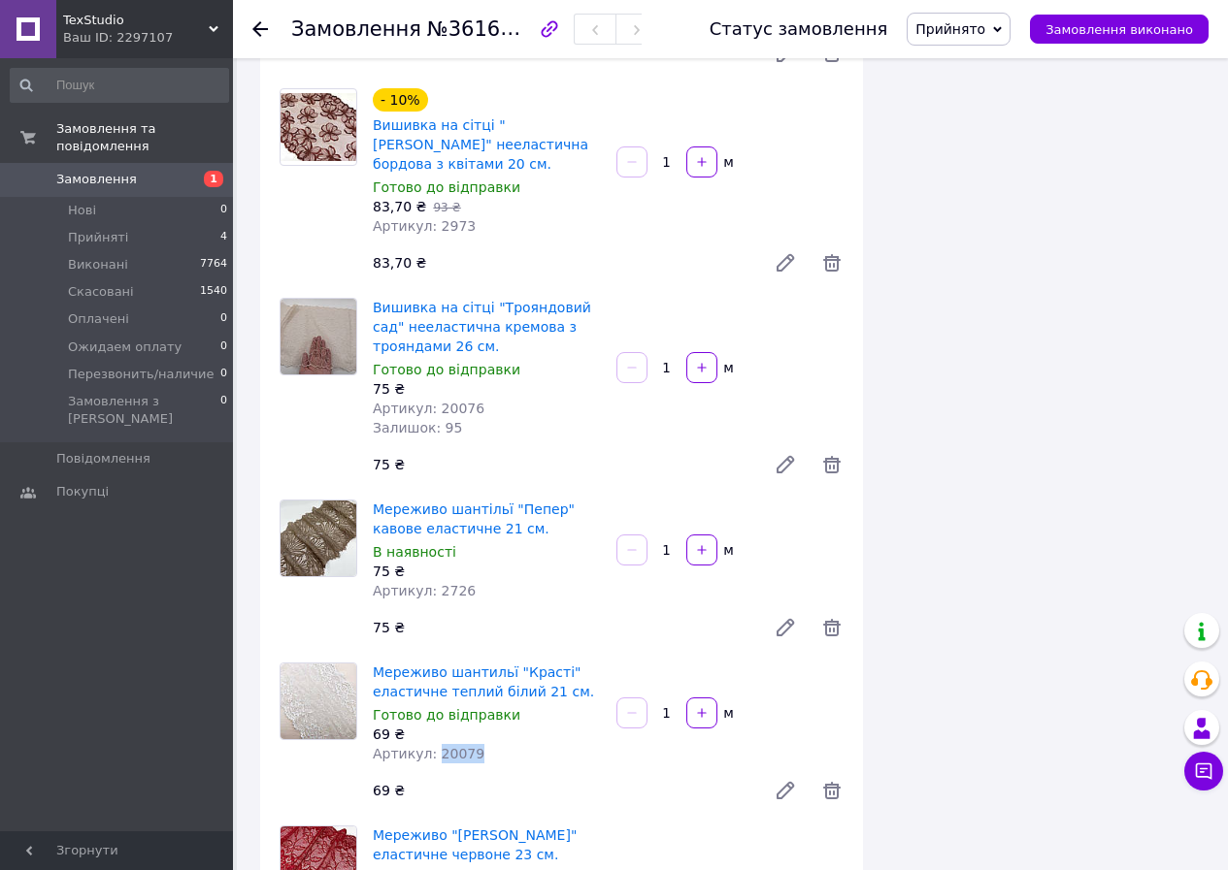
drag, startPoint x: 432, startPoint y: 655, endPoint x: 498, endPoint y: 651, distance: 66.1
click at [498, 744] on div "Артикул: 20079" at bounding box center [487, 753] width 228 height 19
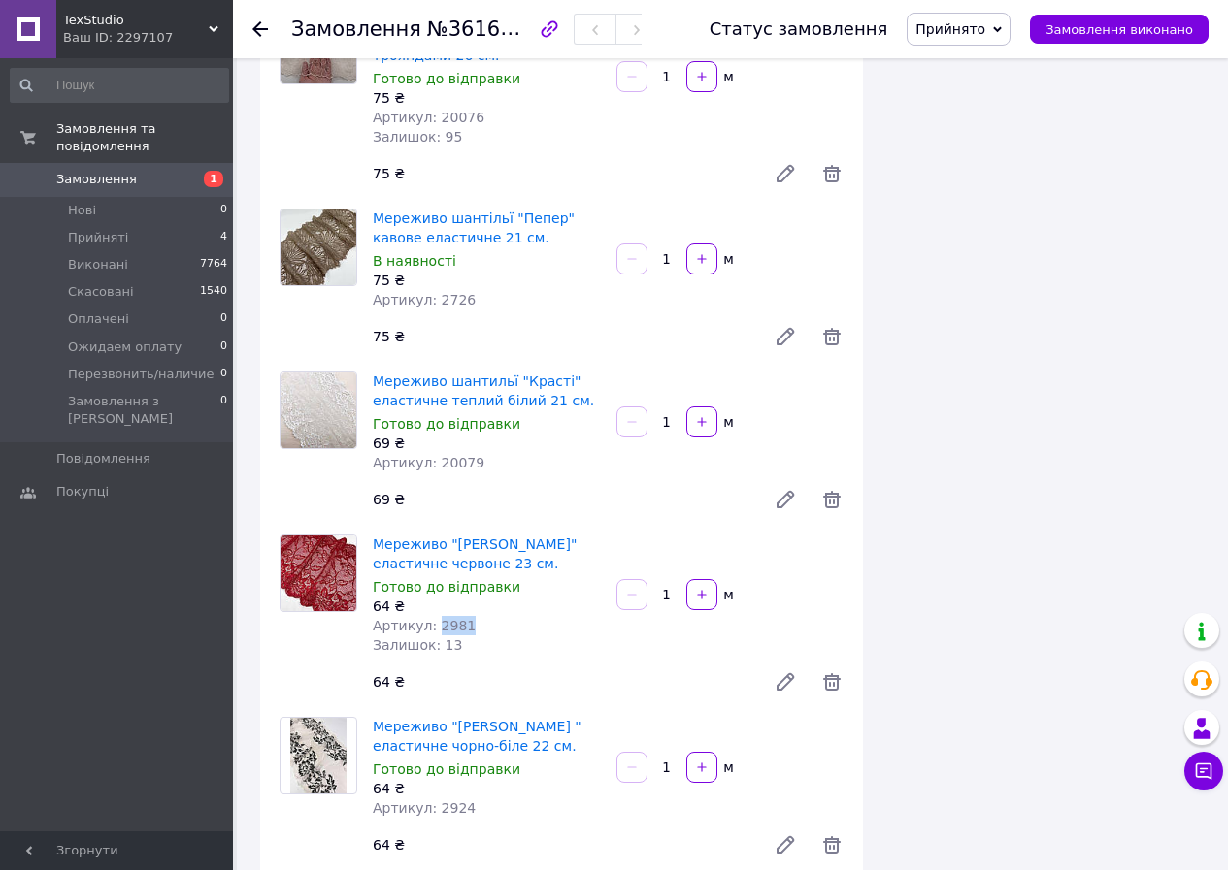
drag, startPoint x: 429, startPoint y: 526, endPoint x: 482, endPoint y: 527, distance: 53.4
click at [482, 616] on div "Артикул: 2981" at bounding box center [487, 625] width 228 height 19
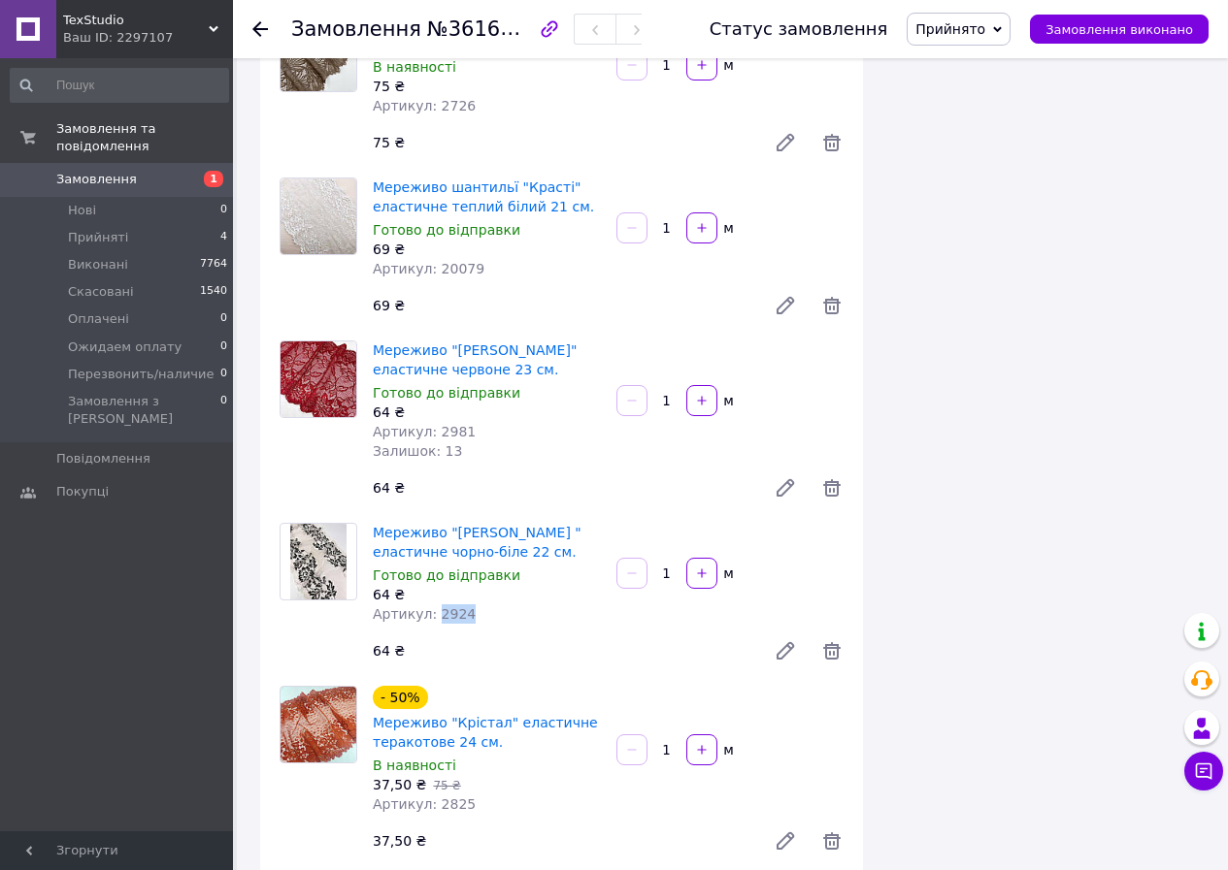
drag, startPoint x: 431, startPoint y: 517, endPoint x: 511, endPoint y: 517, distance: 80.5
click at [511, 605] on div "Артикул: 2924" at bounding box center [487, 614] width 228 height 19
drag, startPoint x: 432, startPoint y: 709, endPoint x: 475, endPoint y: 710, distance: 43.7
click at [475, 795] on div "Артикул: 2825" at bounding box center [487, 804] width 228 height 19
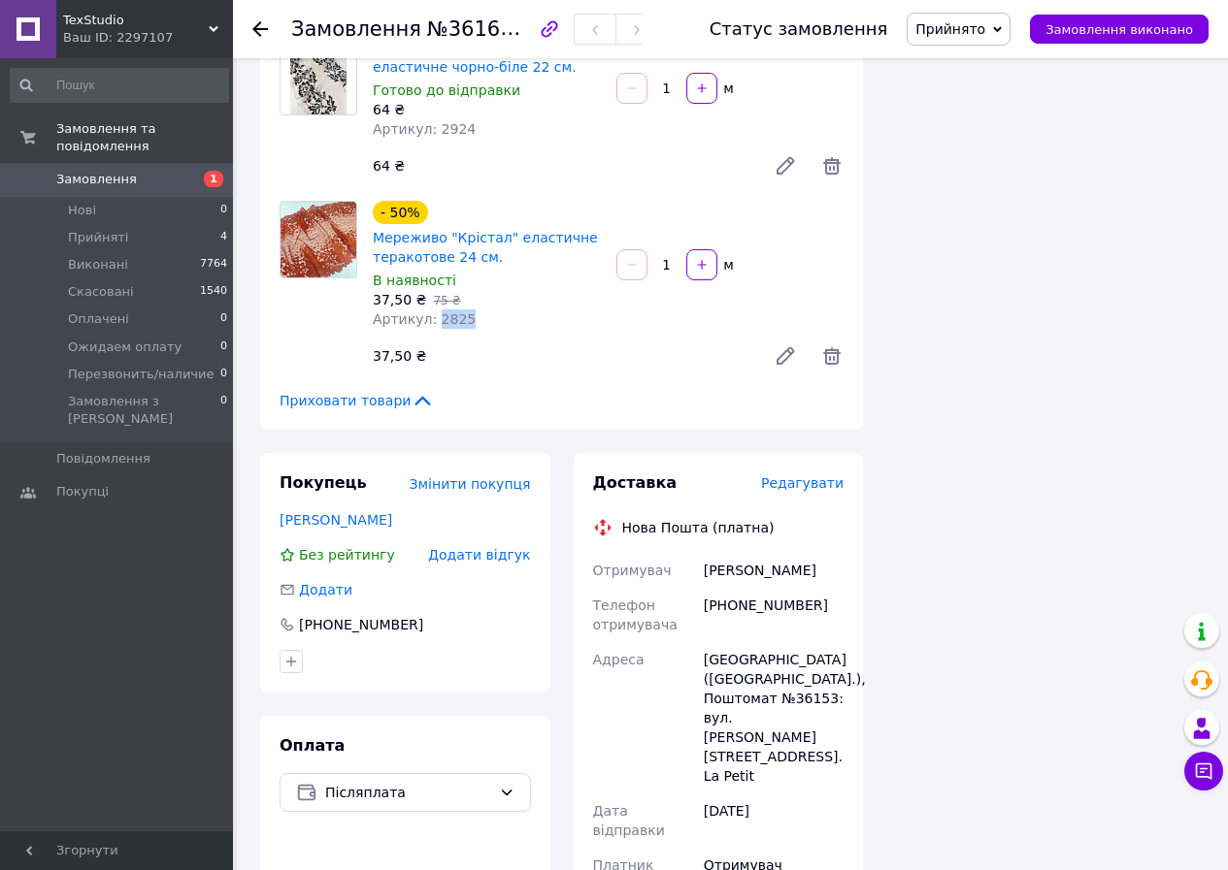
scroll to position [3590, 0]
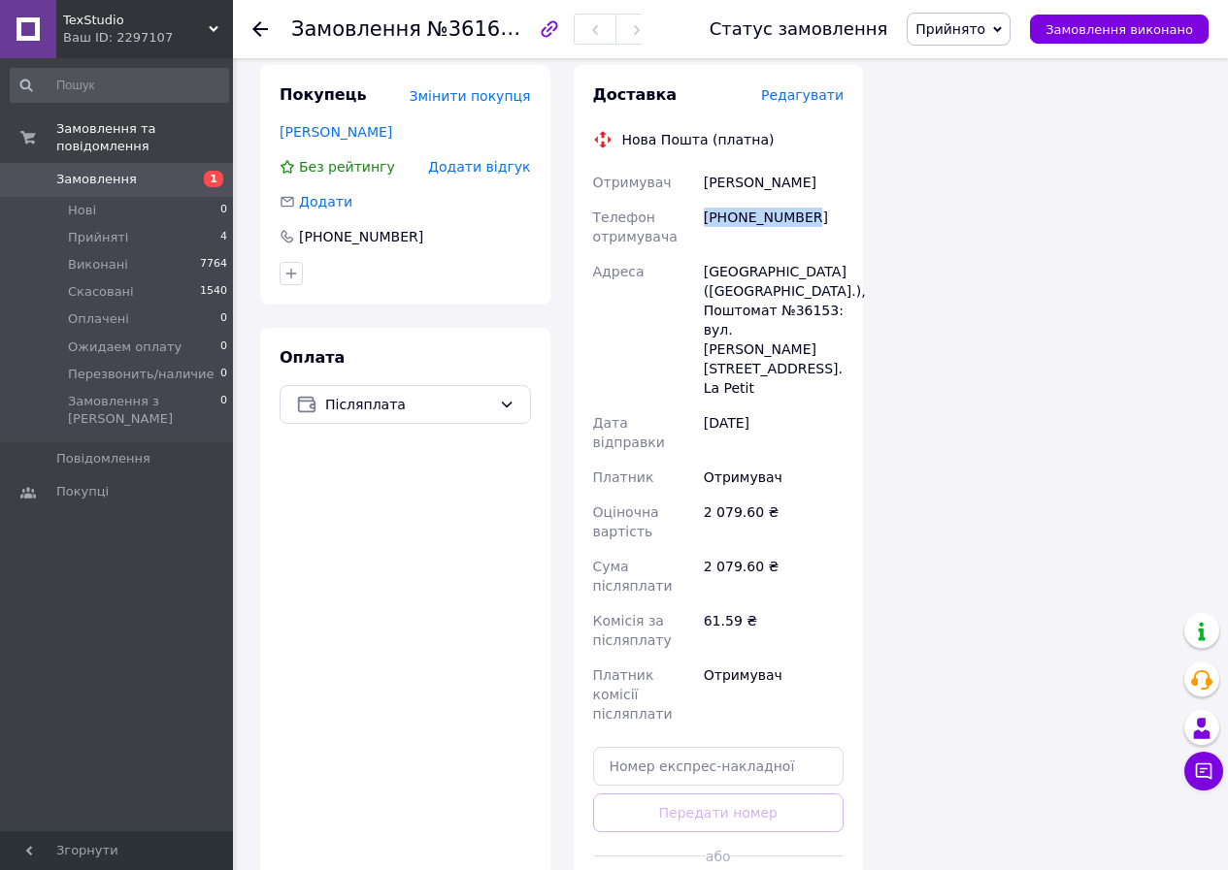
drag, startPoint x: 703, startPoint y: 116, endPoint x: 825, endPoint y: 115, distance: 122.3
click at [825, 200] on div "[PHONE_NUMBER]" at bounding box center [774, 227] width 148 height 54
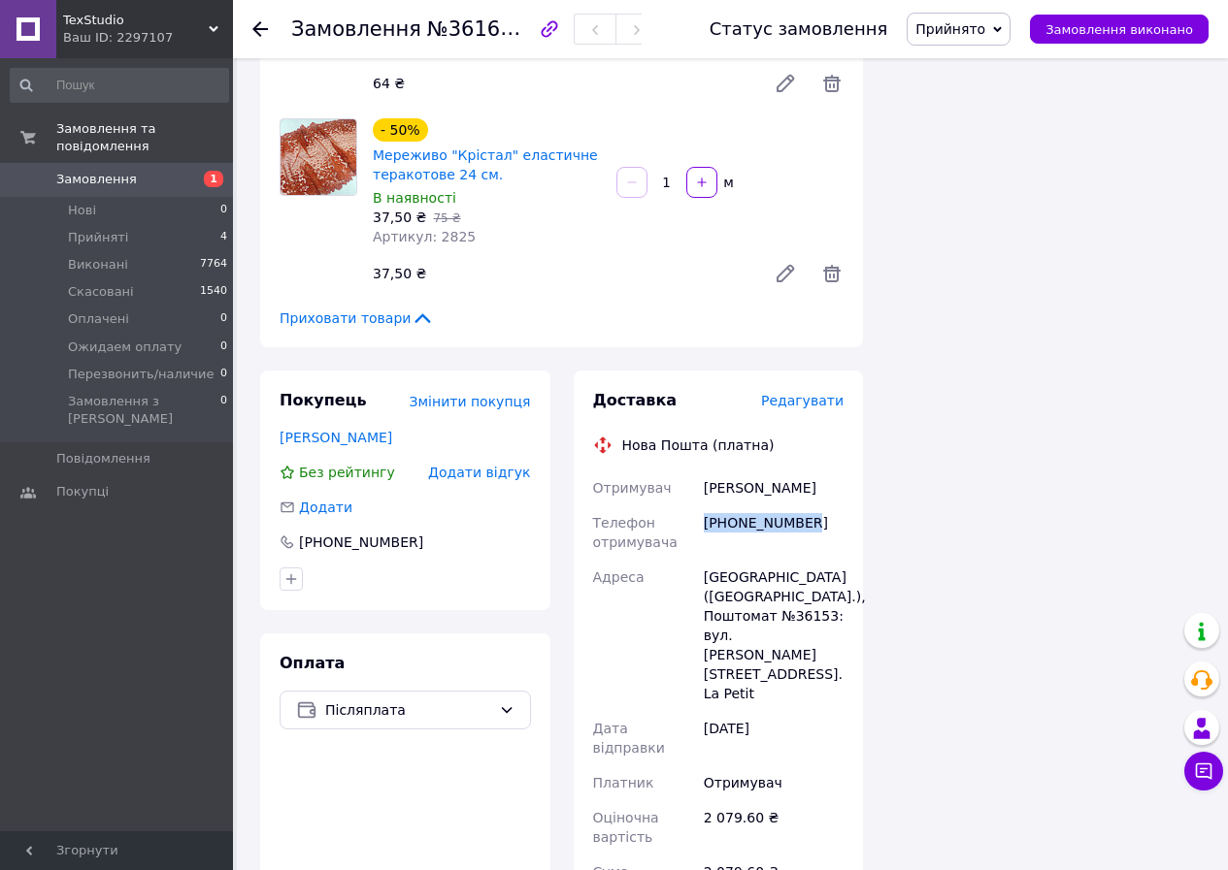
scroll to position [2897, 0]
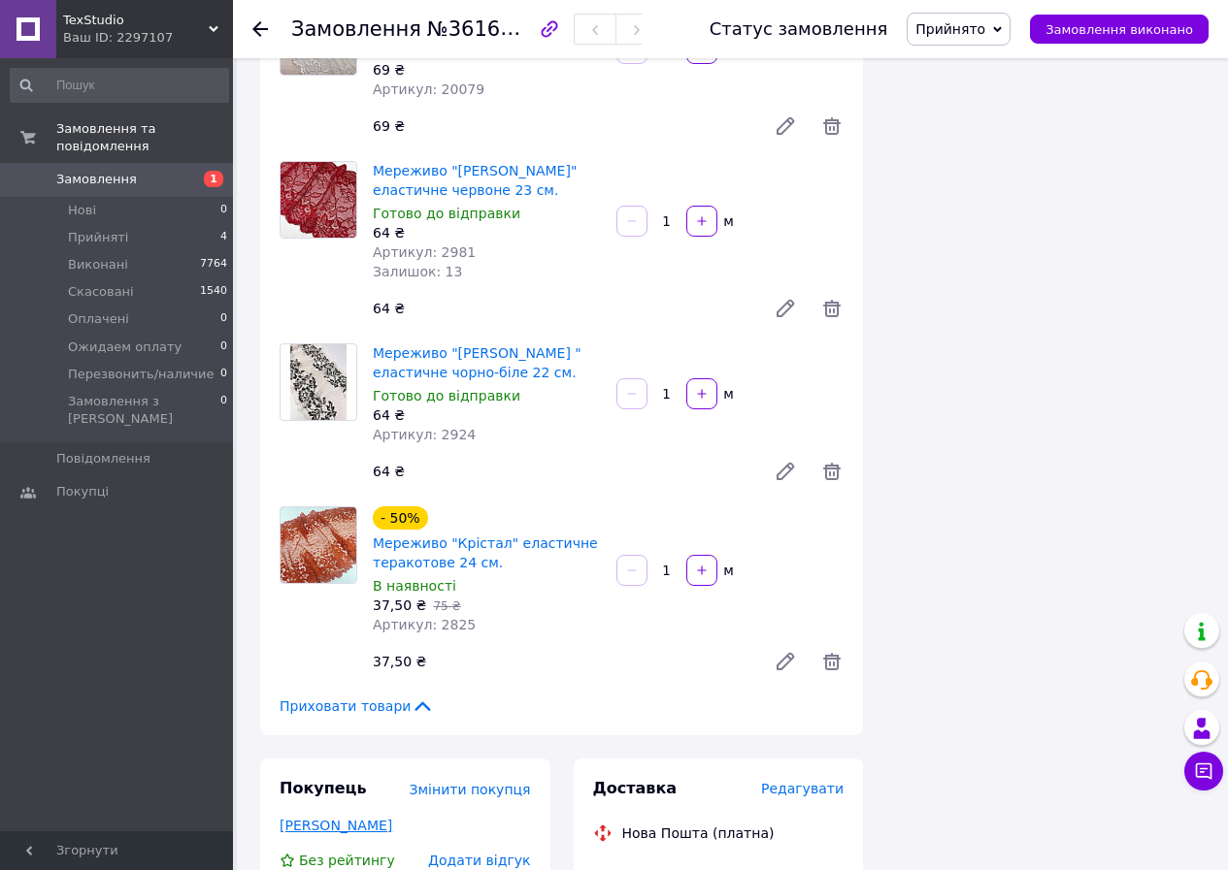
click at [322, 818] on link "[PERSON_NAME]" at bounding box center [335, 826] width 113 height 16
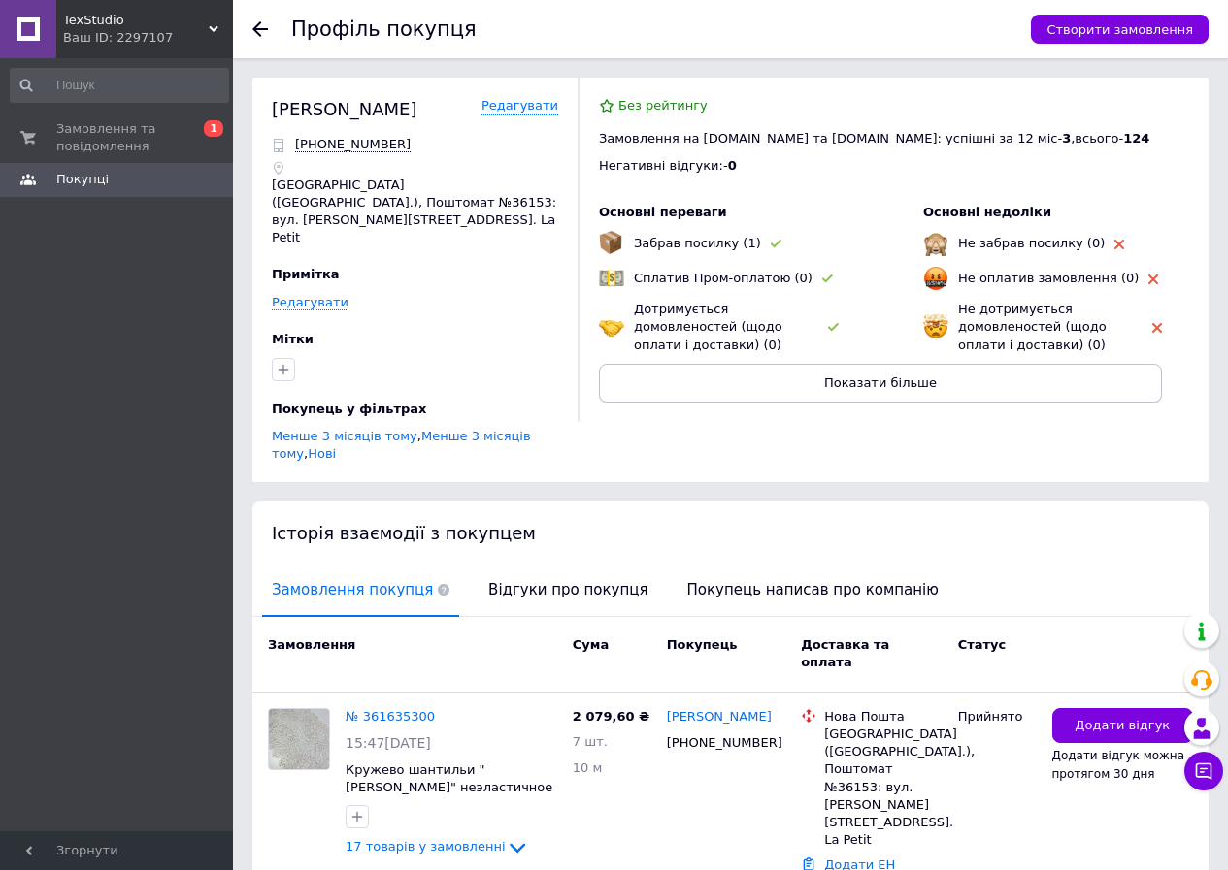
click at [948, 364] on button "Показати більше" at bounding box center [880, 383] width 563 height 39
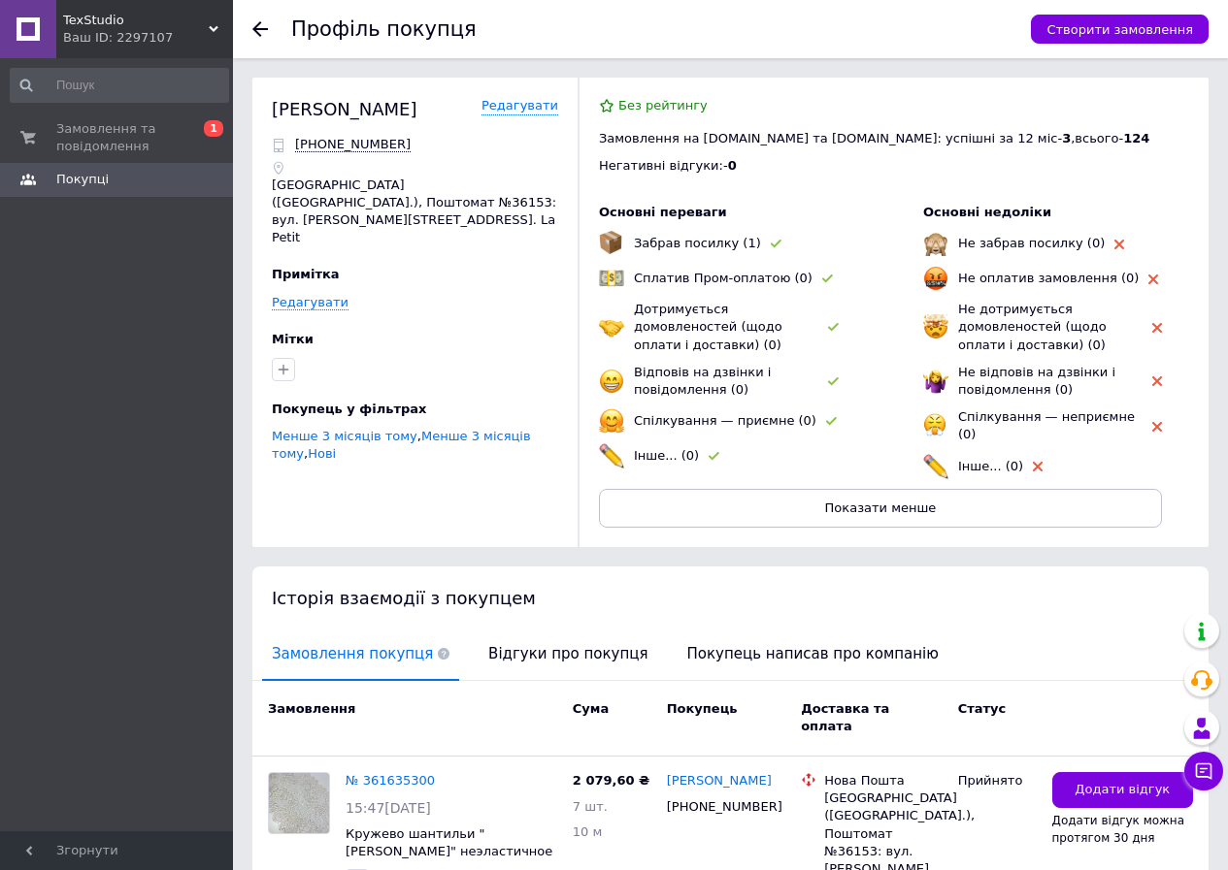
scroll to position [124, 0]
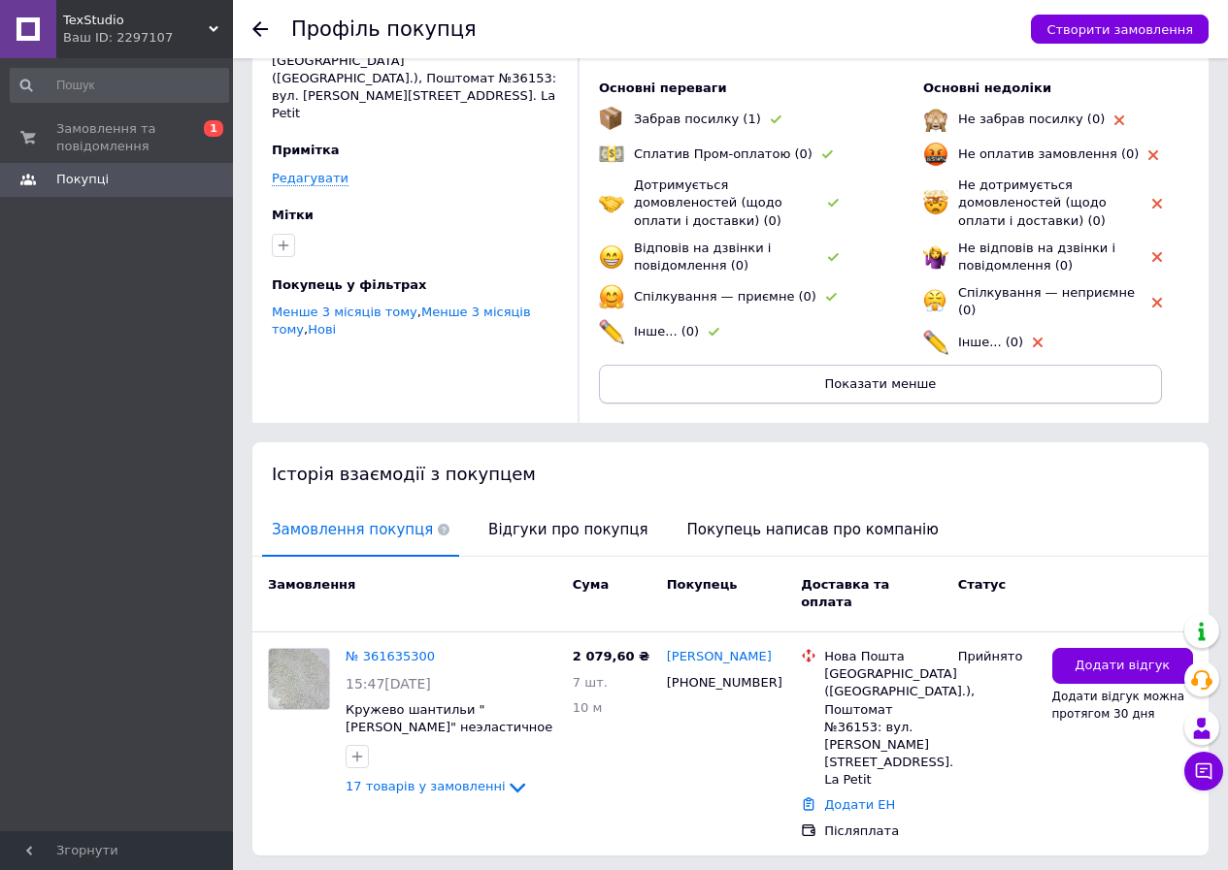
click at [832, 383] on button "Показати менше" at bounding box center [880, 384] width 563 height 39
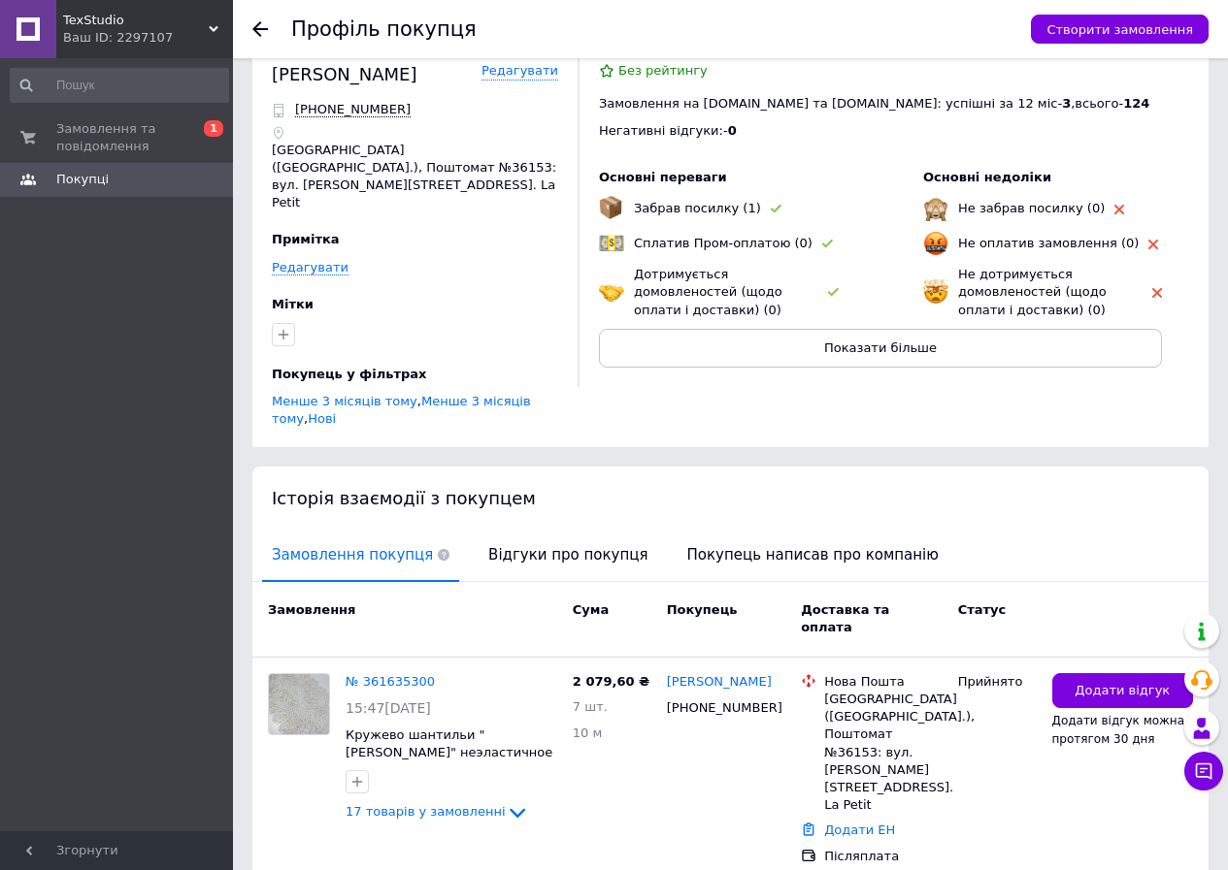
scroll to position [0, 0]
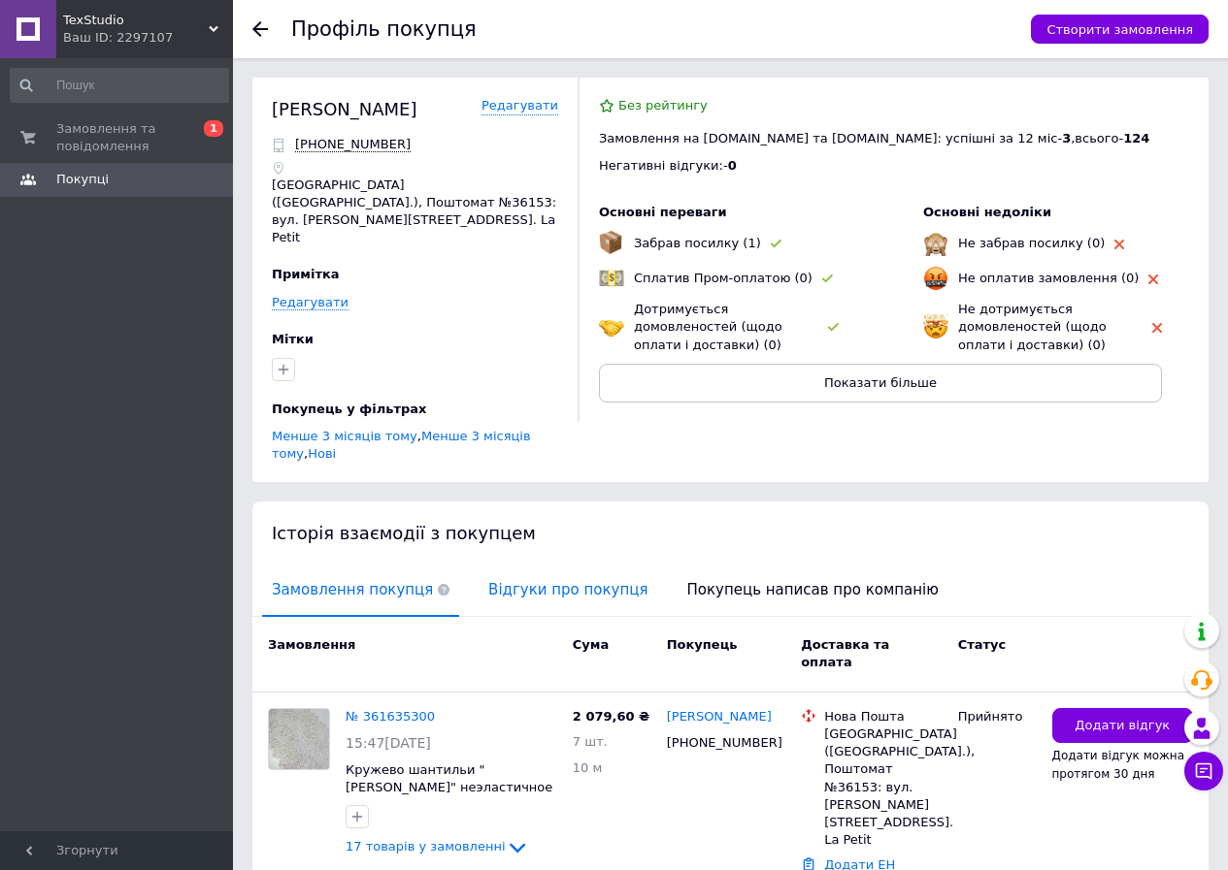
click at [541, 566] on span "Відгуки про покупця" at bounding box center [567, 590] width 179 height 49
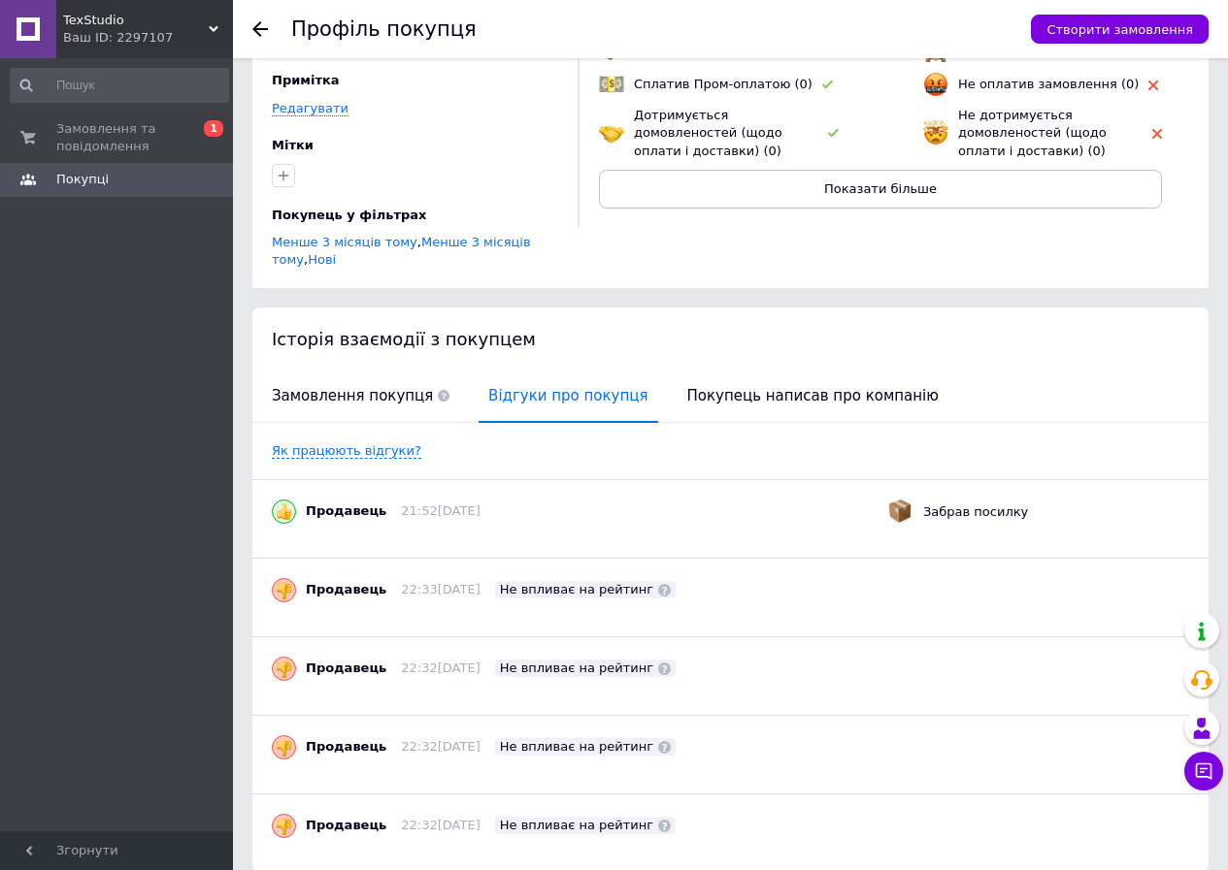
scroll to position [239, 0]
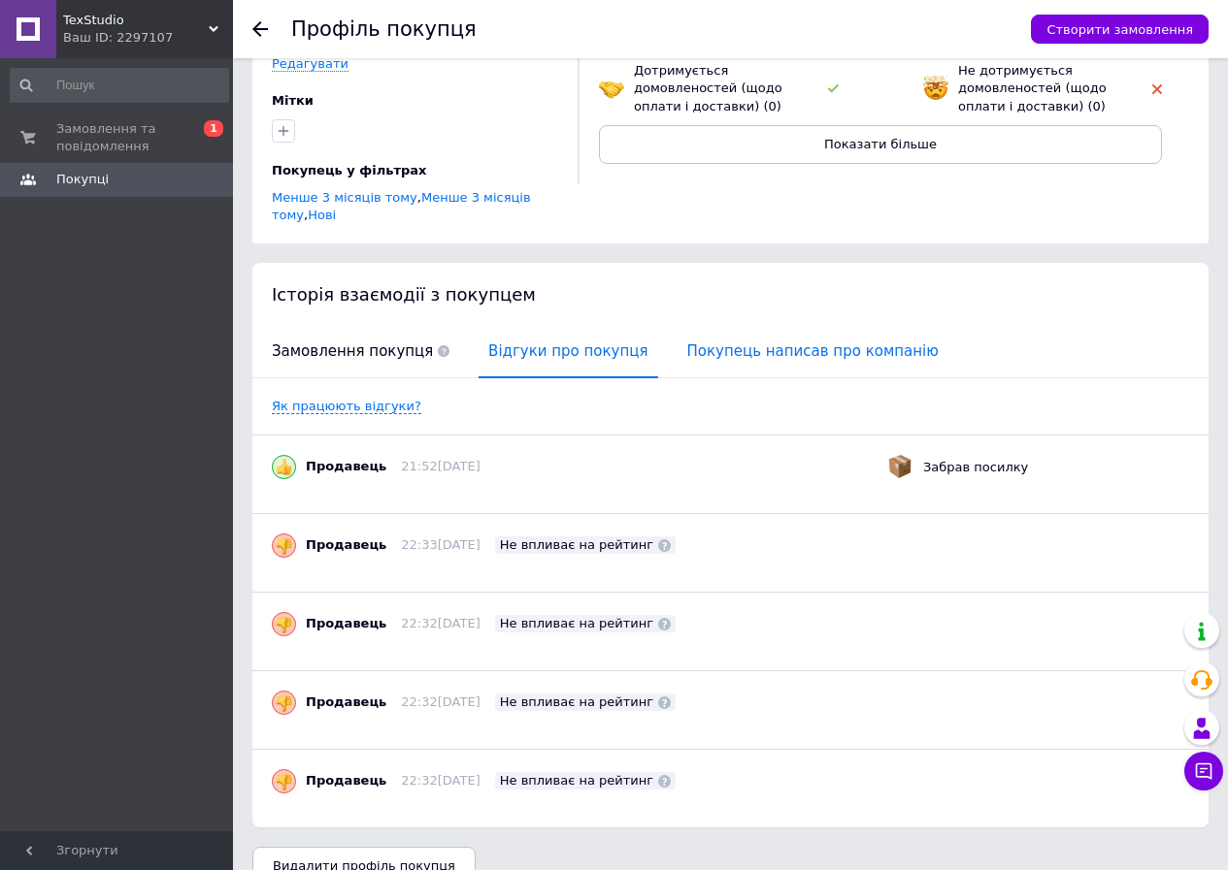
click at [780, 327] on span "Покупець написав про компанію" at bounding box center [812, 351] width 271 height 49
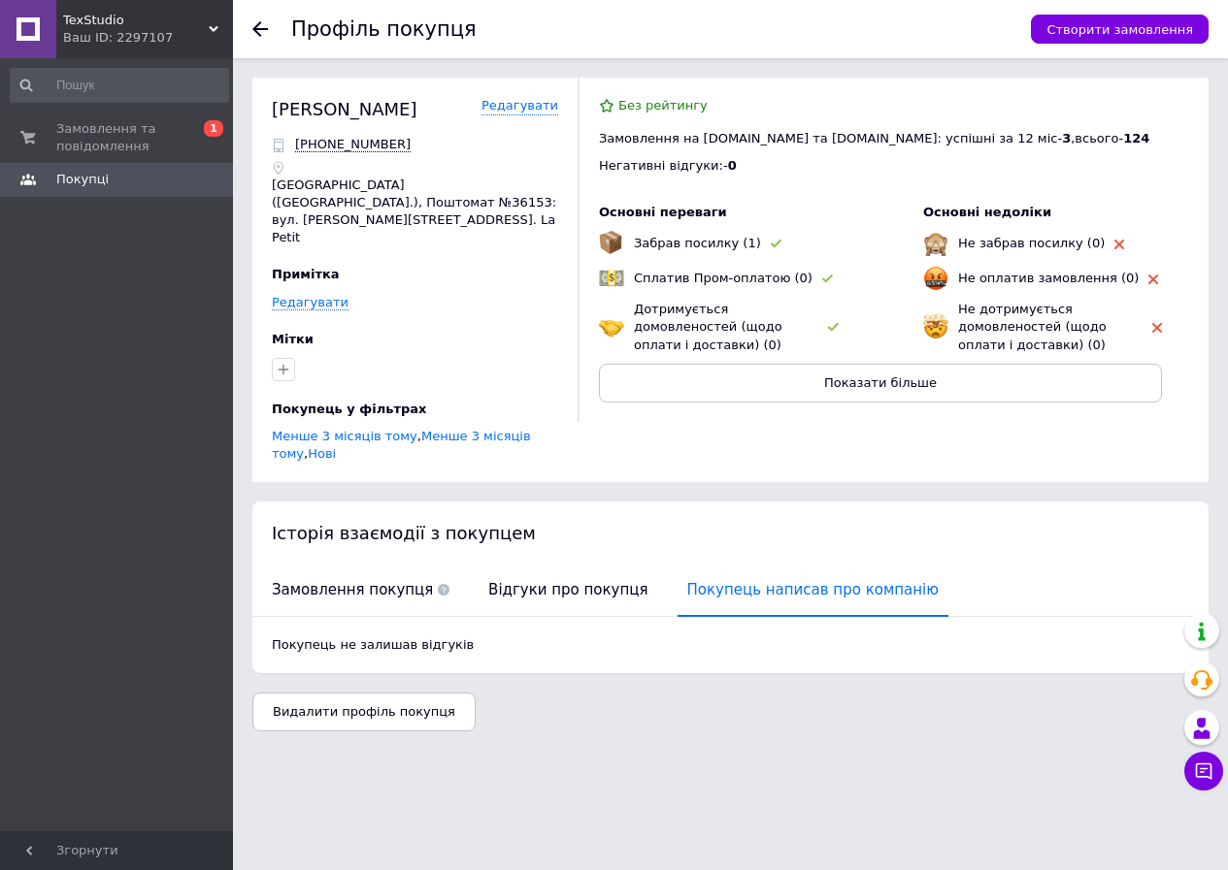
scroll to position [0, 0]
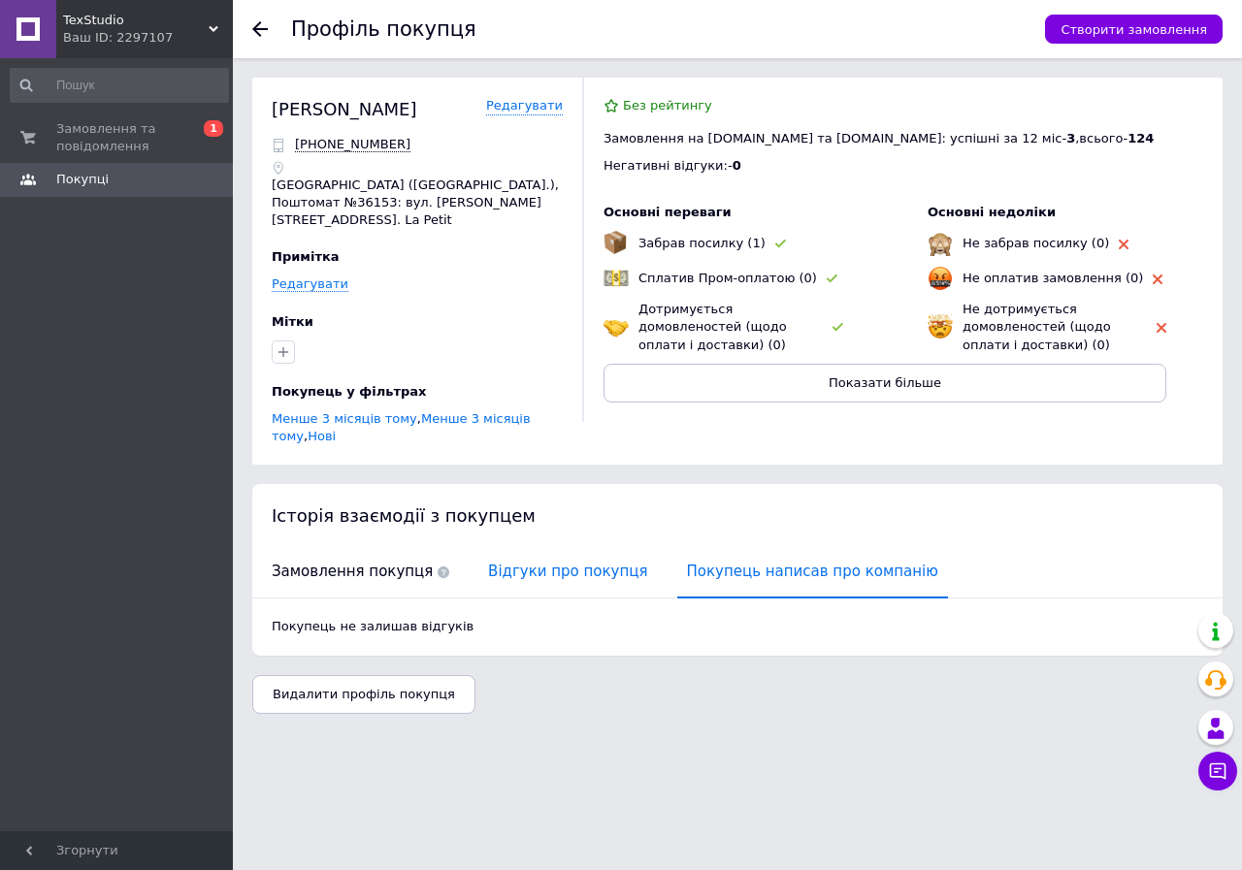
click at [547, 547] on span "Відгуки про покупця" at bounding box center [567, 571] width 179 height 49
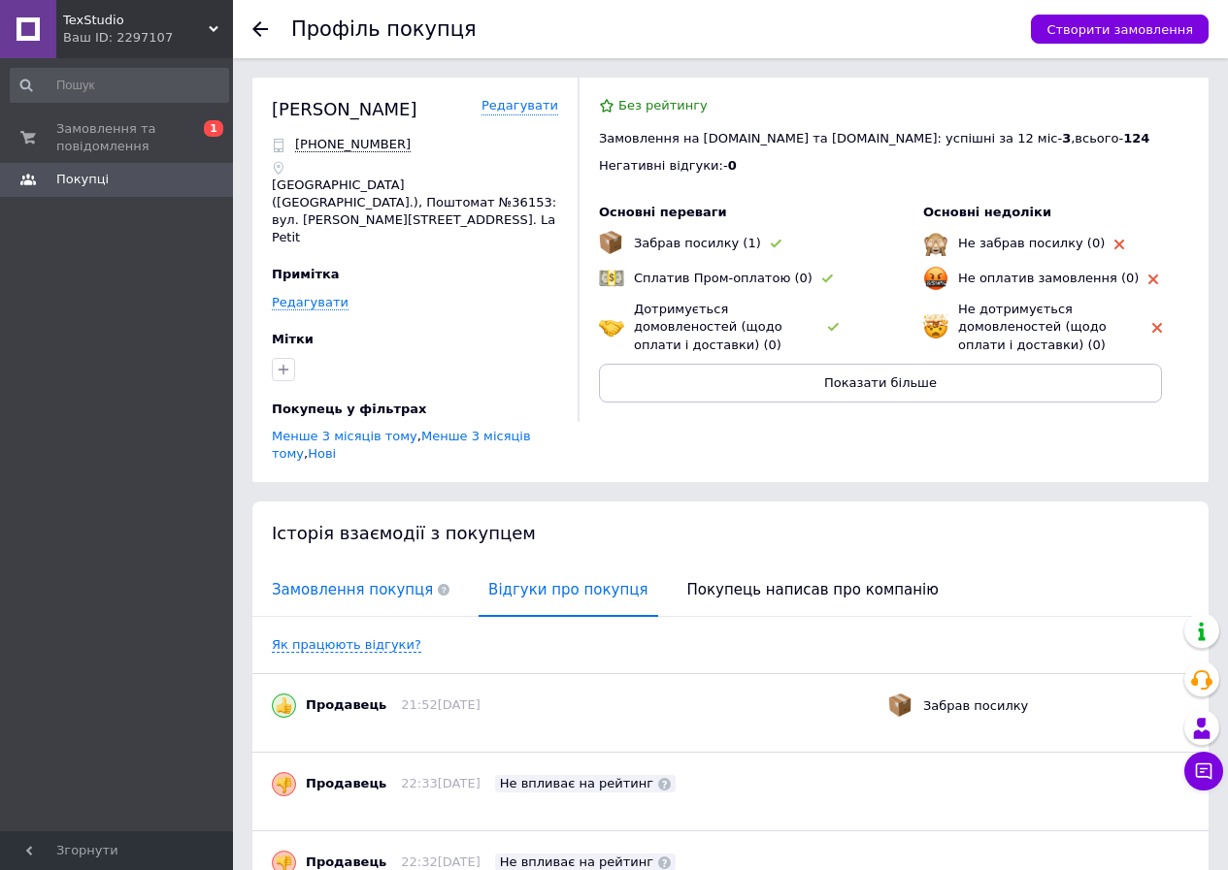
click at [354, 566] on span "Замовлення покупця" at bounding box center [360, 590] width 197 height 49
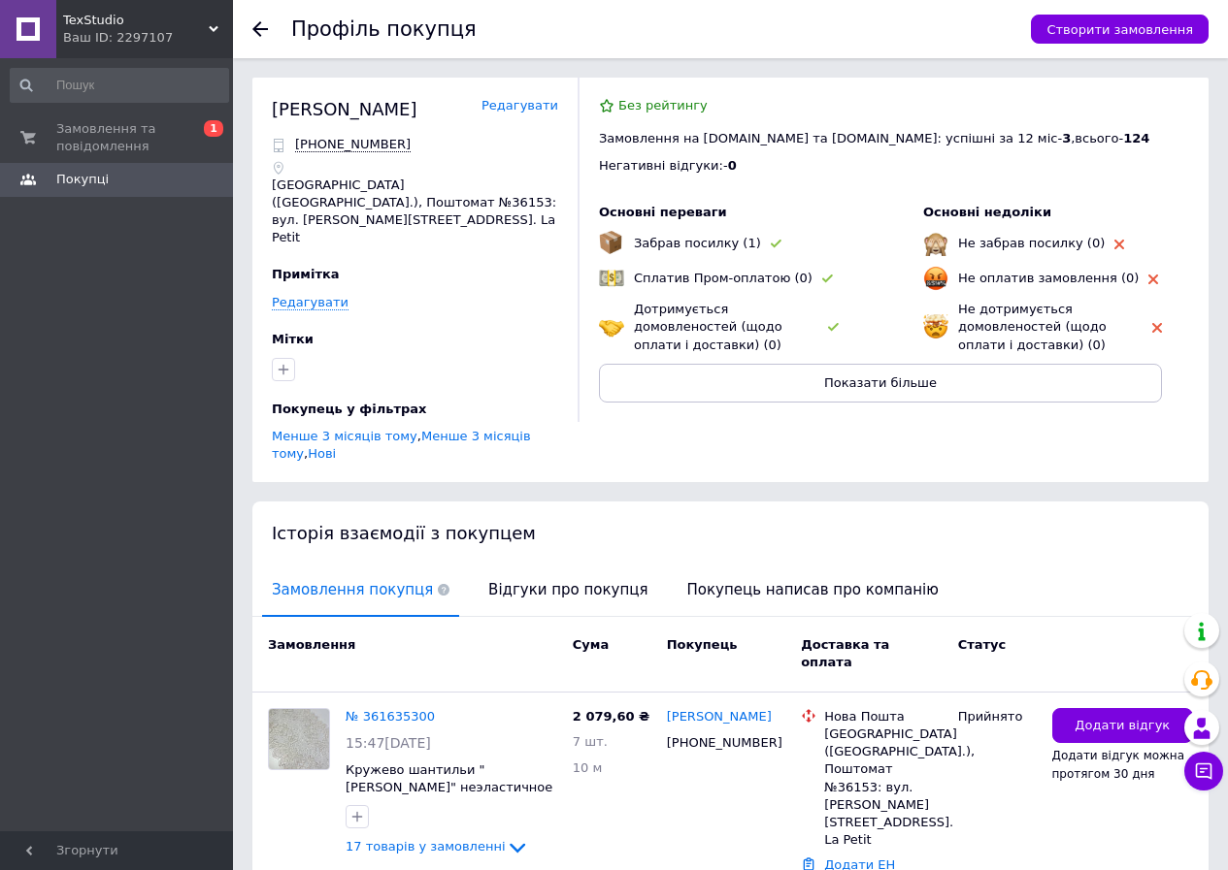
click at [508, 113] on link "Редагувати" at bounding box center [519, 106] width 77 height 18
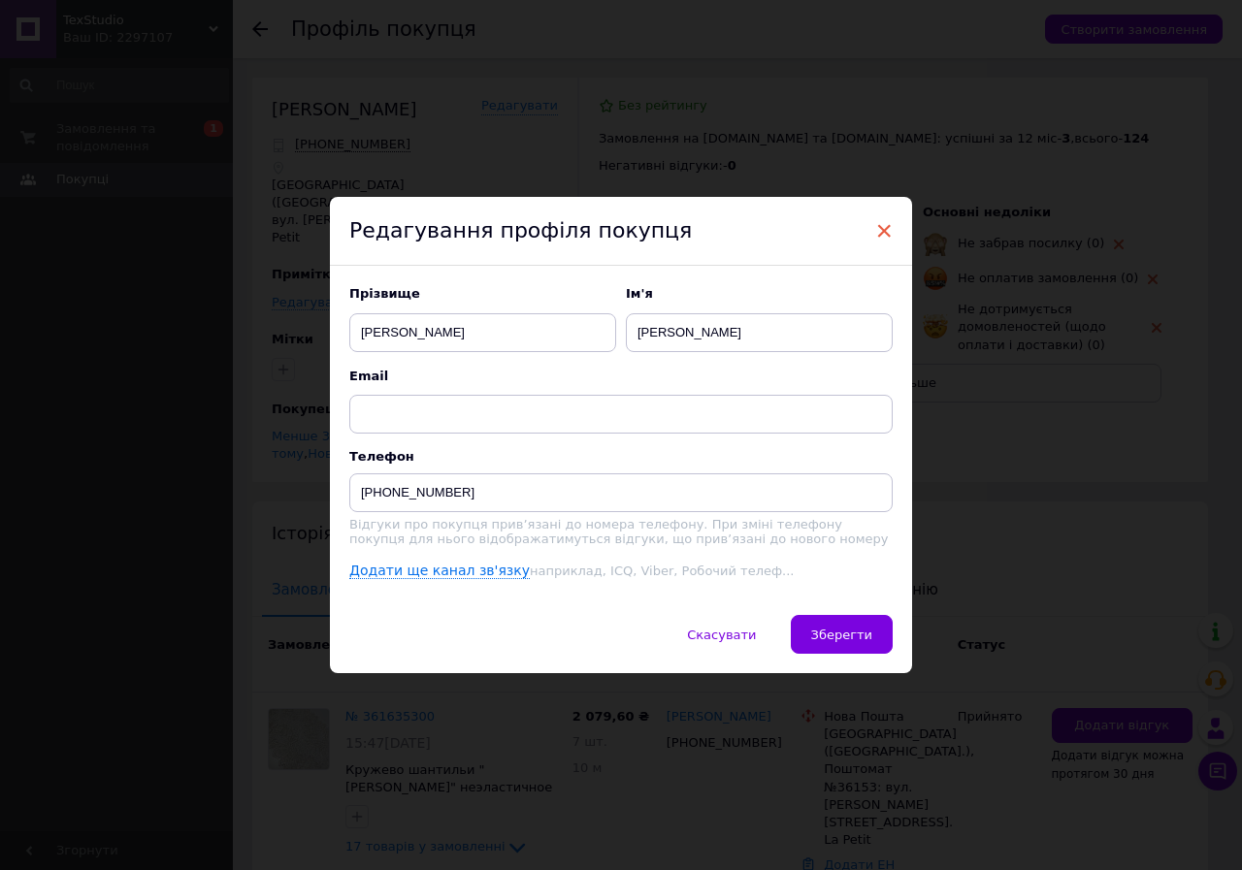
click at [880, 226] on span "×" at bounding box center [883, 230] width 17 height 33
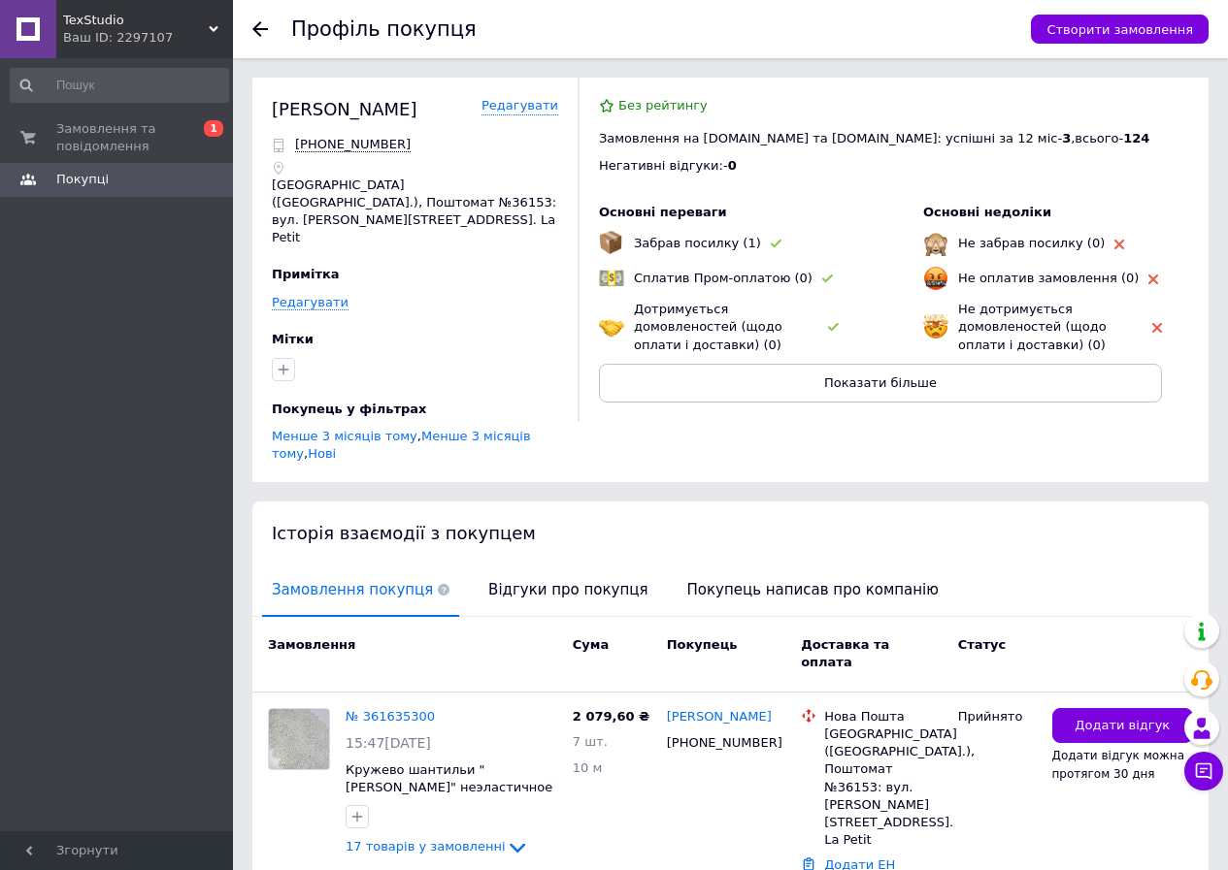
click at [1155, 327] on img at bounding box center [1157, 328] width 10 height 10
click at [115, 137] on span "Замовлення та повідомлення" at bounding box center [117, 137] width 123 height 35
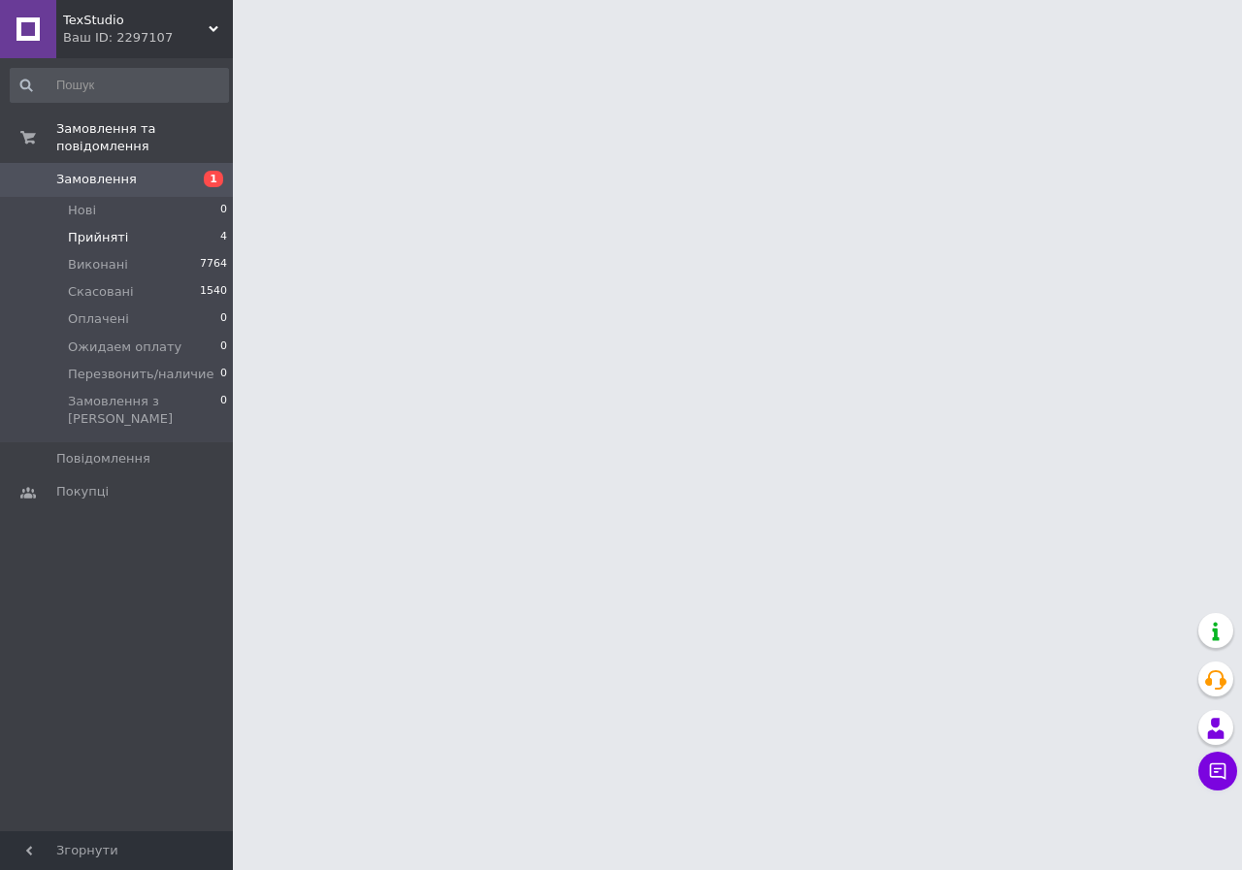
click at [110, 229] on span "Прийняті" at bounding box center [98, 237] width 60 height 17
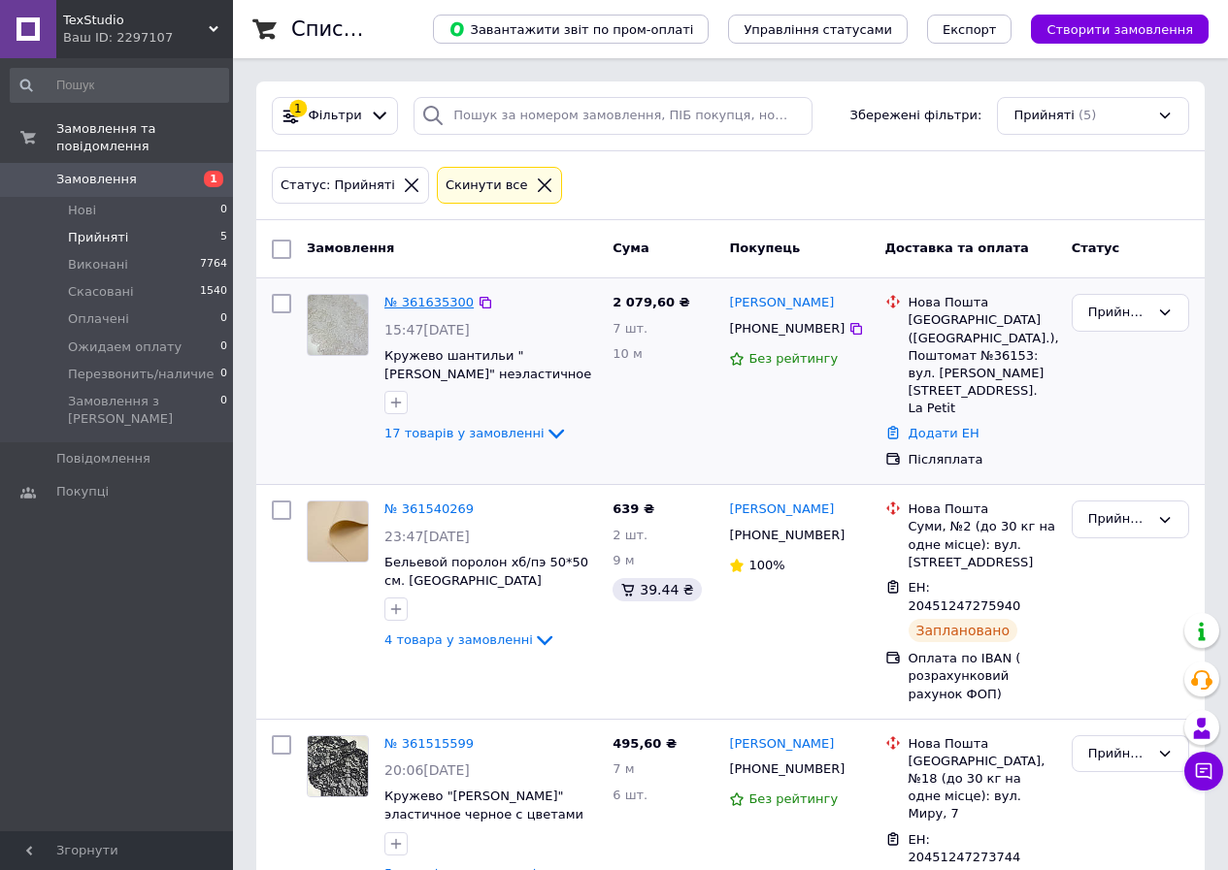
click at [430, 299] on link "№ 361635300" at bounding box center [428, 302] width 89 height 15
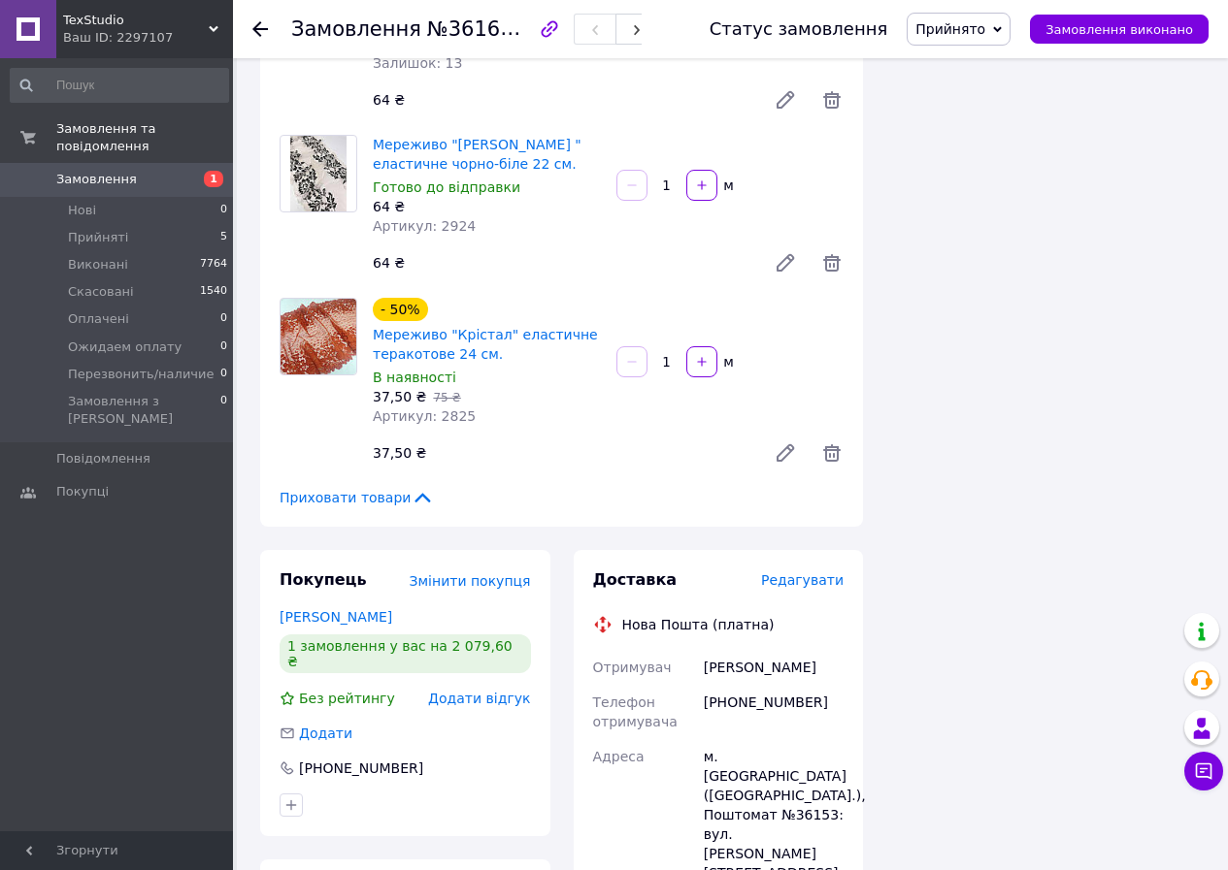
scroll to position [3202, 0]
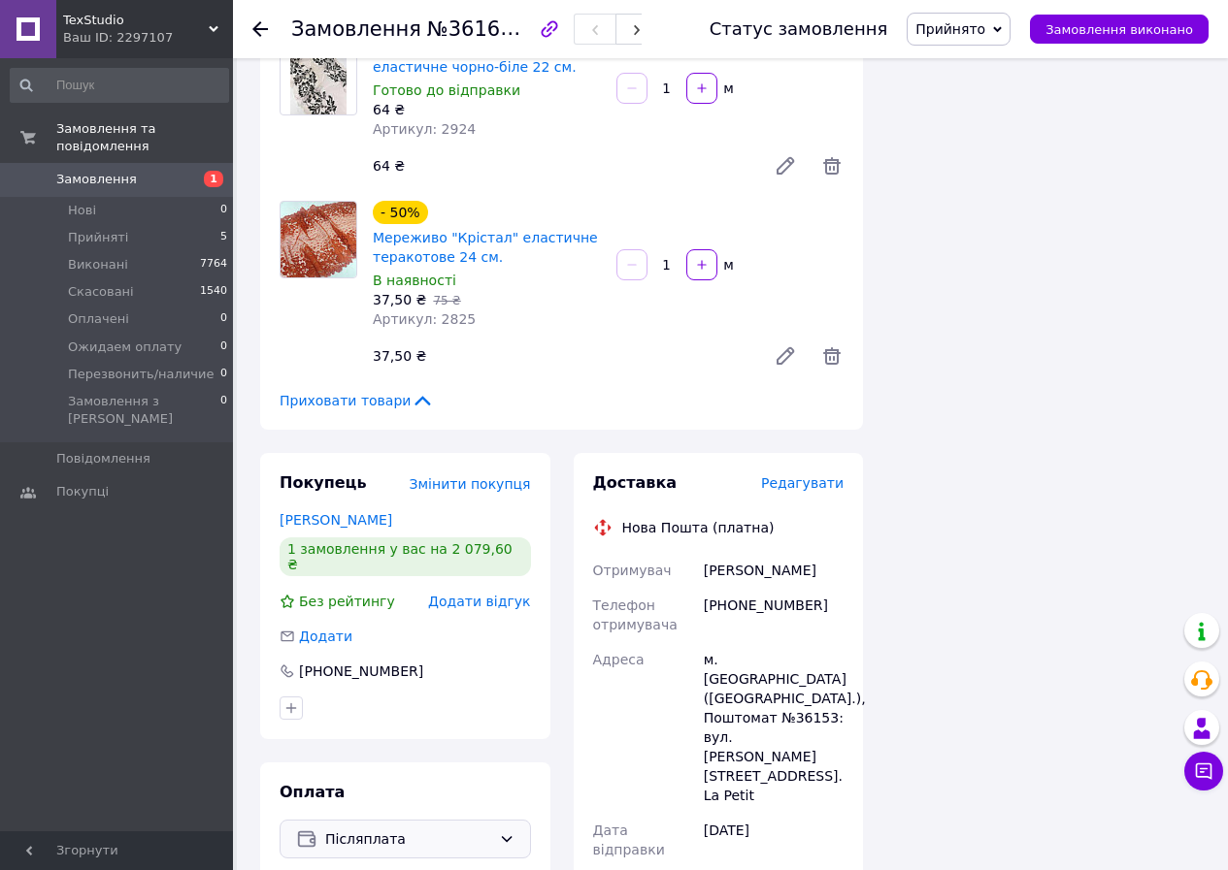
click at [438, 829] on span "Післяплата" at bounding box center [408, 839] width 166 height 21
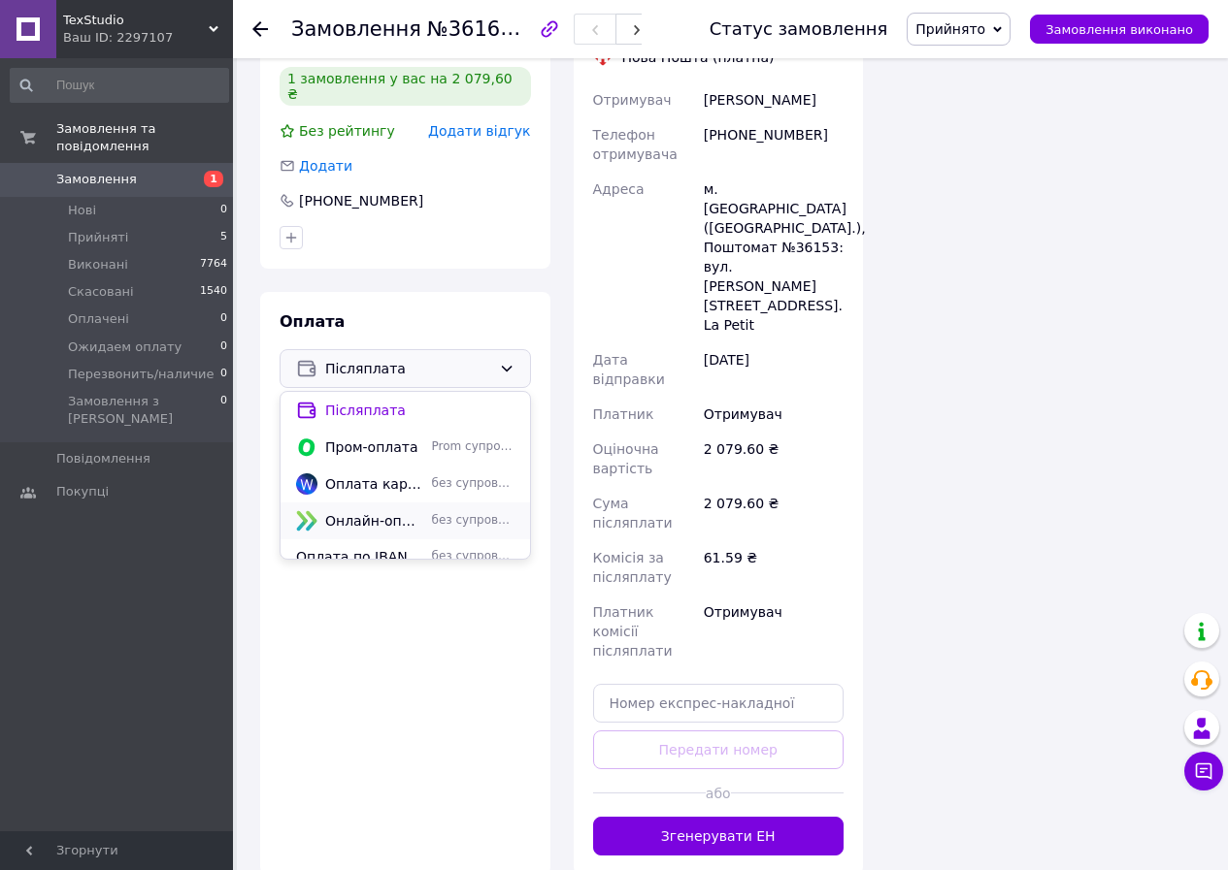
scroll to position [16, 0]
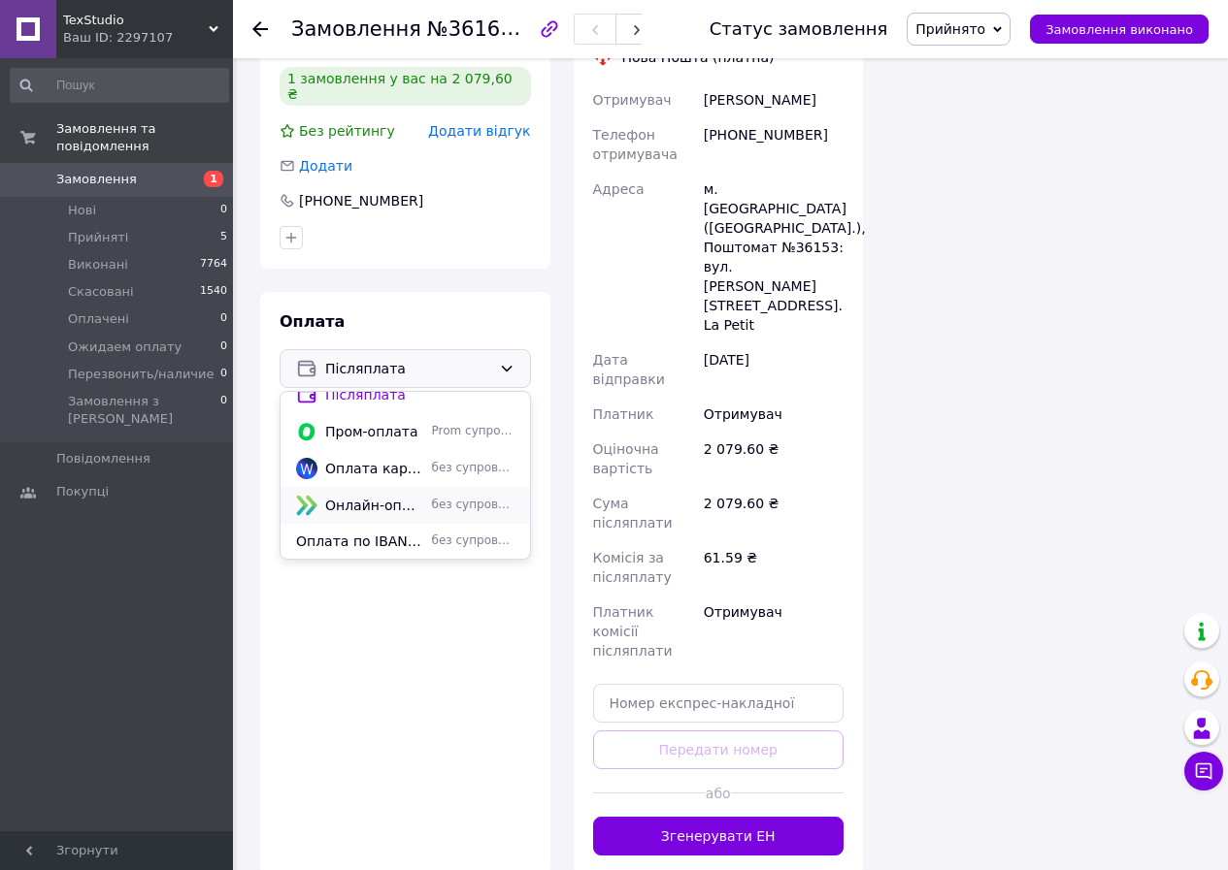
click at [386, 496] on span "Онлайн-оплата карткою Visa, Mastercard - LiqPay" at bounding box center [374, 505] width 99 height 19
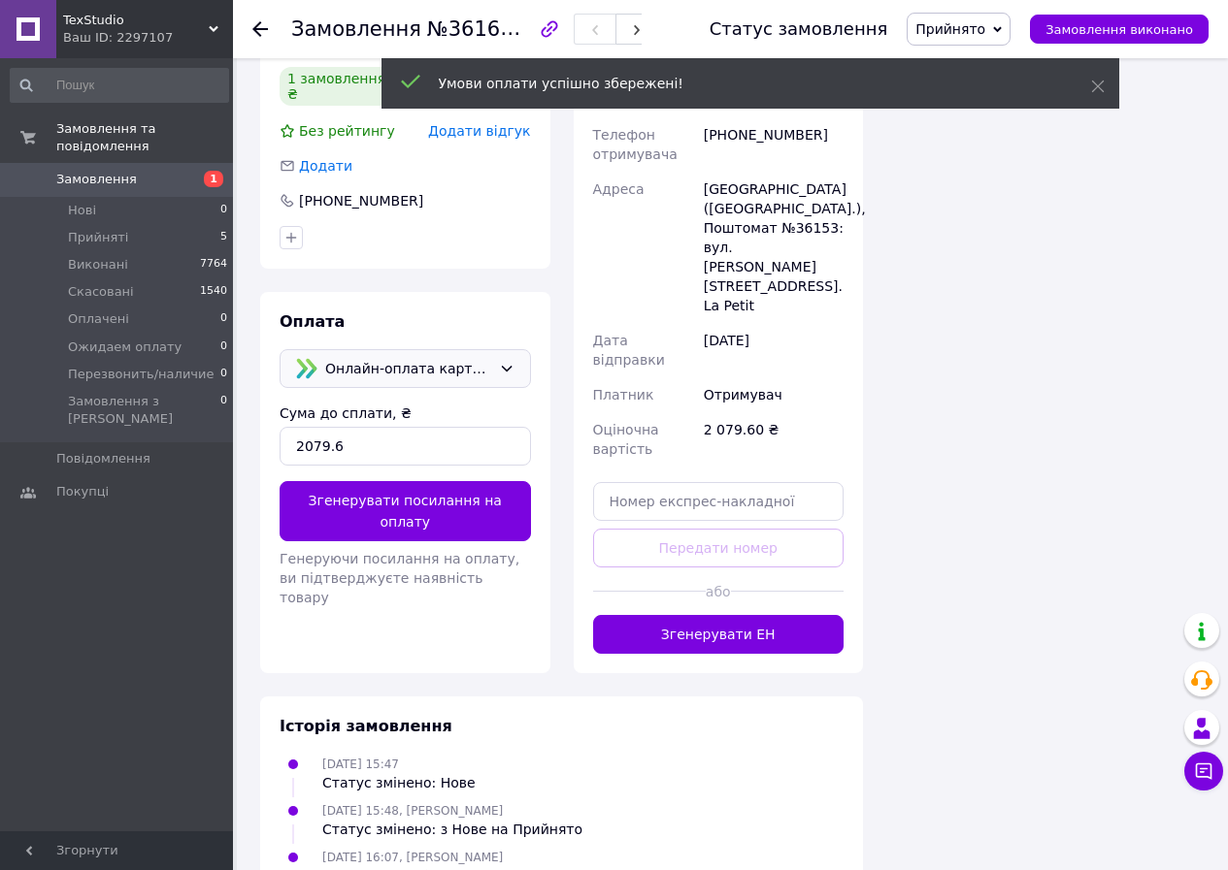
scroll to position [3595, 0]
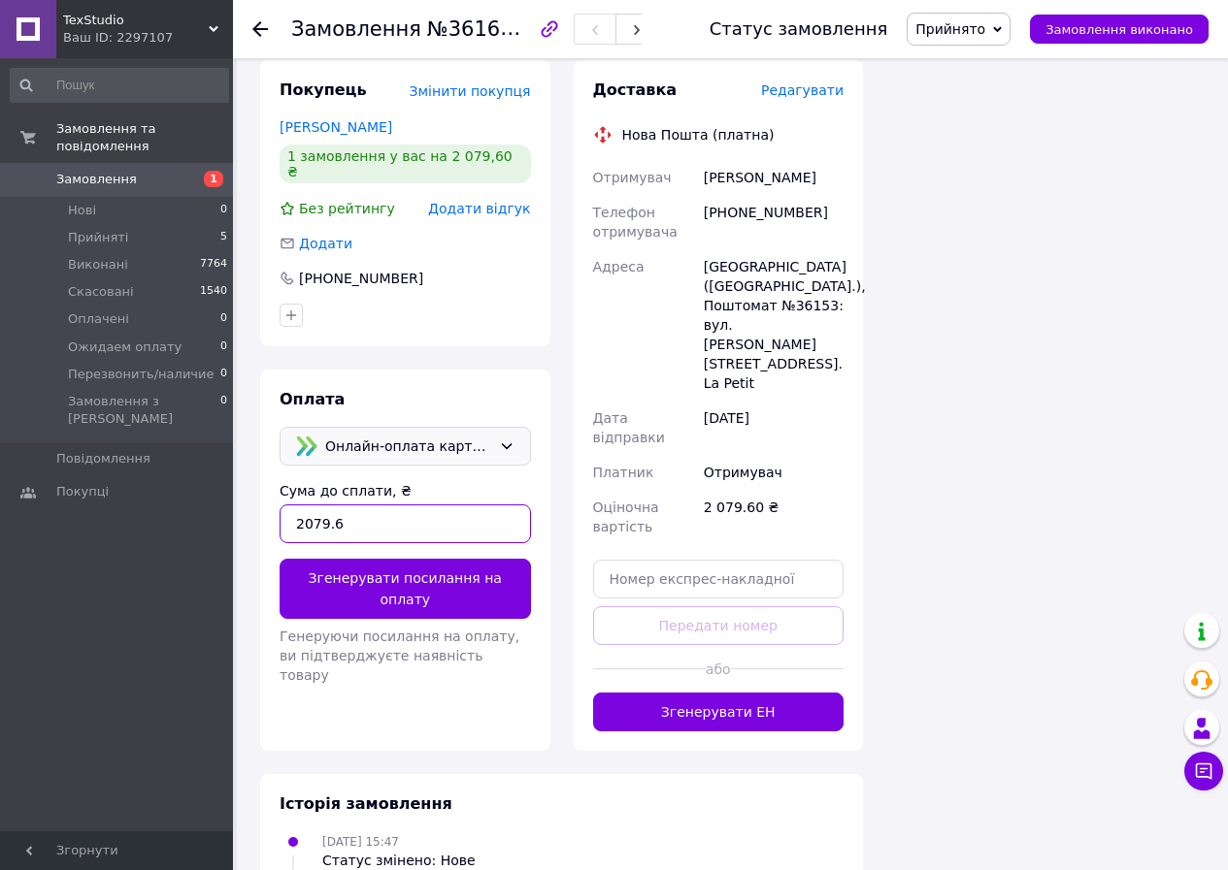
drag, startPoint x: 334, startPoint y: 417, endPoint x: 254, endPoint y: 418, distance: 79.6
click at [254, 418] on div "Покупець Змінити покупця Горєва Ольга 1 замовлення у вас на 2 079,60 ₴ Без рейт…" at bounding box center [404, 405] width 313 height 691
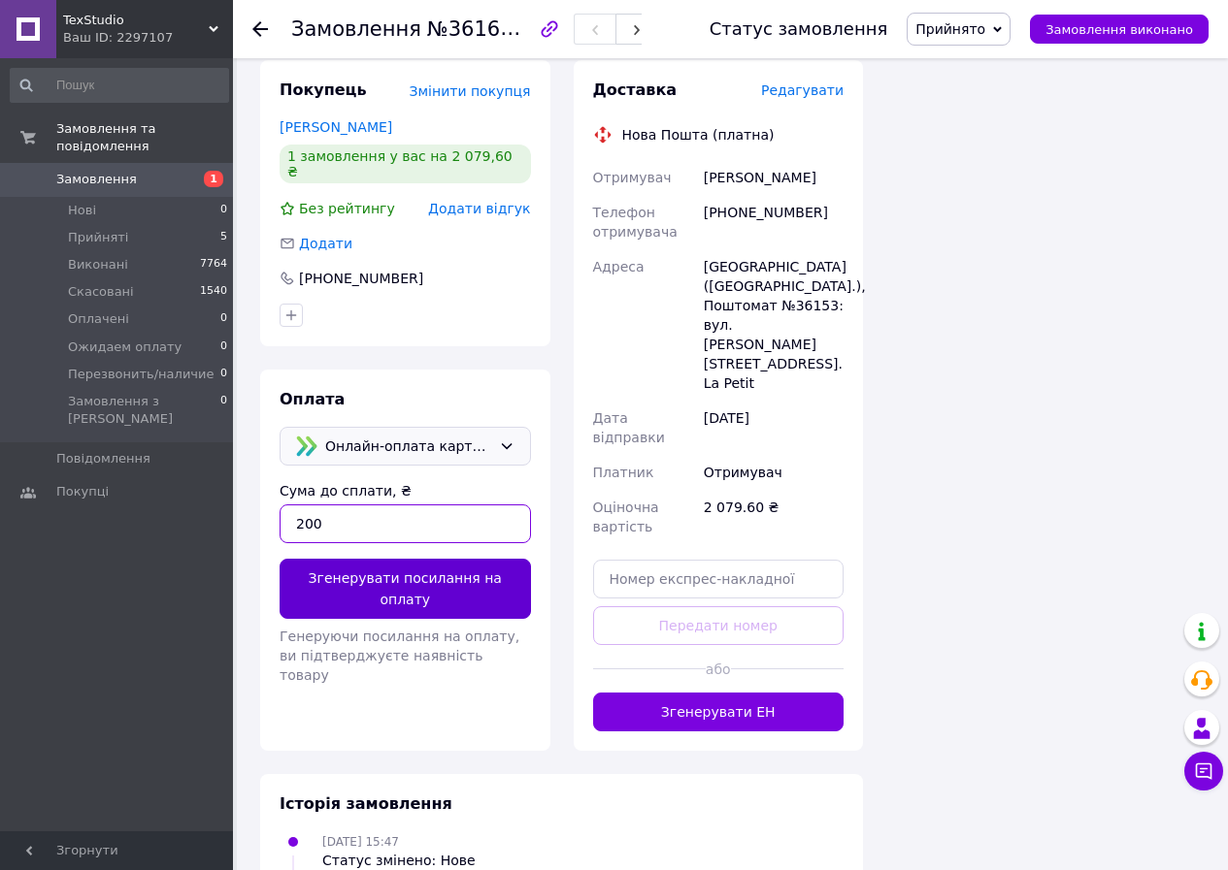
type input "200"
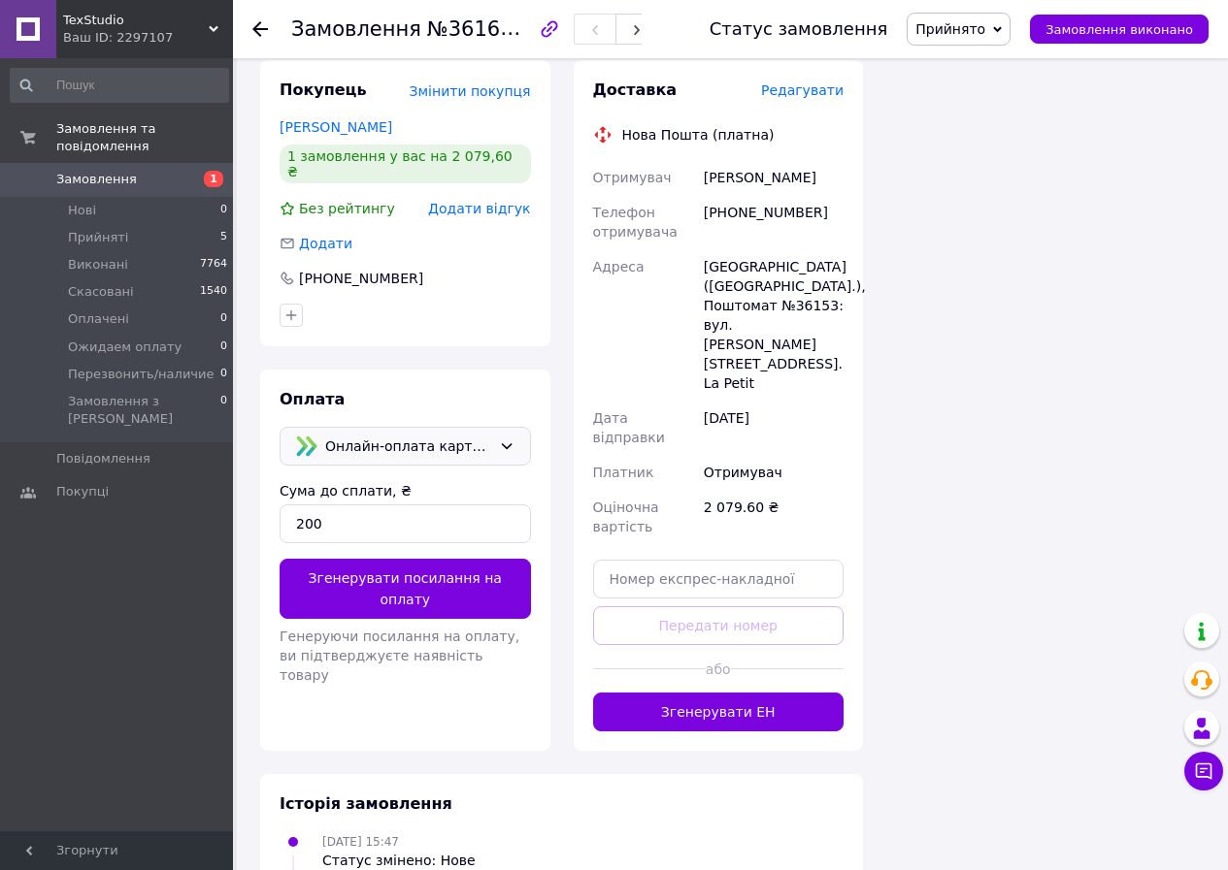
drag, startPoint x: 363, startPoint y: 468, endPoint x: 366, endPoint y: 482, distance: 14.8
click at [363, 559] on button "Згенерувати посилання на оплату" at bounding box center [404, 589] width 251 height 60
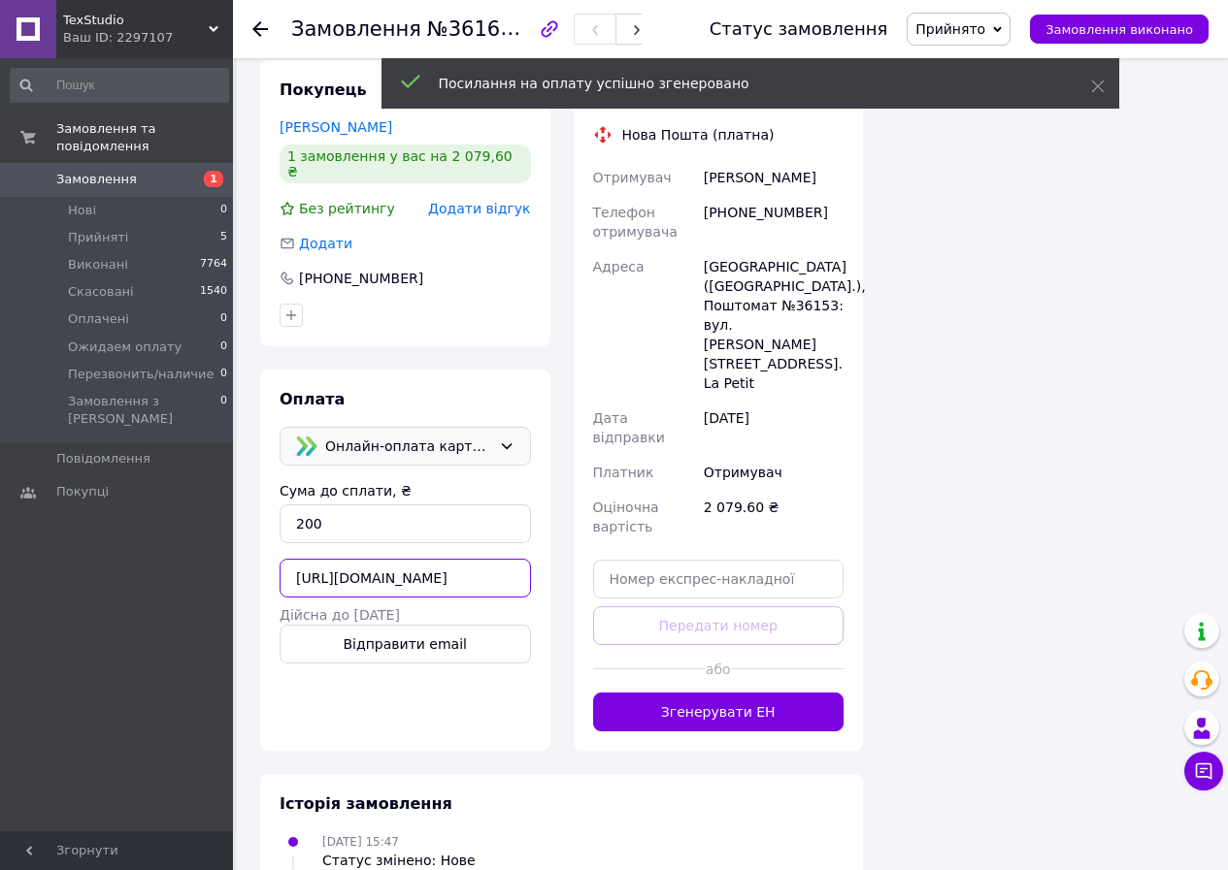
scroll to position [0, 396]
drag, startPoint x: 294, startPoint y: 455, endPoint x: 744, endPoint y: 464, distance: 450.3
click at [744, 464] on div "Покупець Змінити покупця Горєва Ольга 1 замовлення у вас на 2 079,60 ₴ Без рейт…" at bounding box center [561, 405] width 626 height 691
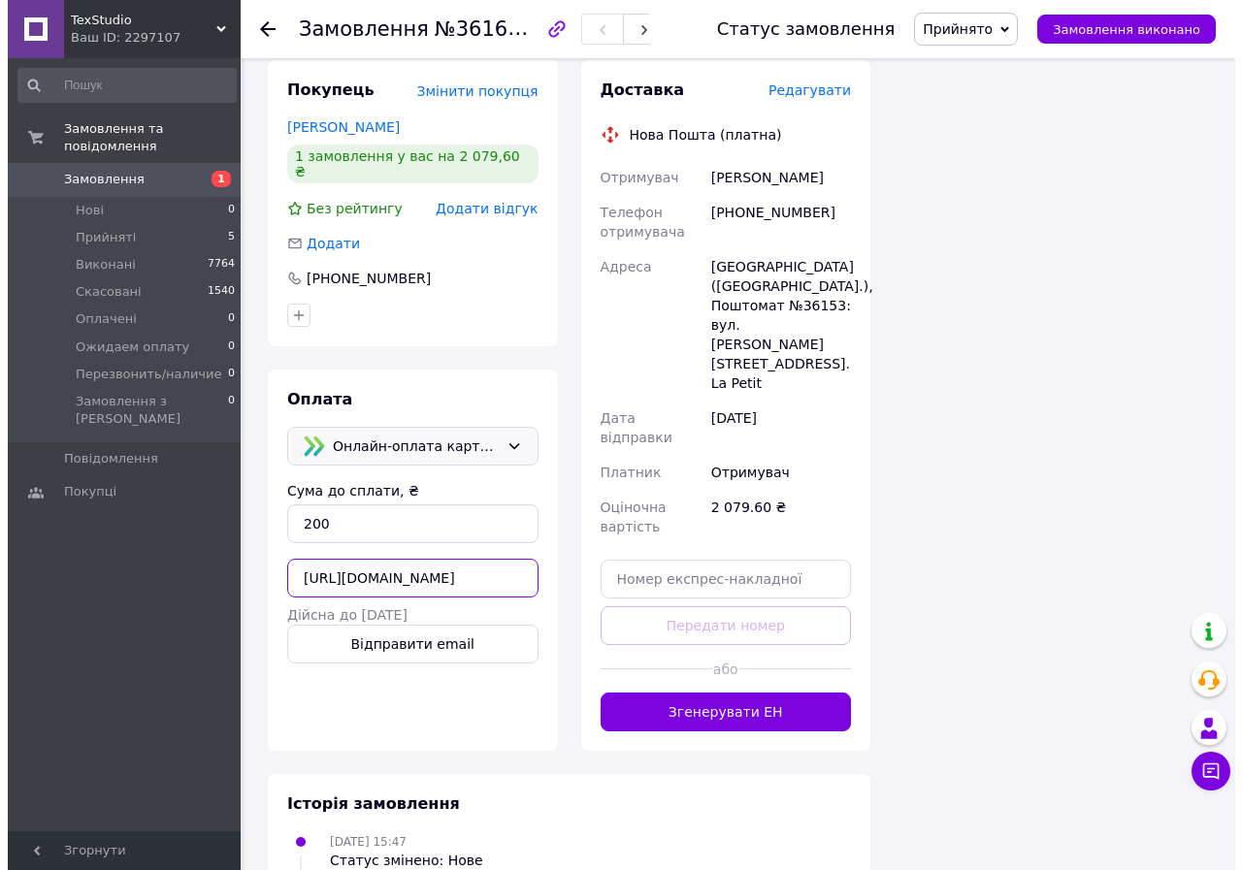
scroll to position [3207, 0]
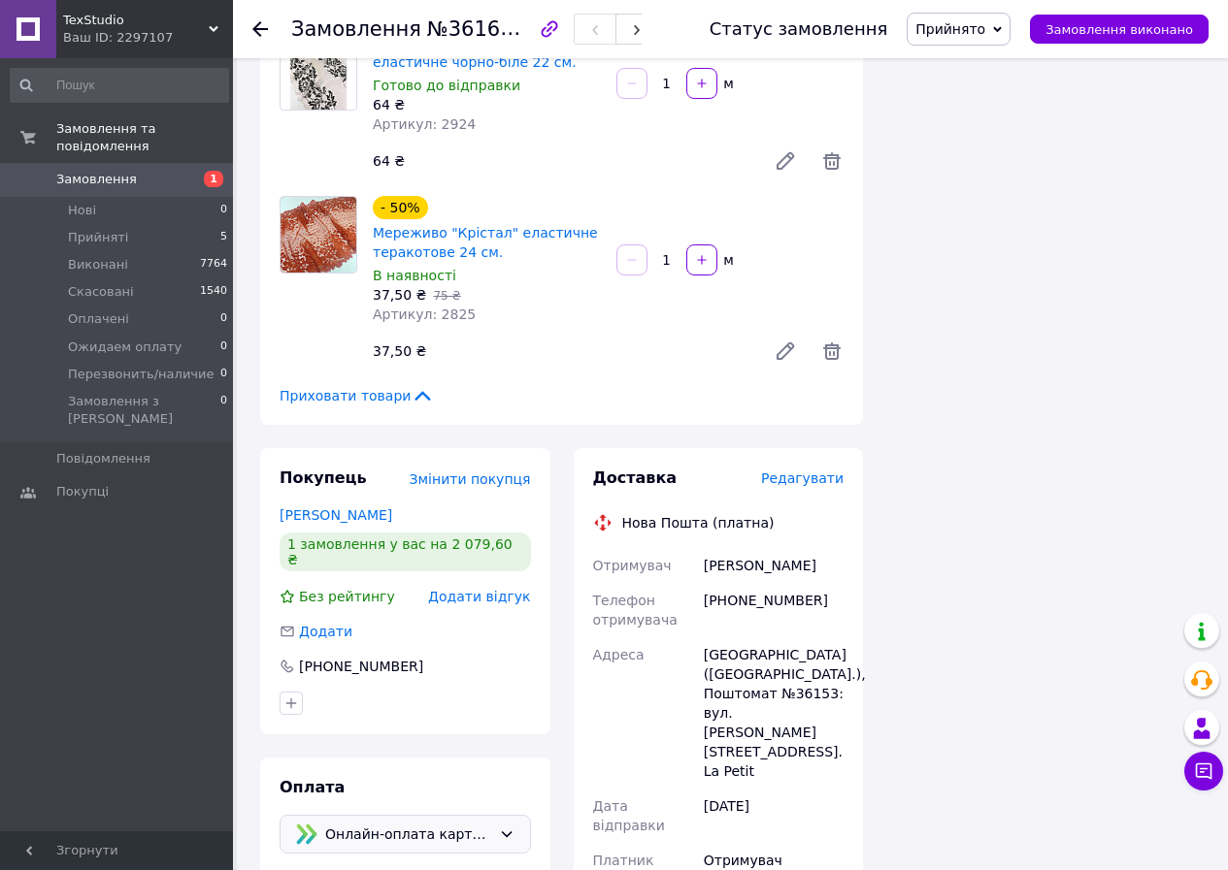
click at [461, 589] on span "Додати відгук" at bounding box center [479, 597] width 102 height 16
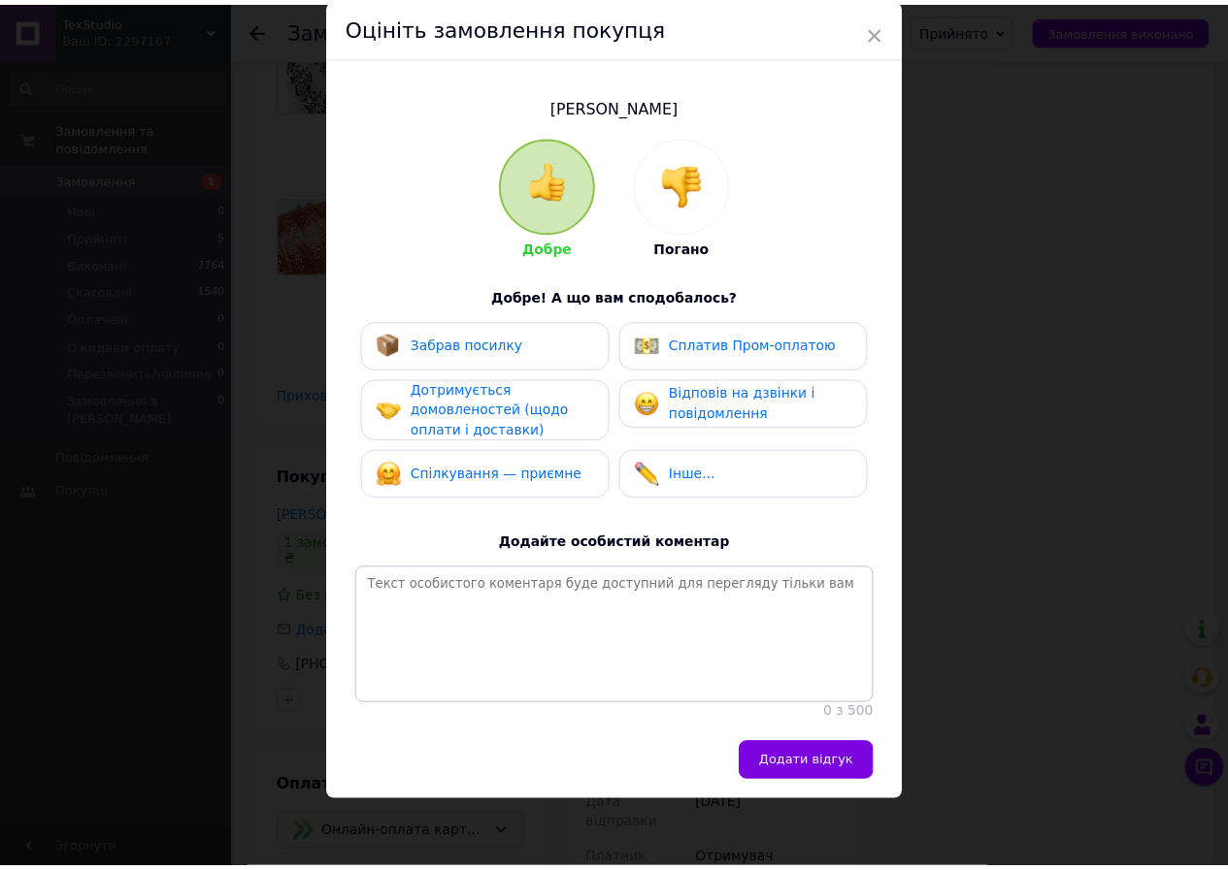
scroll to position [0, 0]
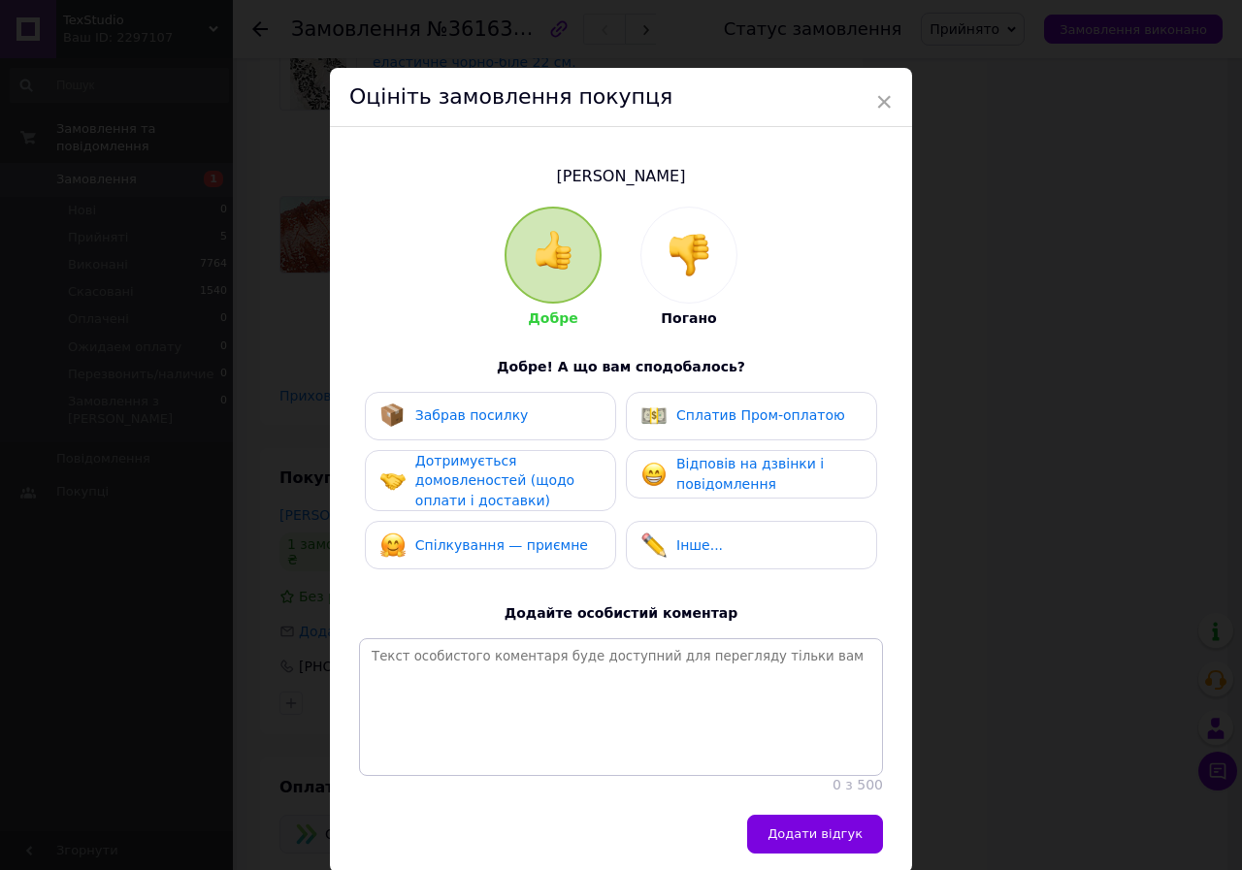
click at [699, 247] on img at bounding box center [689, 255] width 43 height 43
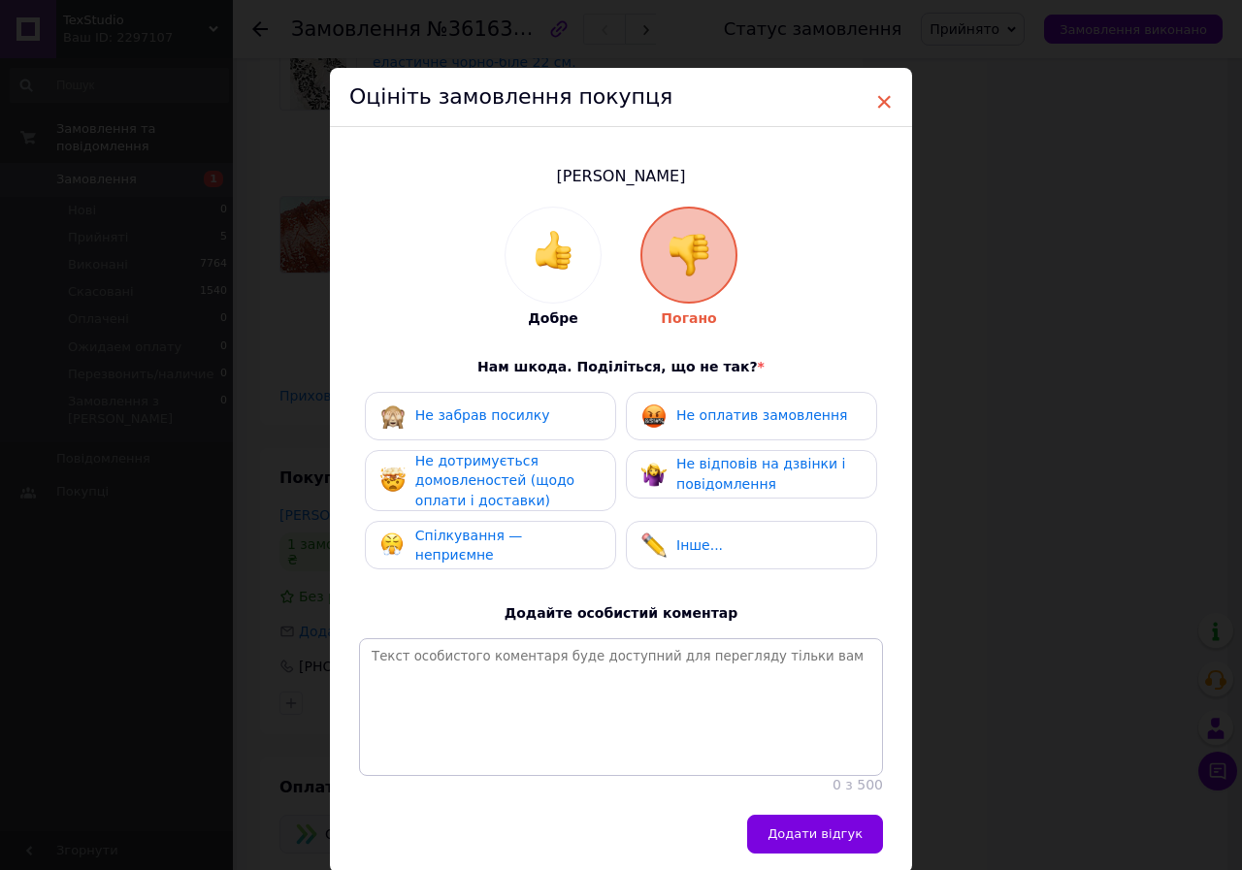
click at [878, 93] on span "×" at bounding box center [883, 101] width 17 height 33
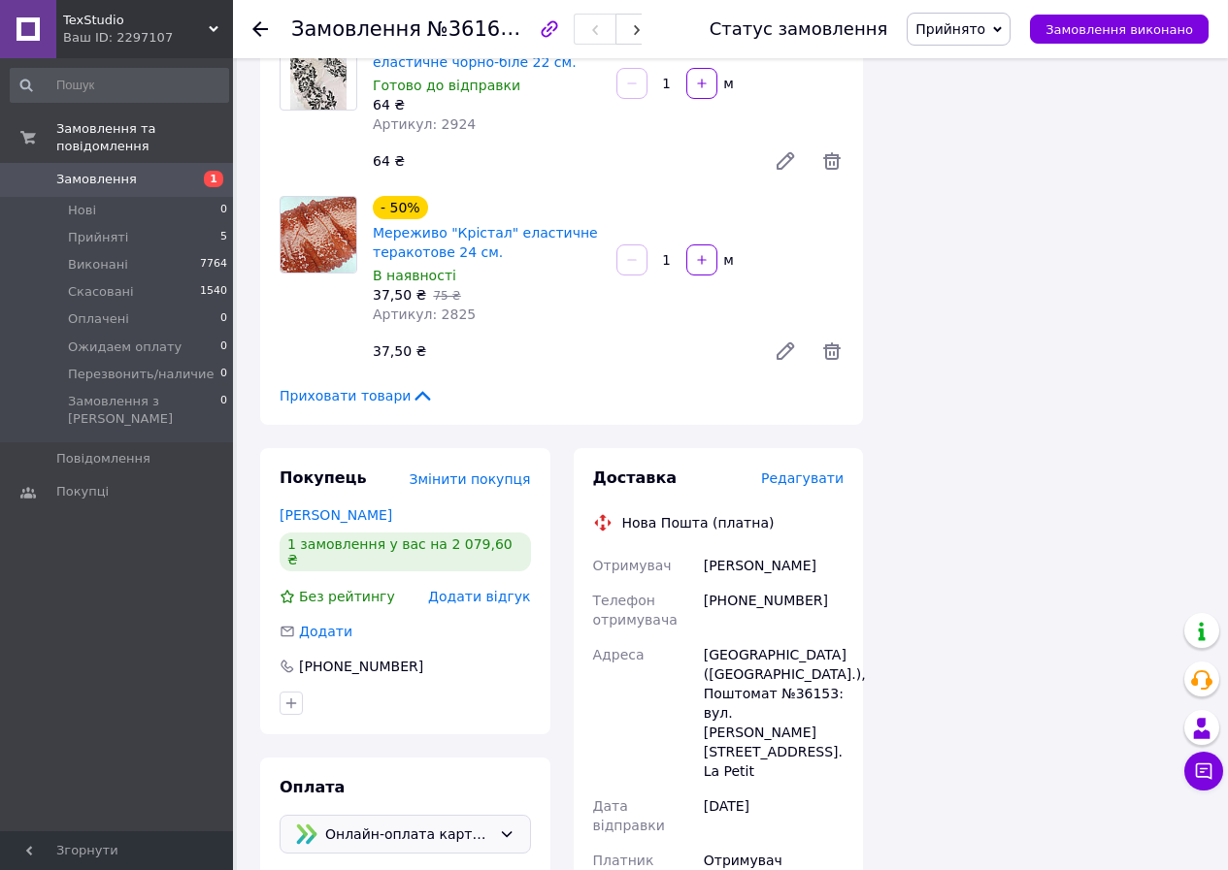
scroll to position [2819, 0]
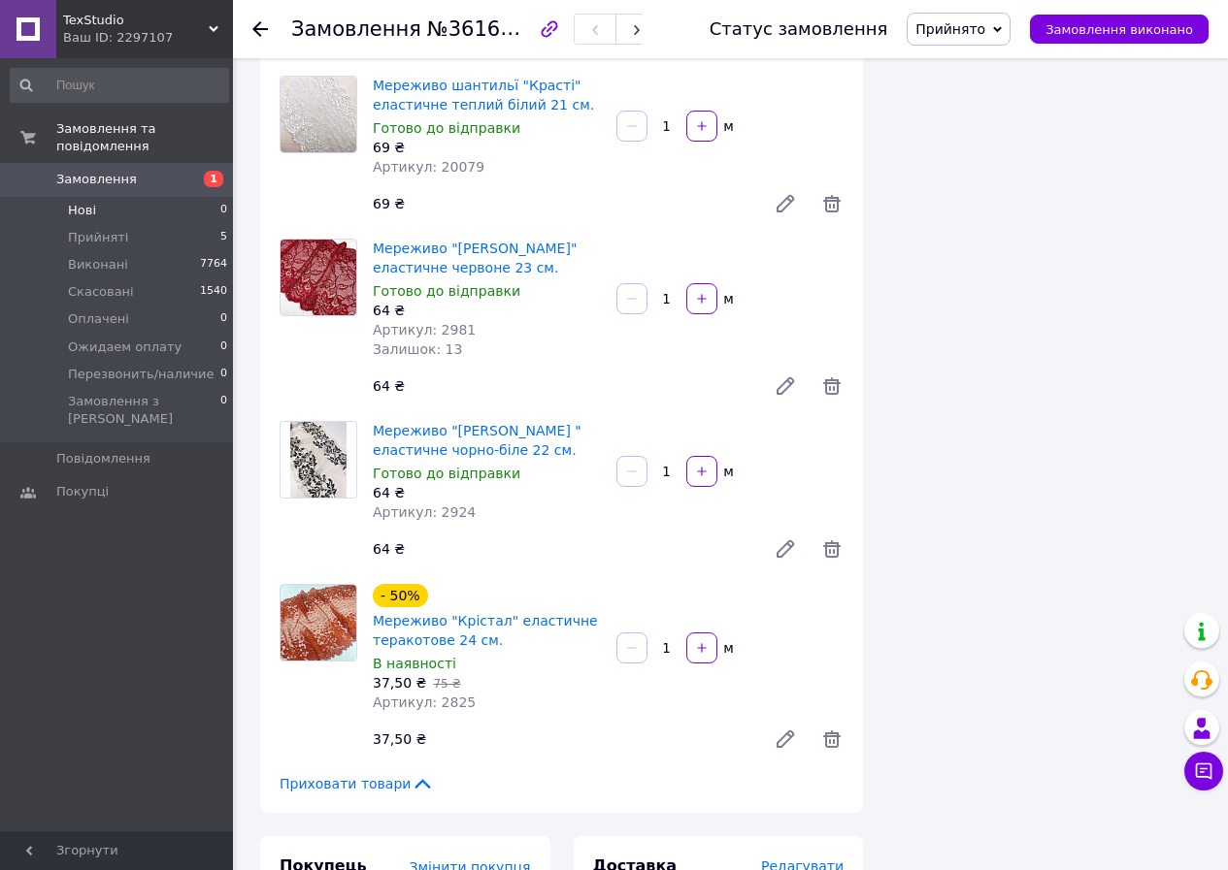
click at [102, 197] on li "Нові 0" at bounding box center [119, 210] width 239 height 27
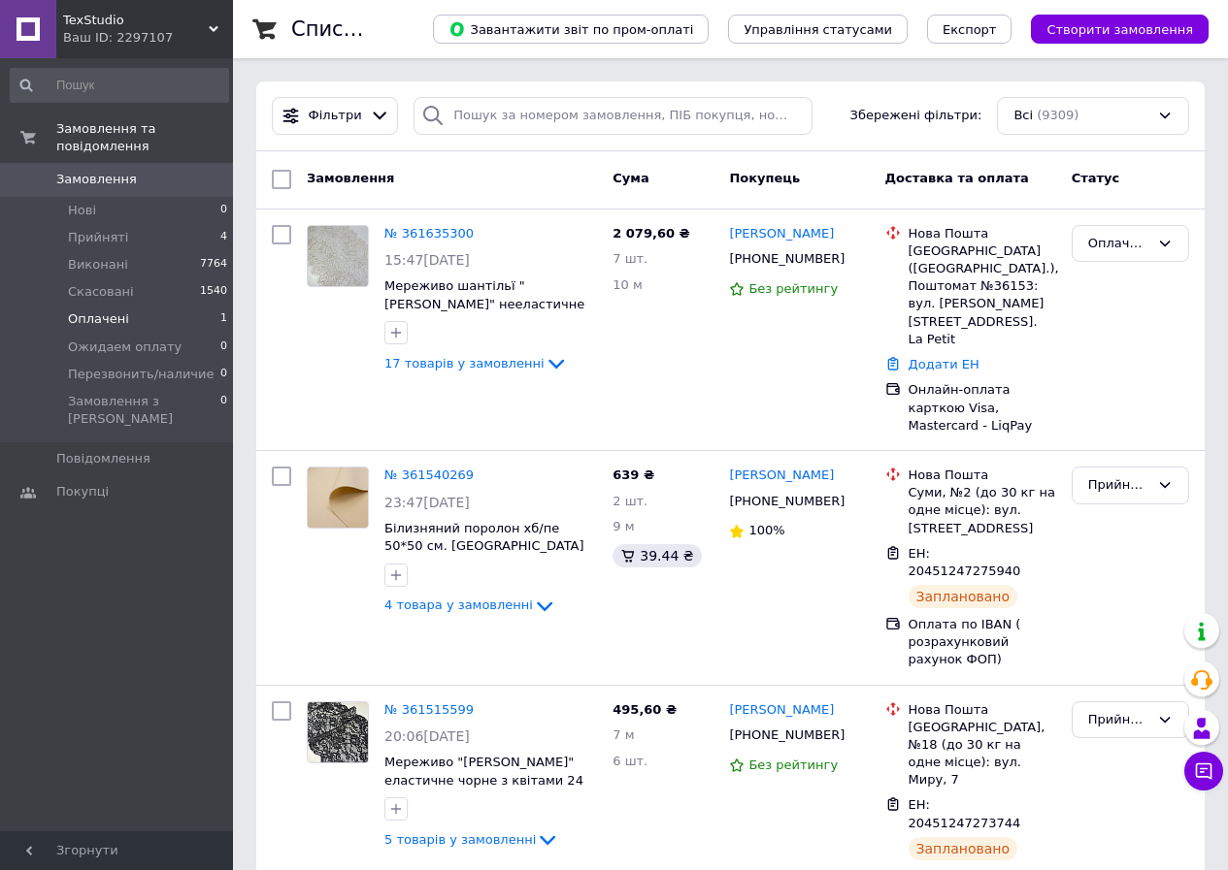
click at [150, 306] on li "Оплачені 1" at bounding box center [119, 319] width 239 height 27
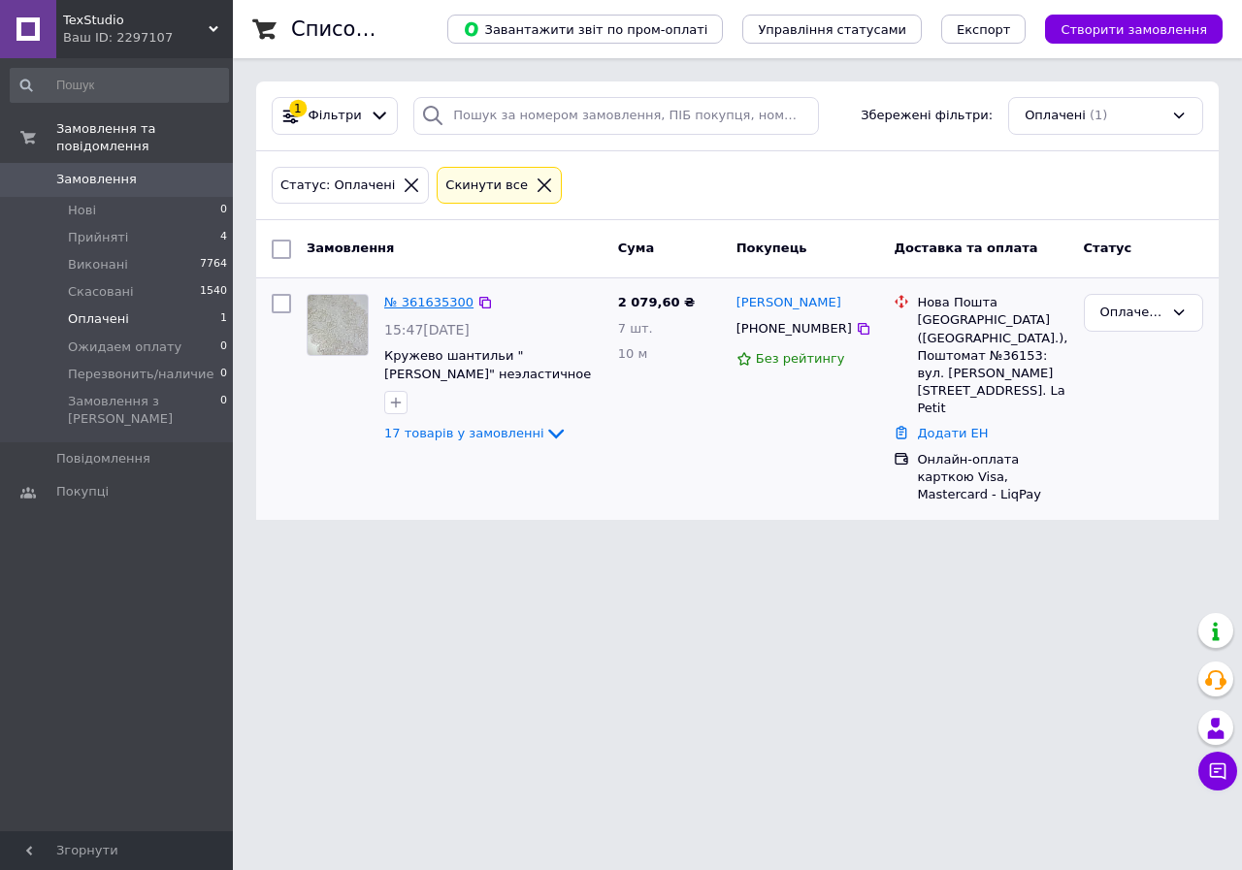
click at [426, 304] on link "№ 361635300" at bounding box center [428, 302] width 89 height 15
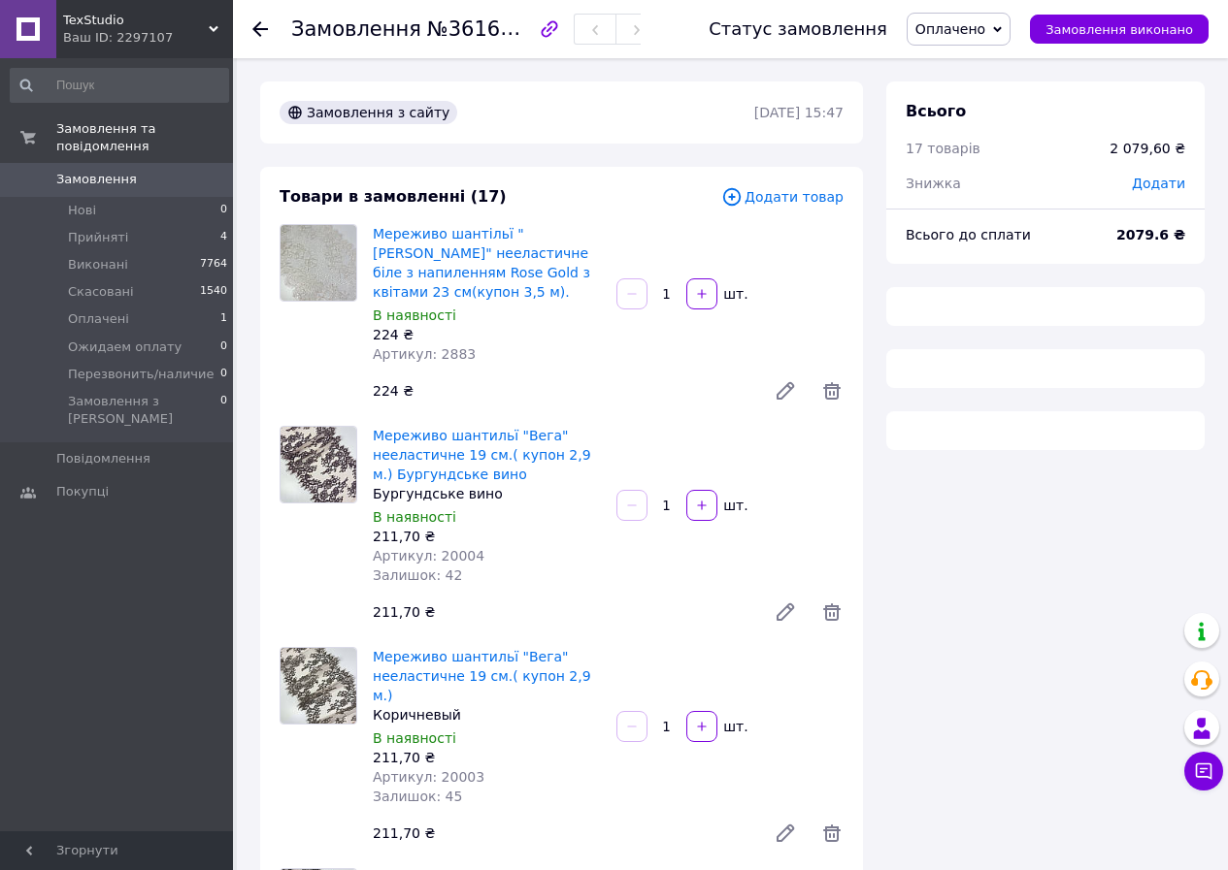
type input "200"
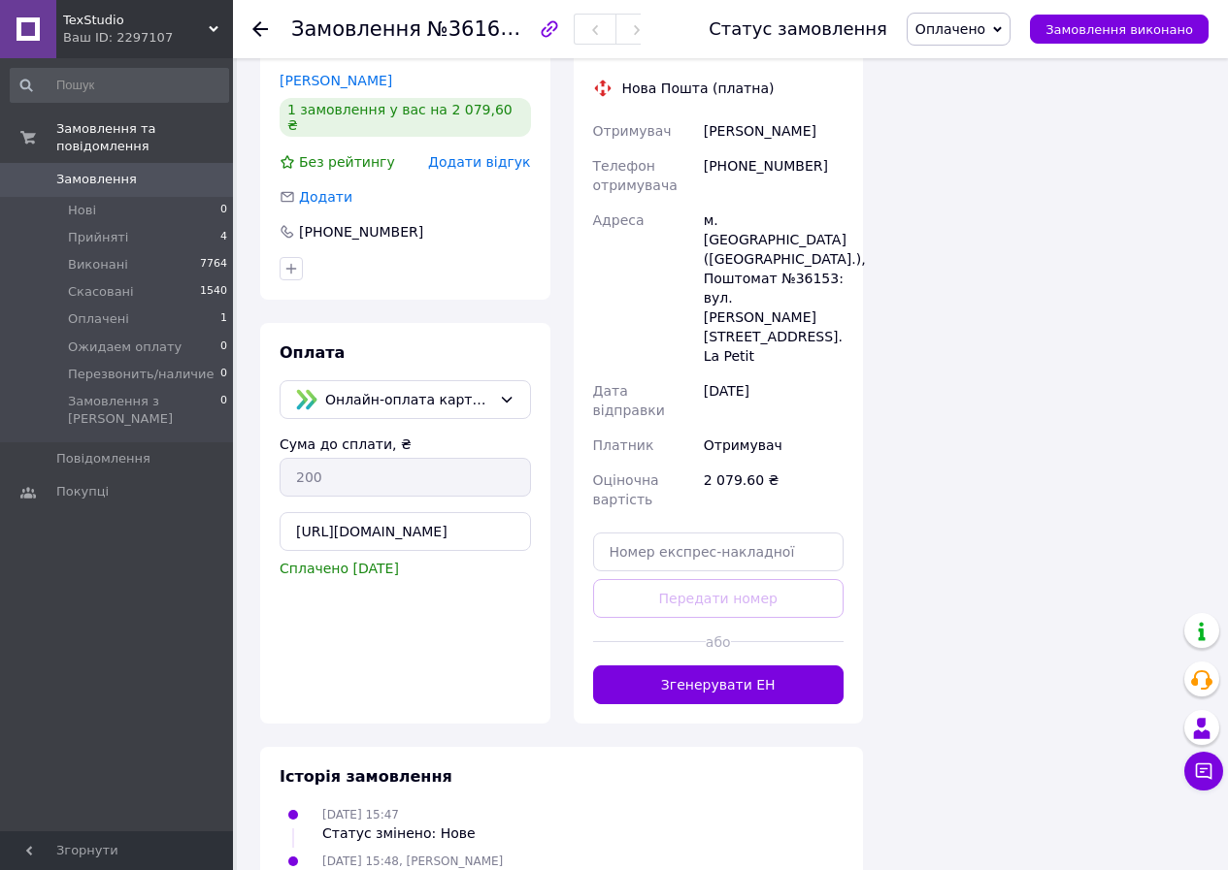
scroll to position [3254, 0]
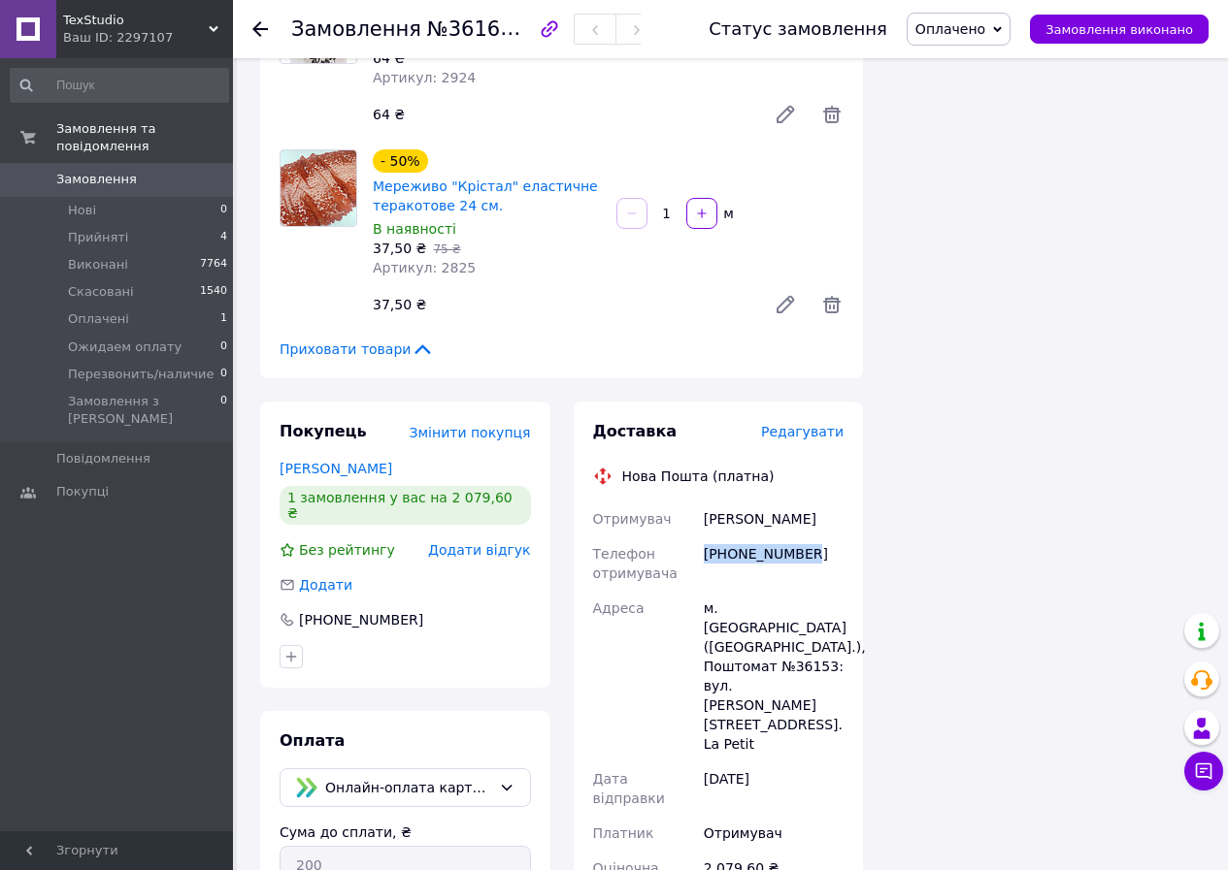
drag, startPoint x: 802, startPoint y: 464, endPoint x: 704, endPoint y: 465, distance: 98.0
click at [704, 537] on div "[PHONE_NUMBER]" at bounding box center [774, 564] width 148 height 54
copy div "[PHONE_NUMBER]"
drag, startPoint x: 748, startPoint y: 425, endPoint x: 696, endPoint y: 424, distance: 52.4
click at [693, 502] on div "Отримувач [PERSON_NAME] отримувача [PHONE_NUMBER] Адреса [PERSON_NAME]. [GEOGRA…" at bounding box center [718, 704] width 259 height 404
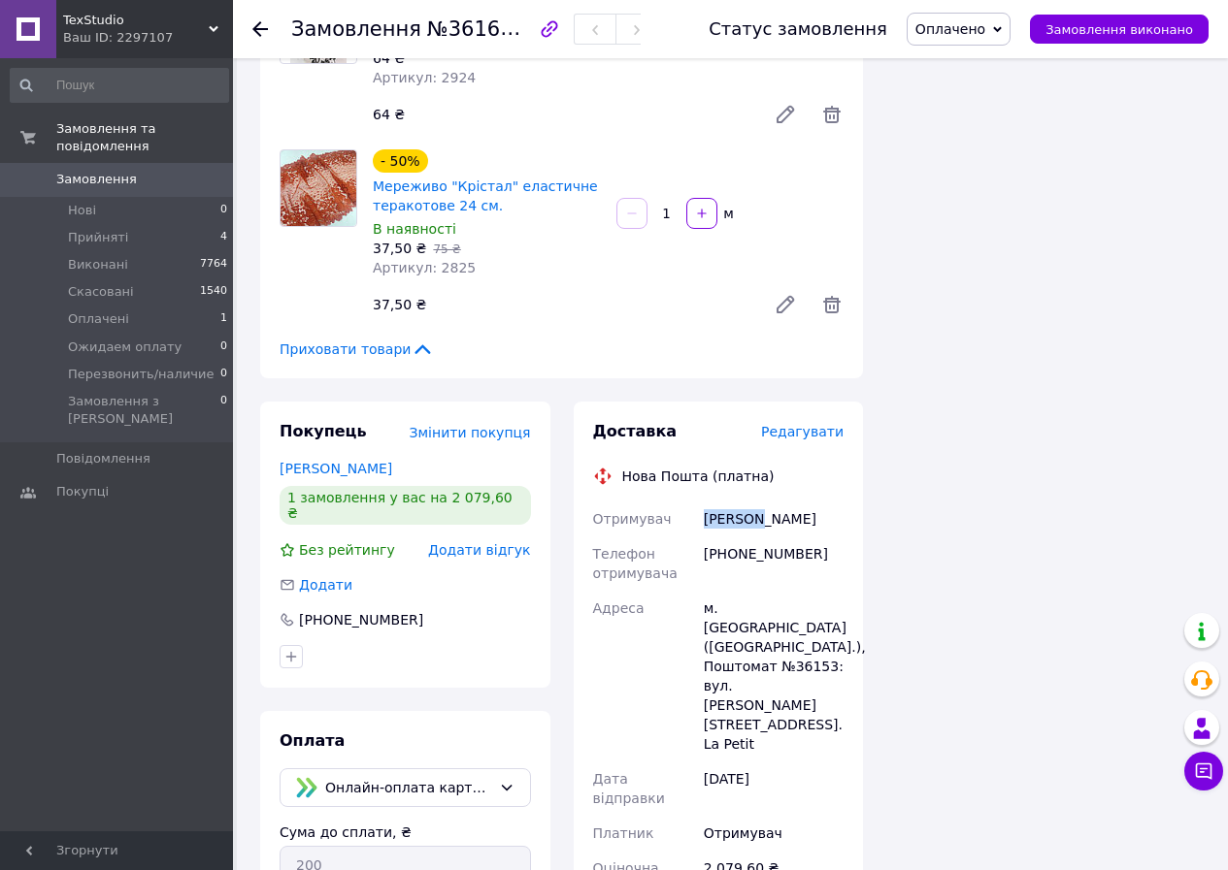
copy div "Отримувач [PERSON_NAME]"
drag, startPoint x: 753, startPoint y: 556, endPoint x: 719, endPoint y: 553, distance: 34.1
click at [719, 591] on div "м. [GEOGRAPHIC_DATA] ([GEOGRAPHIC_DATA].), Поштомат №36153: вул. [PERSON_NAME][…" at bounding box center [774, 676] width 148 height 171
copy div "36153"
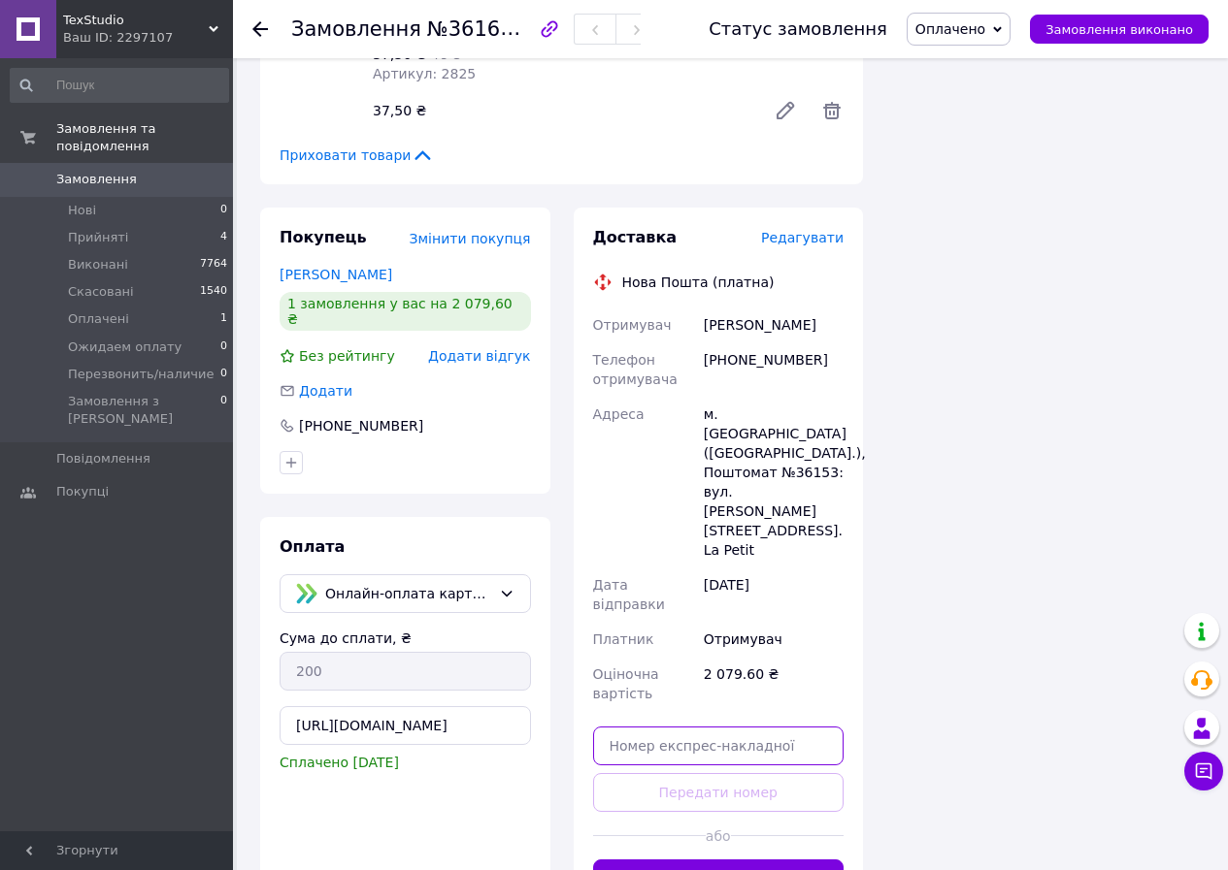
click at [658, 727] on input "text" at bounding box center [718, 746] width 251 height 39
paste input "20451247368034"
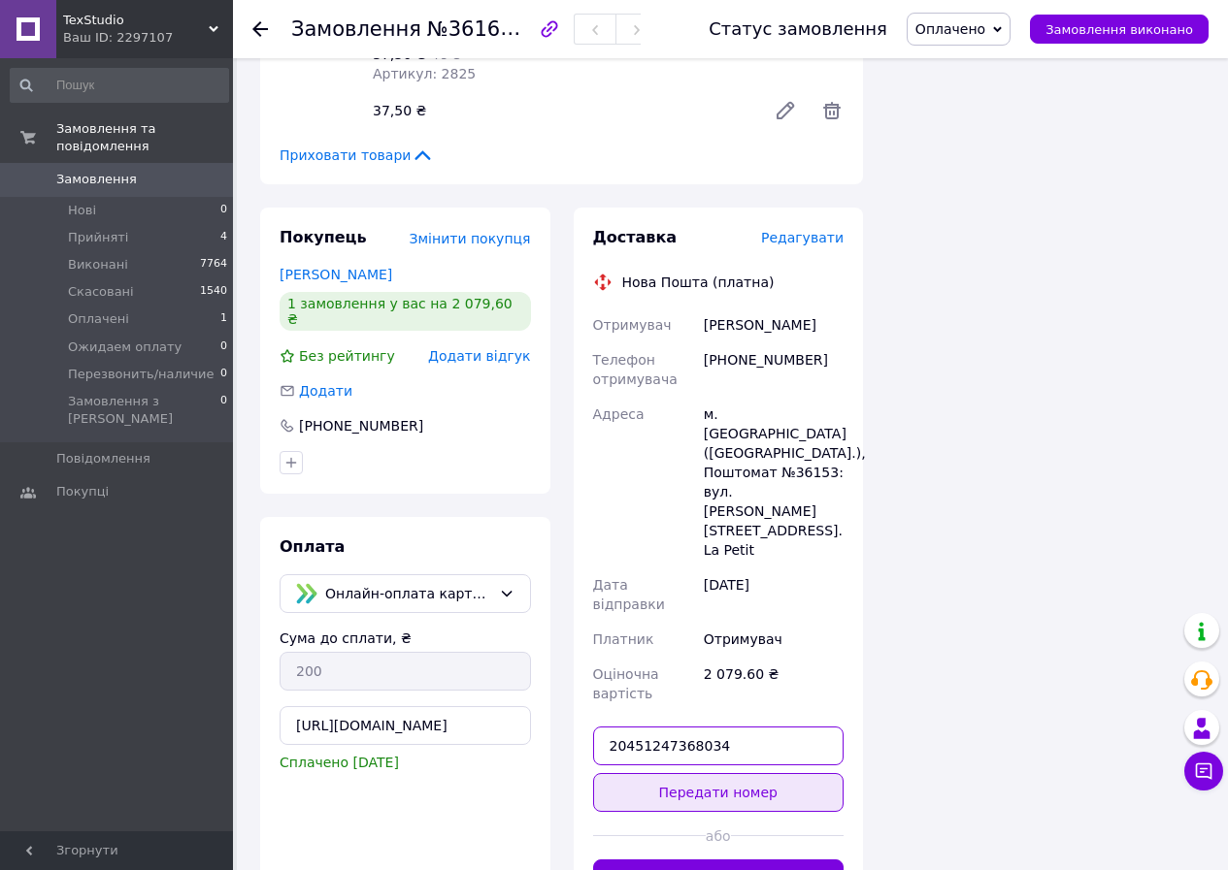
type input "20451247368034"
click at [712, 773] on button "Передати номер" at bounding box center [718, 792] width 251 height 39
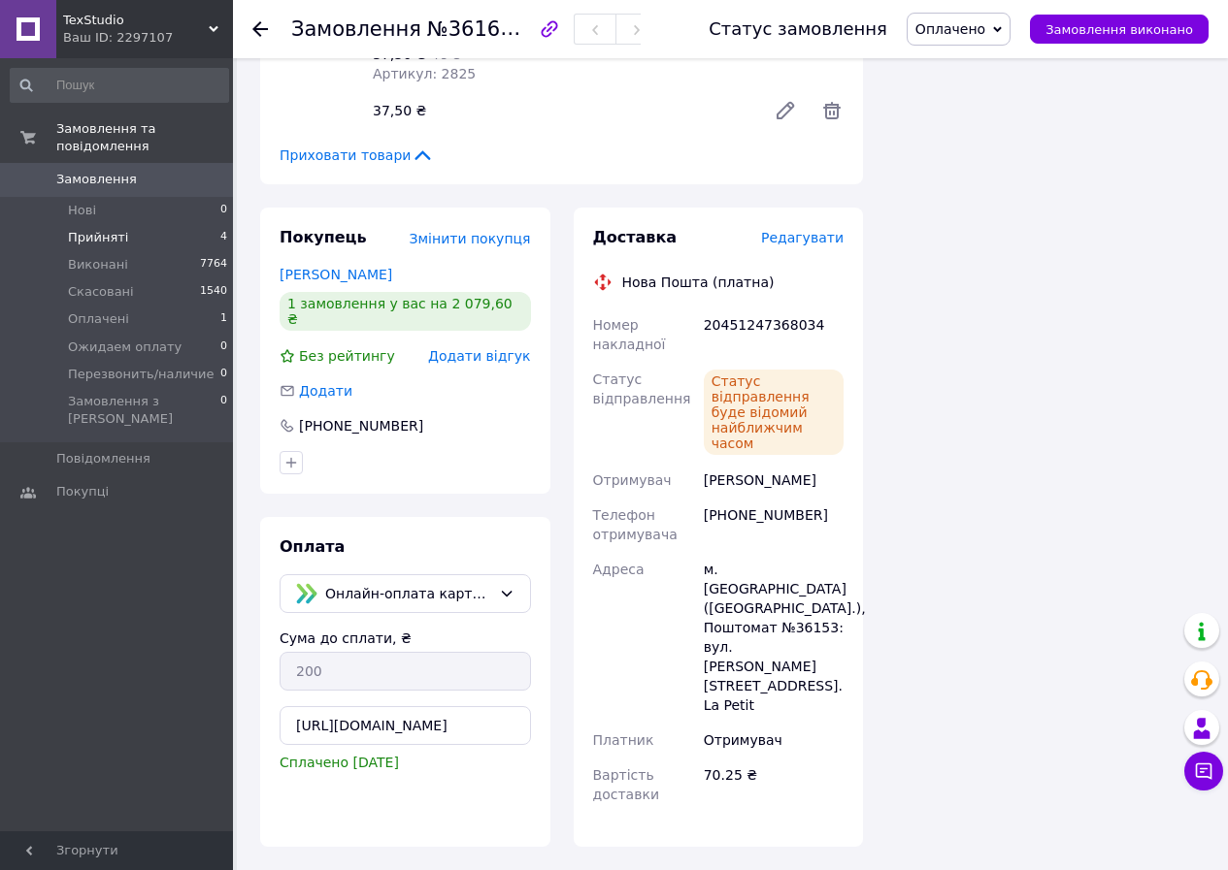
click at [82, 229] on span "Прийняті" at bounding box center [98, 237] width 60 height 17
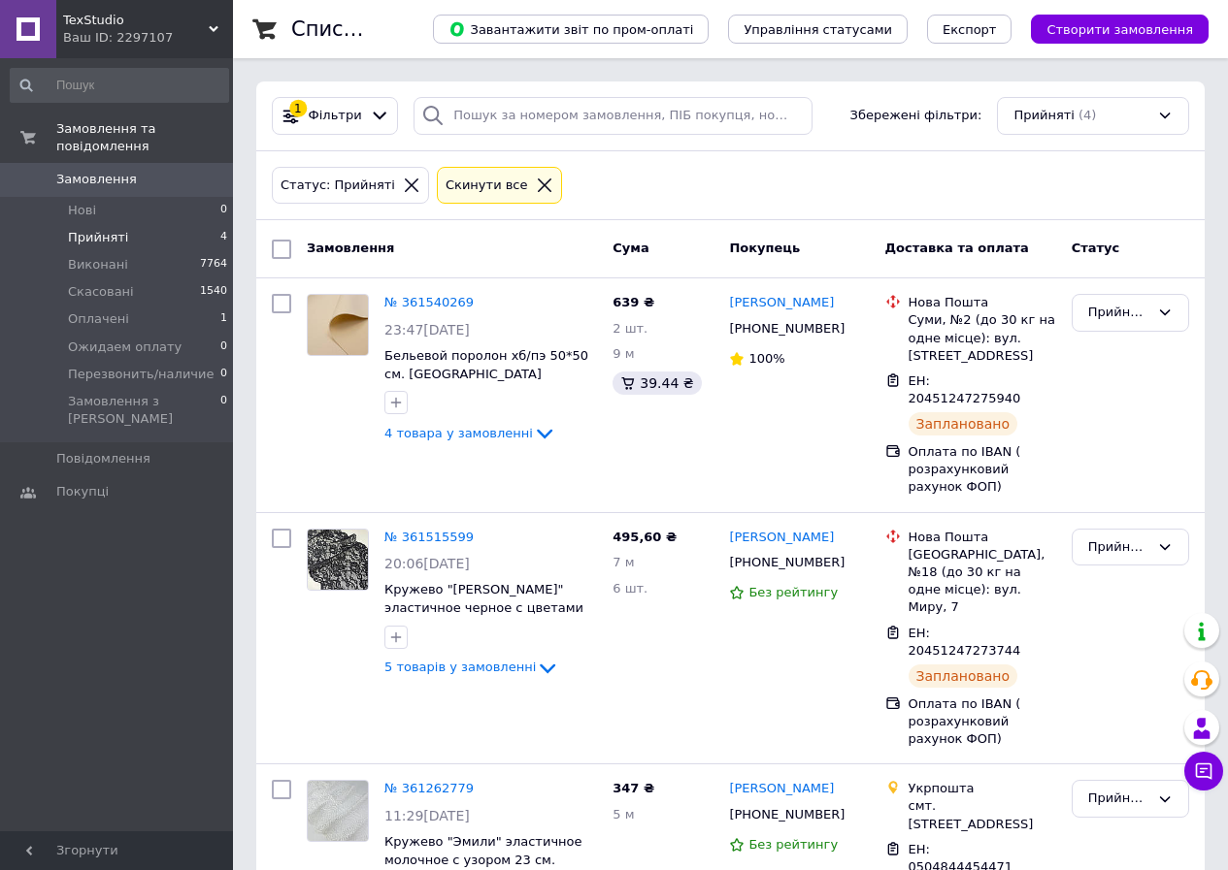
scroll to position [233, 0]
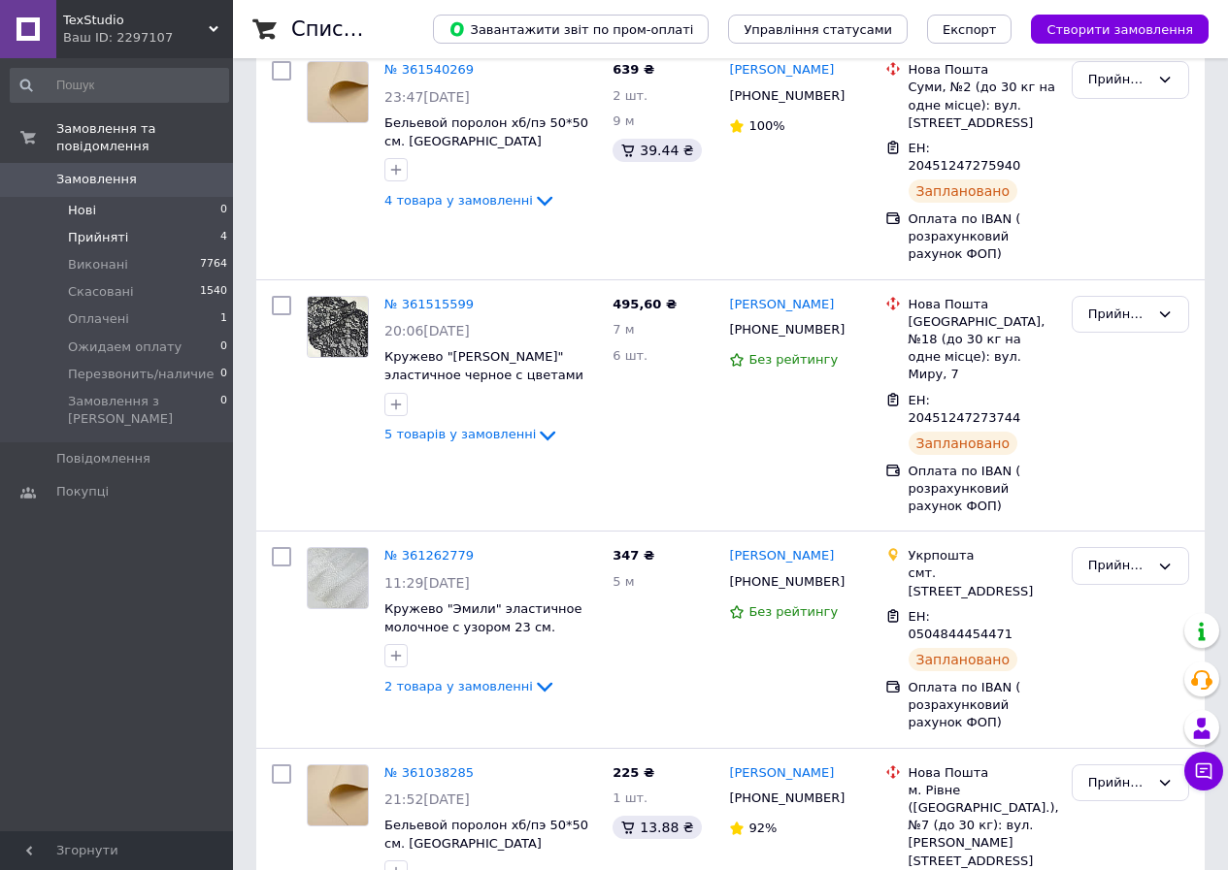
click at [89, 202] on span "Нові" at bounding box center [82, 210] width 28 height 17
